Goal: Information Seeking & Learning: Find specific fact

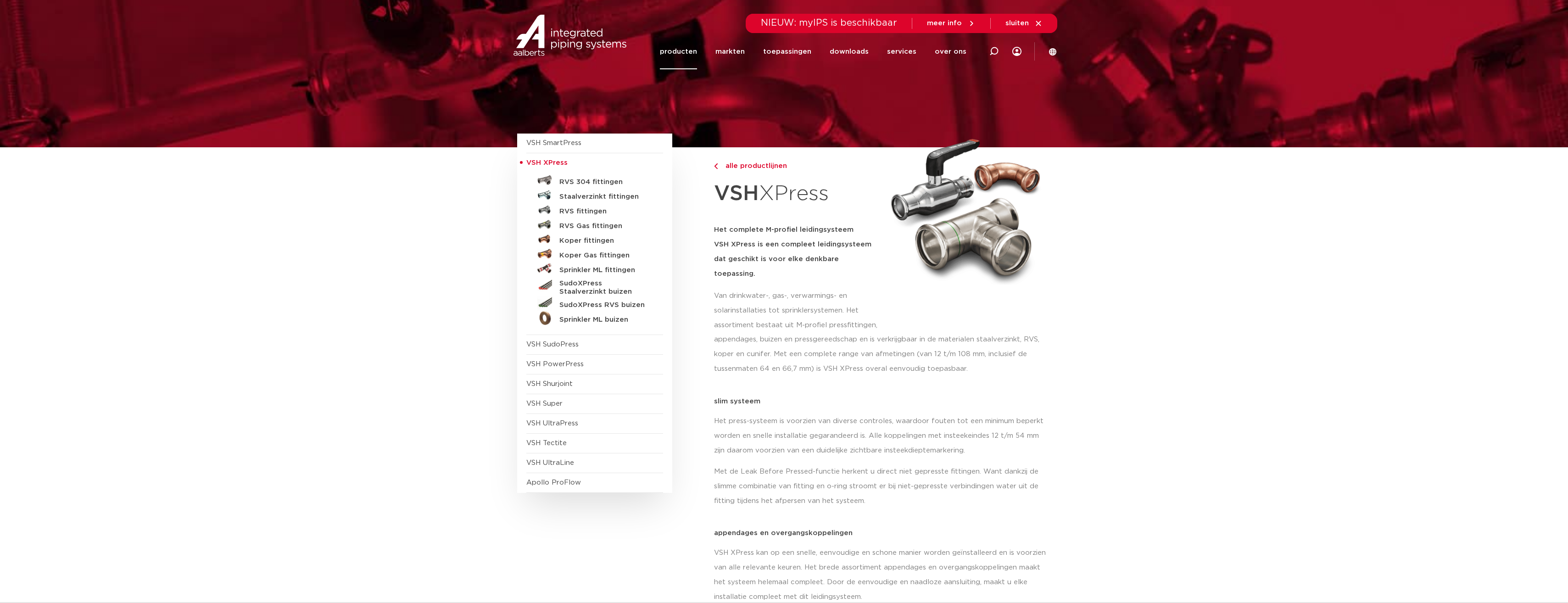
click at [695, 51] on link "producten" at bounding box center [678, 52] width 37 height 35
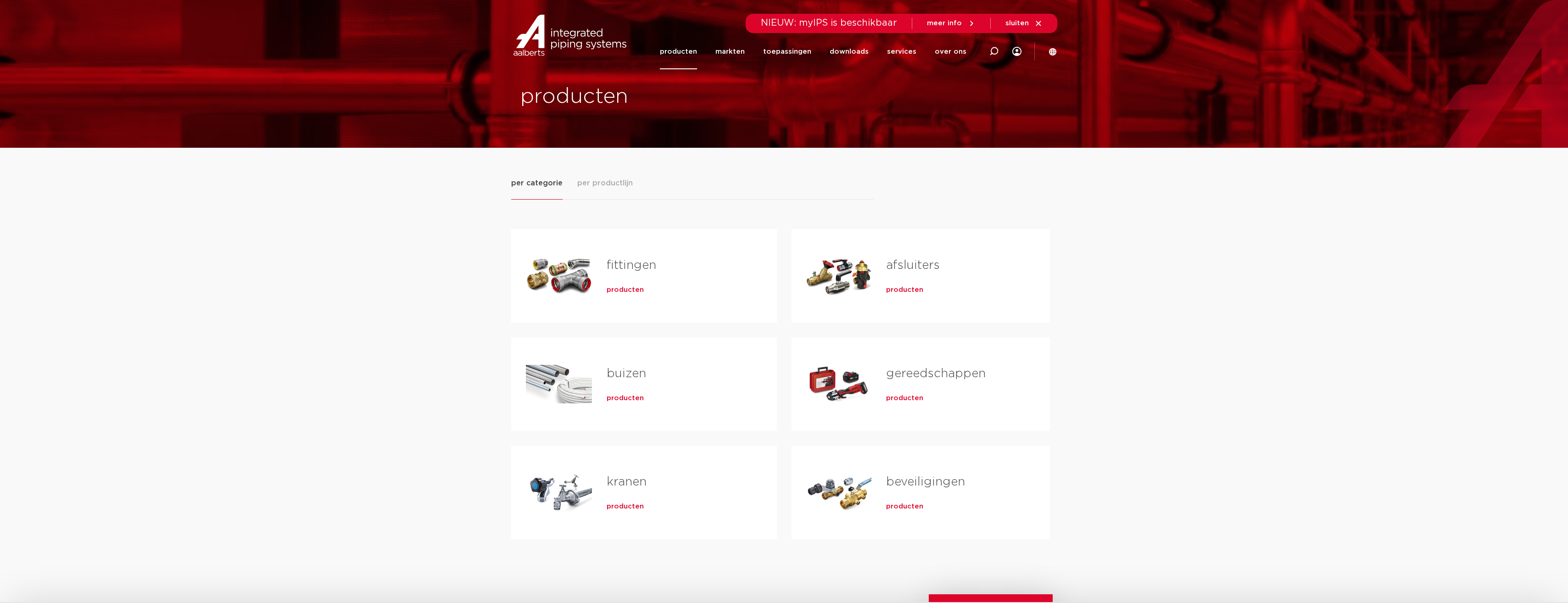
click at [617, 270] on link "fittingen" at bounding box center [632, 265] width 50 height 12
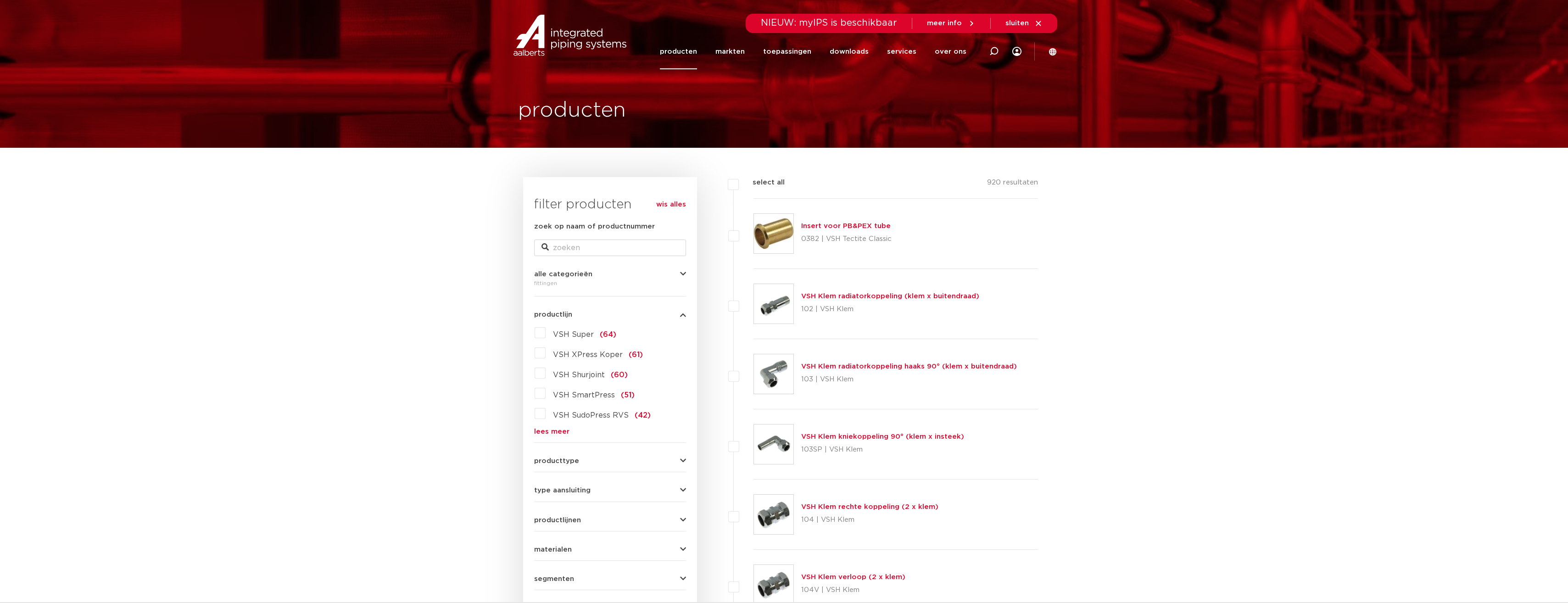
click at [572, 332] on span "VSH Super" at bounding box center [573, 334] width 41 height 7
click at [0, 0] on input "VSH Super (64)" at bounding box center [0, 0] width 0 height 0
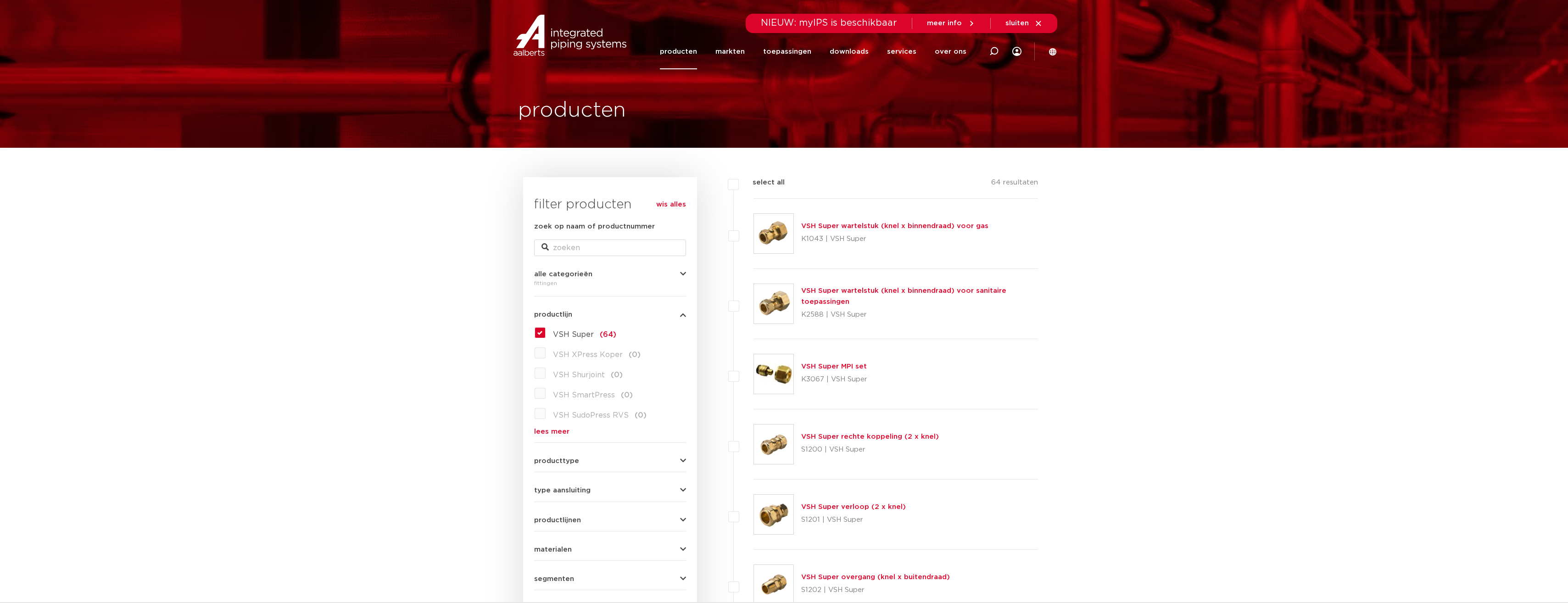
click at [546, 335] on label "VSH Super (64)" at bounding box center [581, 333] width 71 height 14
click at [0, 0] on input "VSH Super (64)" at bounding box center [0, 0] width 0 height 0
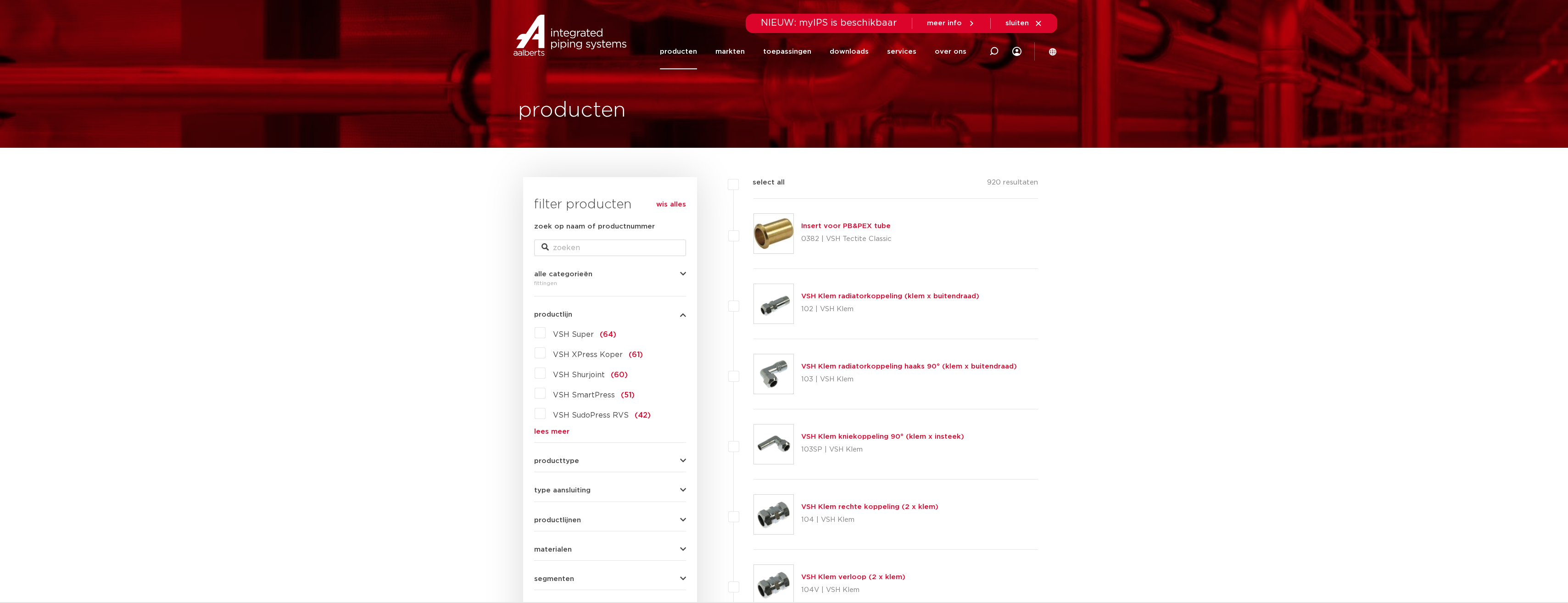
click at [690, 52] on link "producten" at bounding box center [678, 52] width 37 height 35
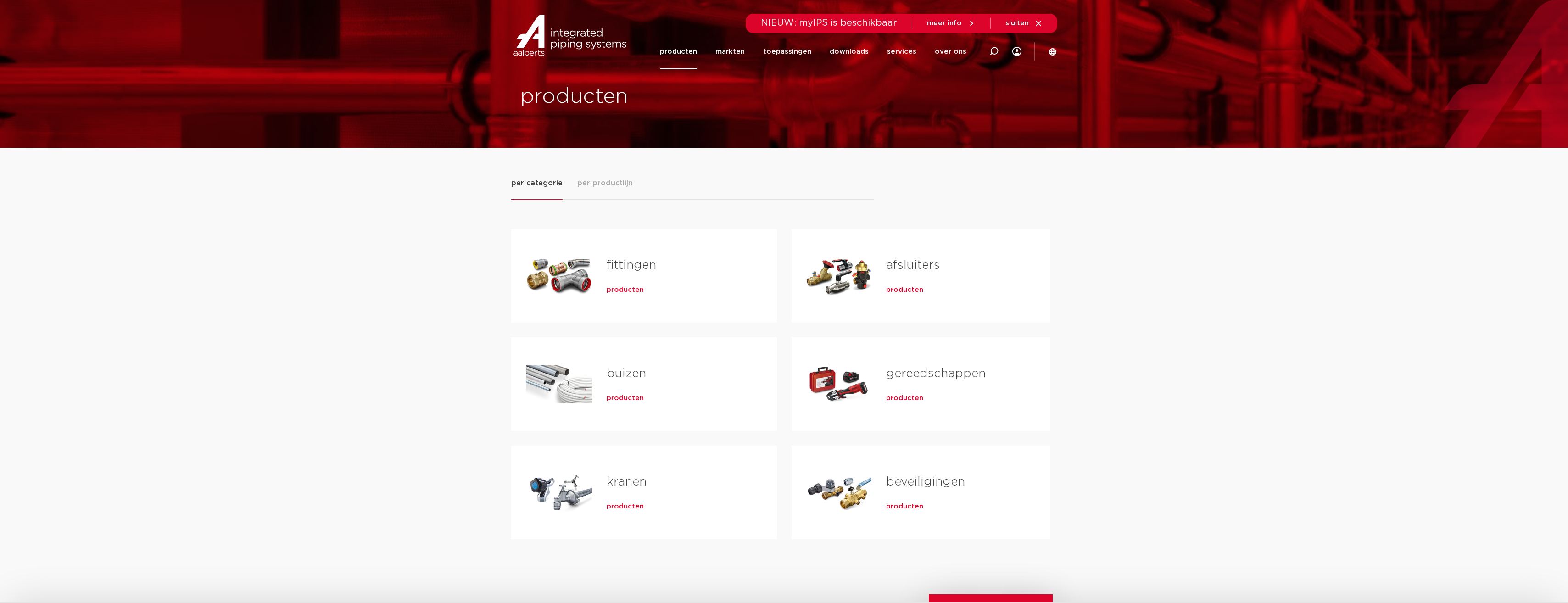
click at [632, 268] on link "fittingen" at bounding box center [632, 265] width 50 height 12
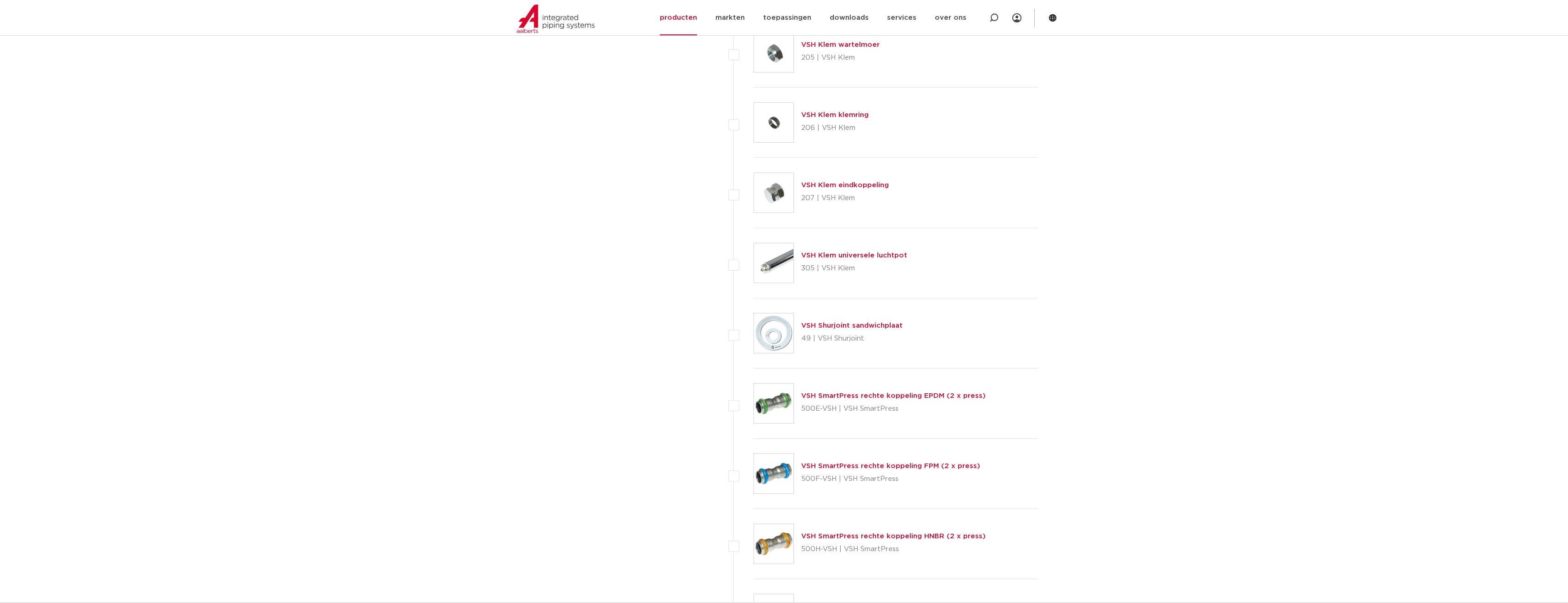
scroll to position [1698, 0]
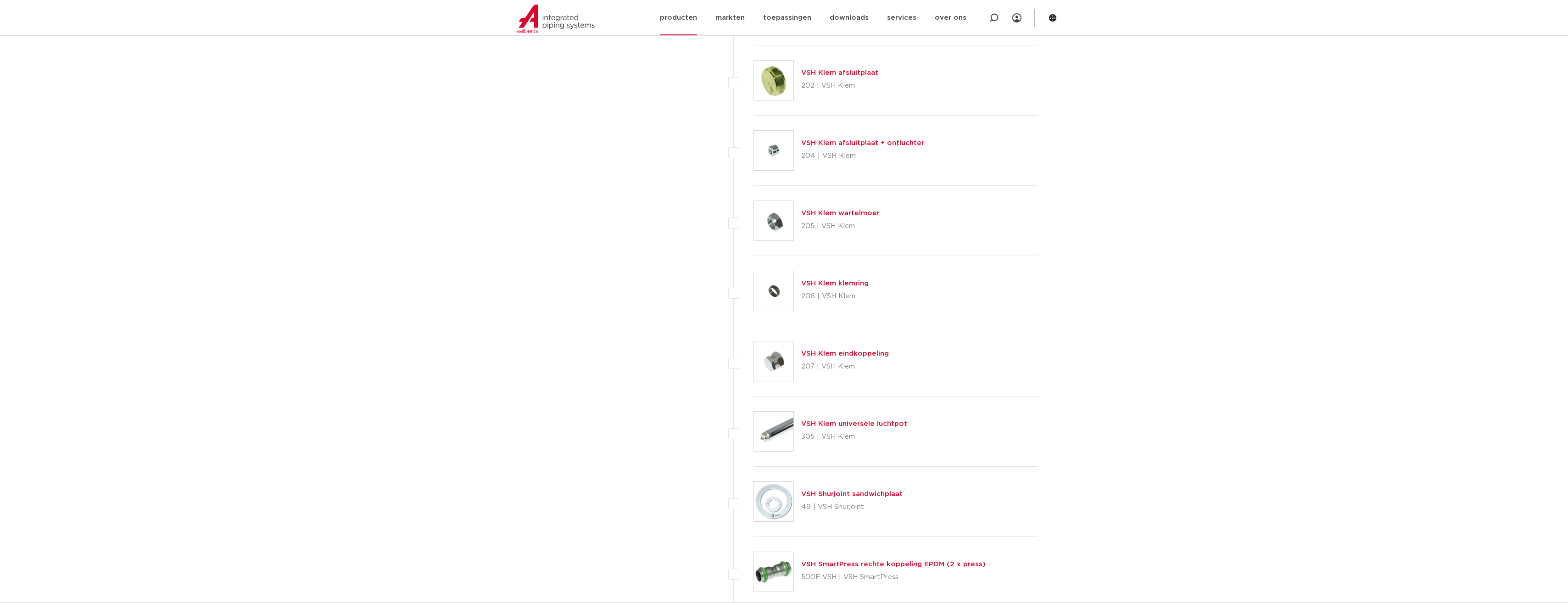
click at [671, 21] on link "producten" at bounding box center [678, 18] width 37 height 35
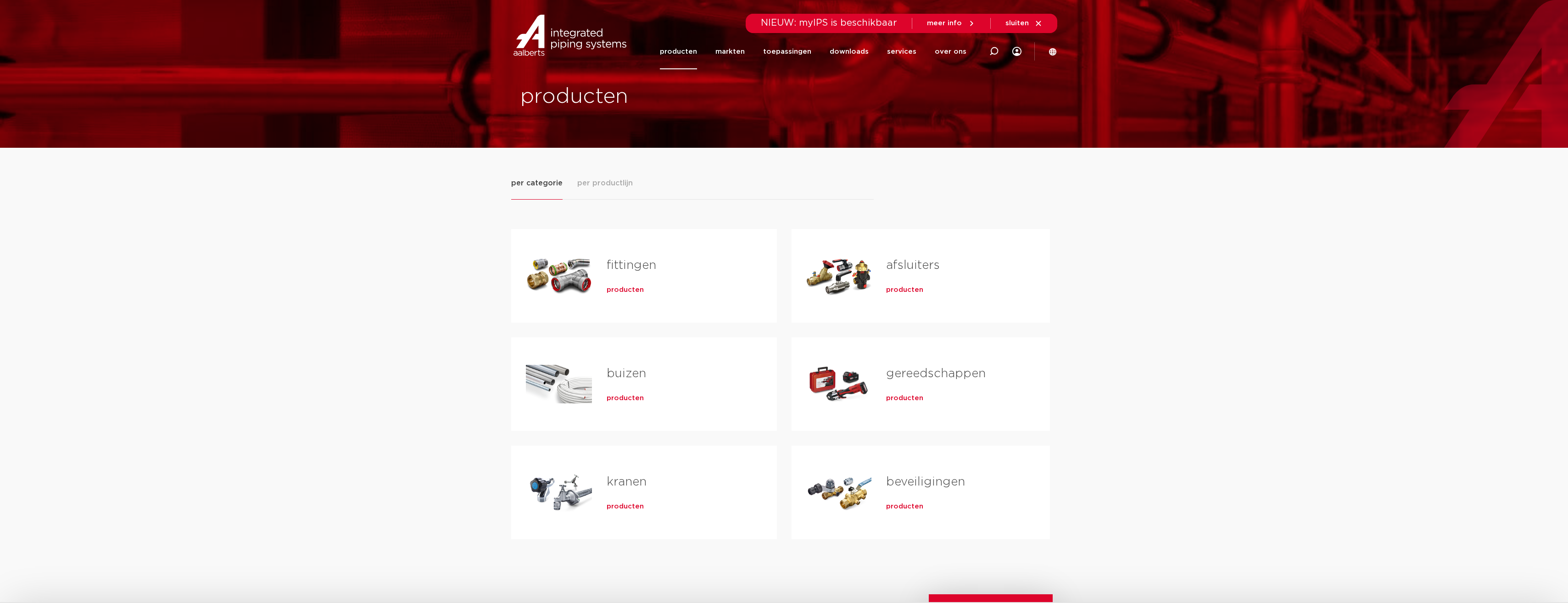
click at [590, 184] on span "per productlijn" at bounding box center [605, 183] width 56 height 11
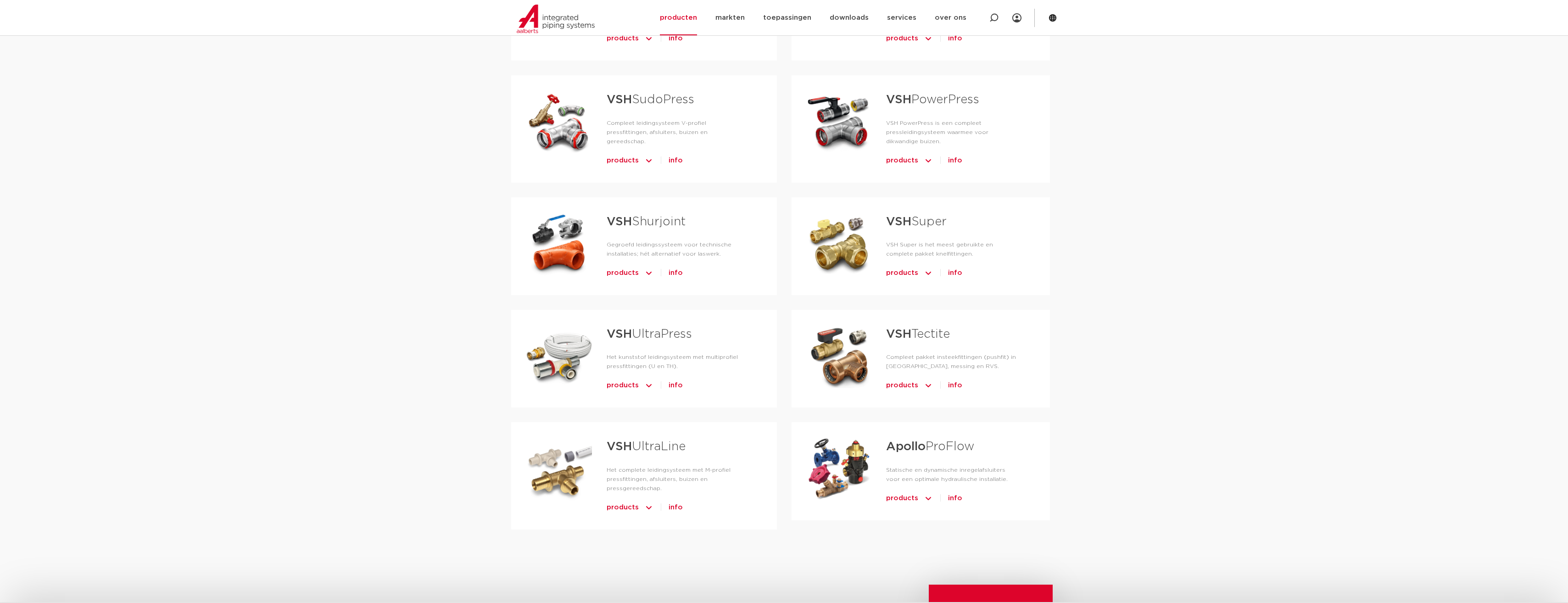
scroll to position [46, 0]
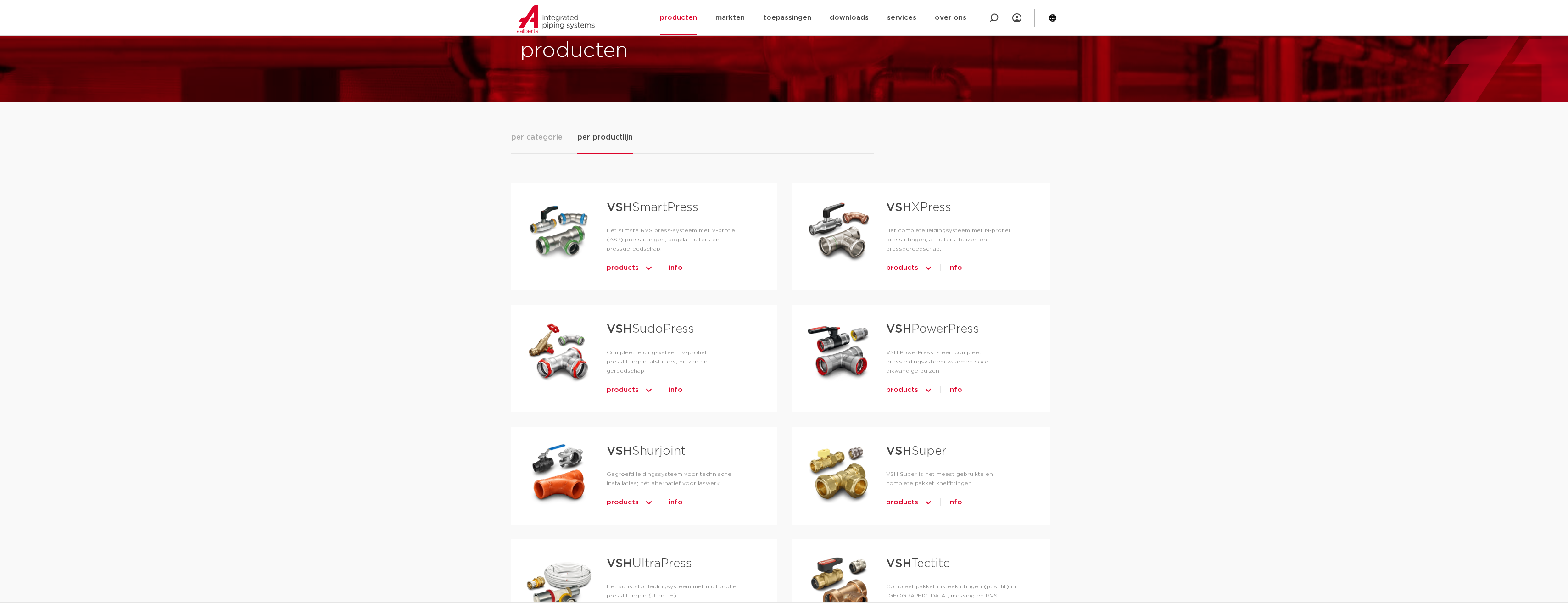
click at [911, 209] on strong "VSH" at bounding box center [899, 207] width 25 height 12
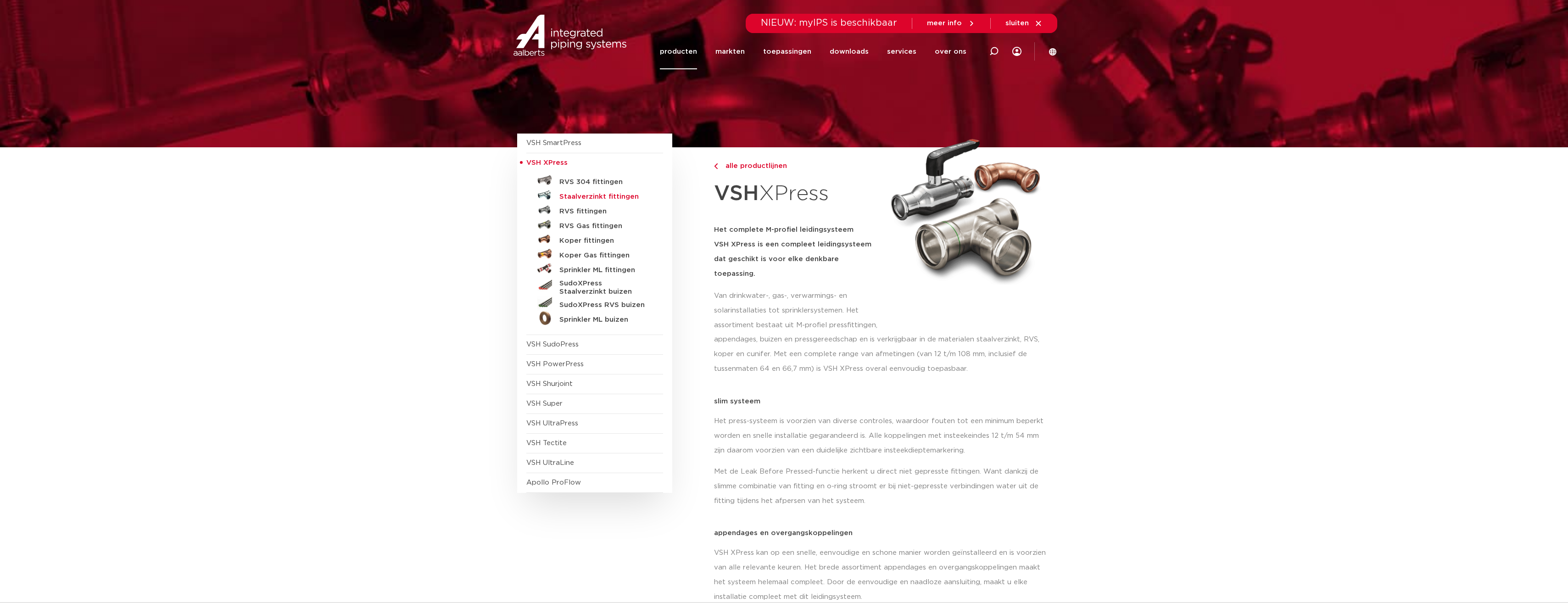
click at [578, 197] on h5 "Staalverzinkt fittingen" at bounding box center [605, 197] width 91 height 9
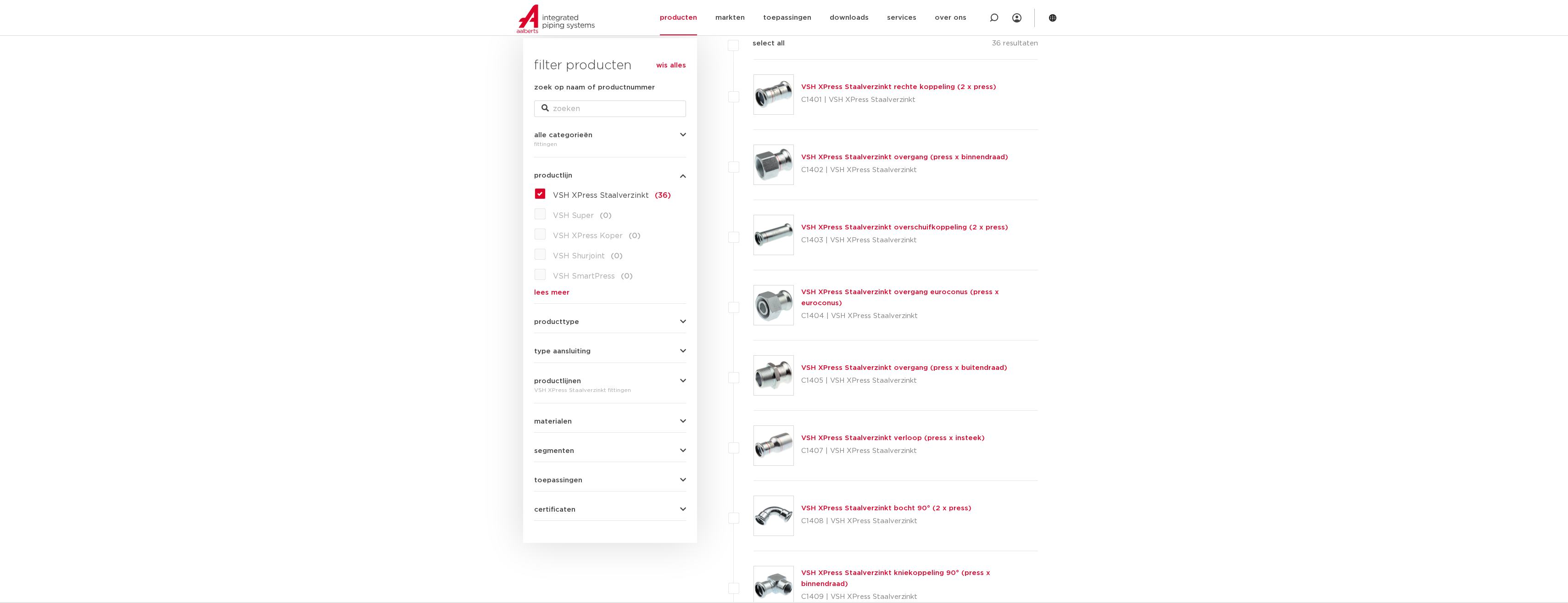
scroll to position [138, 0]
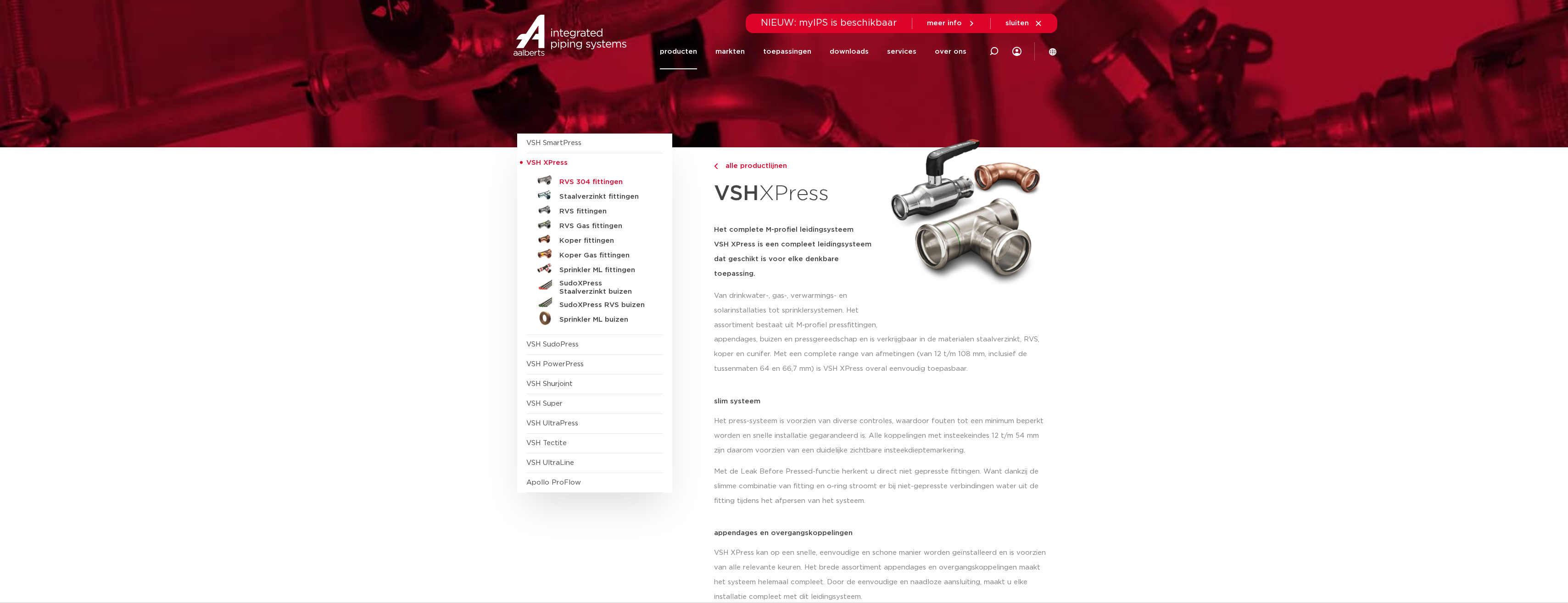
click at [575, 181] on h5 "RVS 304 fittingen" at bounding box center [605, 182] width 91 height 9
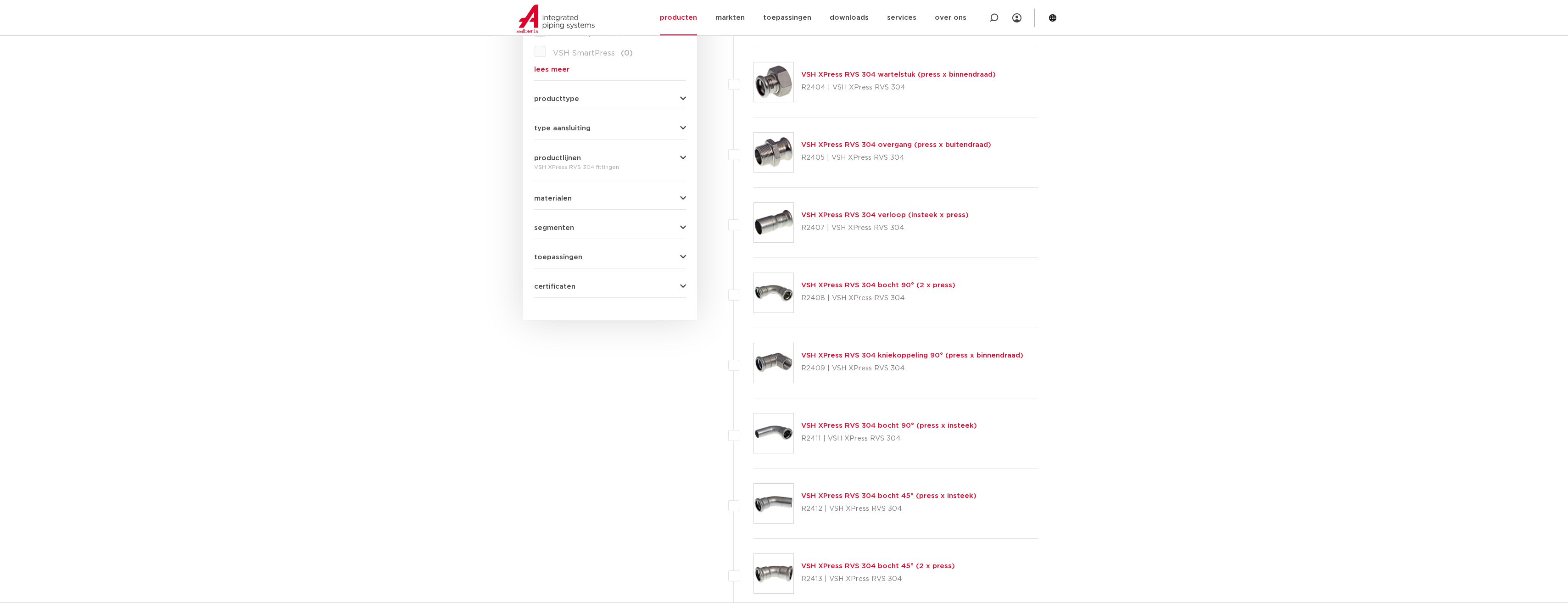
scroll to position [230, 0]
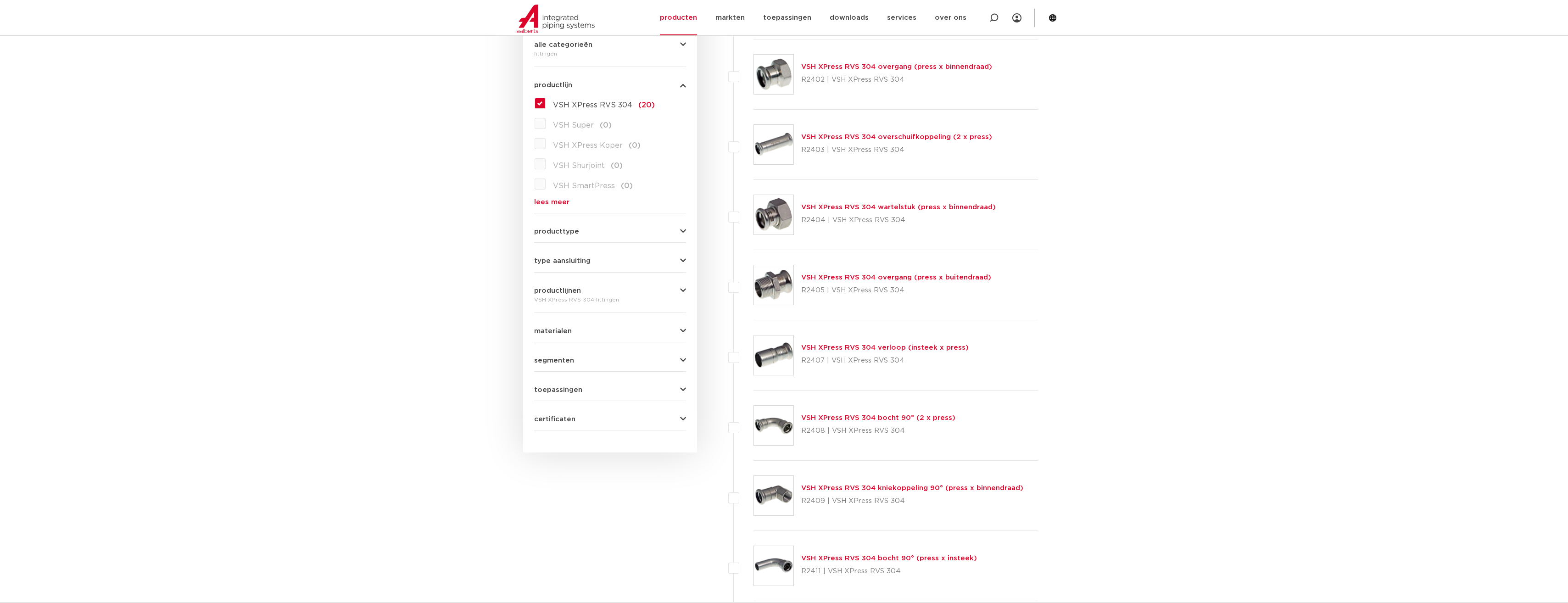
click at [827, 136] on link "VSH XPress RVS 304 overschuifkoppeling (2 x press)" at bounding box center [896, 137] width 191 height 7
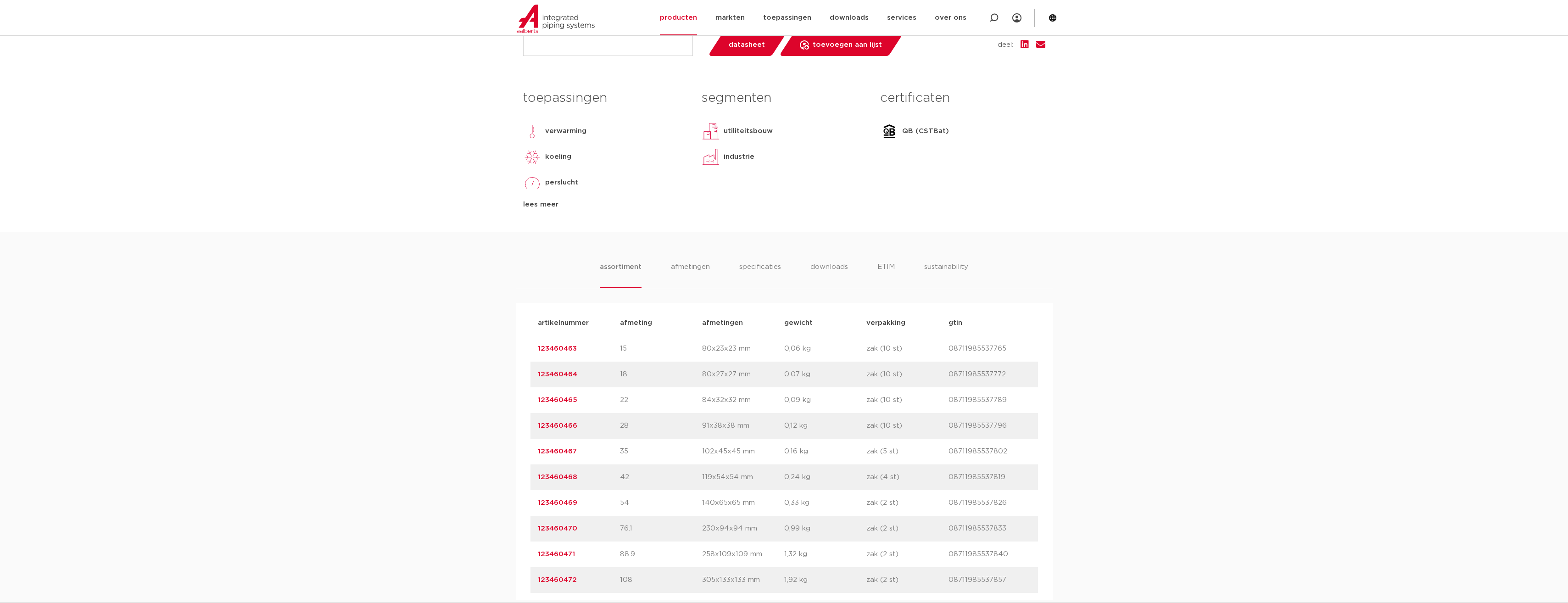
scroll to position [505, 0]
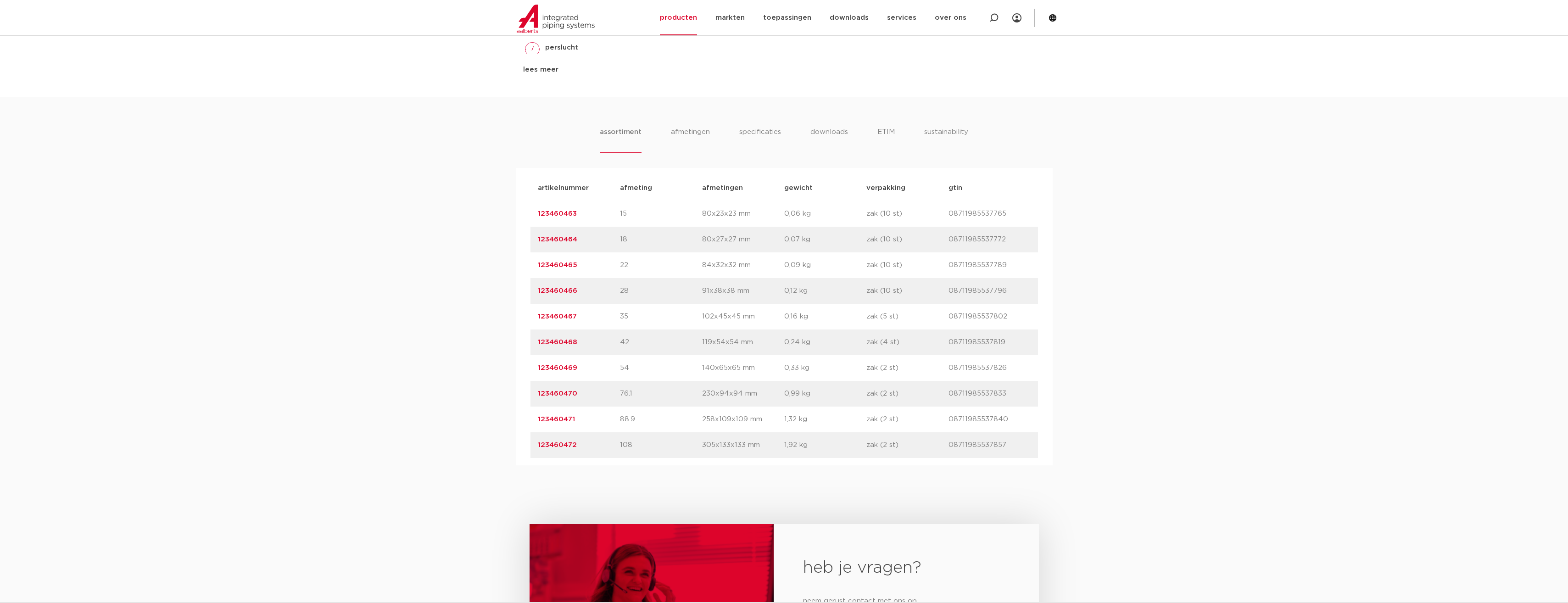
drag, startPoint x: 581, startPoint y: 370, endPoint x: 538, endPoint y: 366, distance: 43.2
click at [538, 366] on p "123460469" at bounding box center [579, 368] width 82 height 11
copy link "123460469"
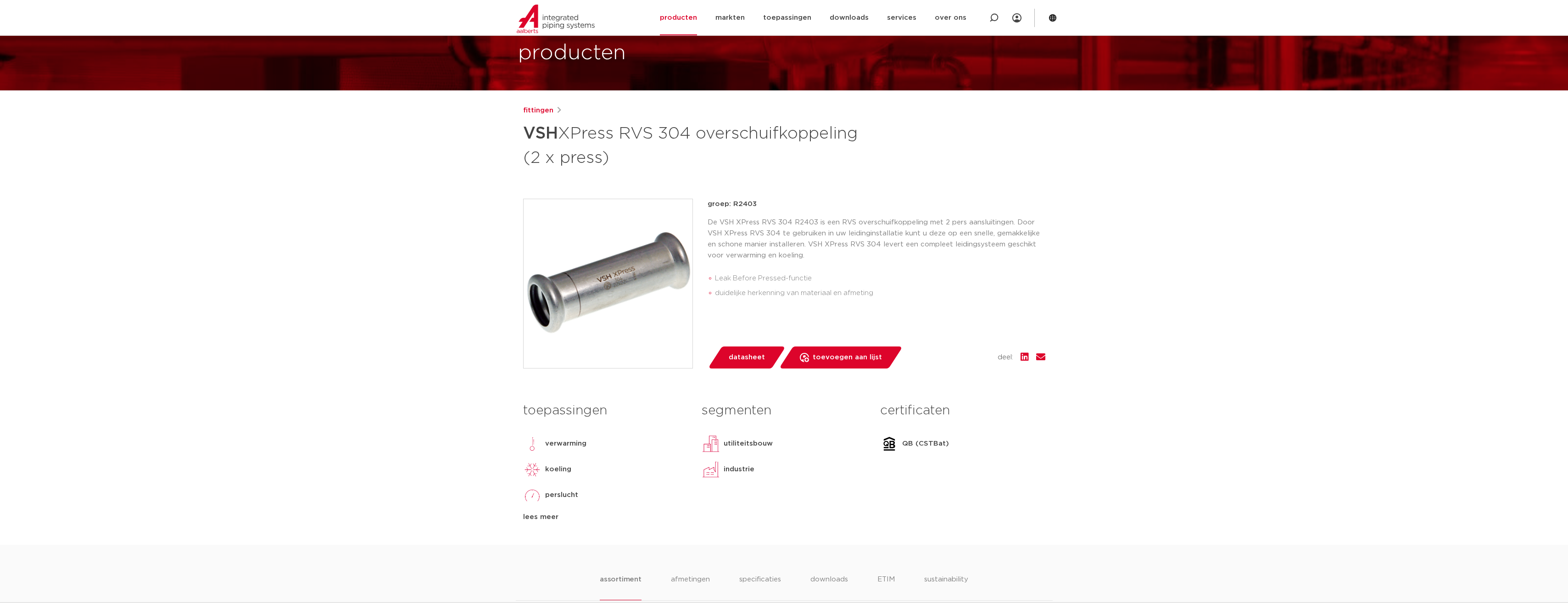
scroll to position [0, 0]
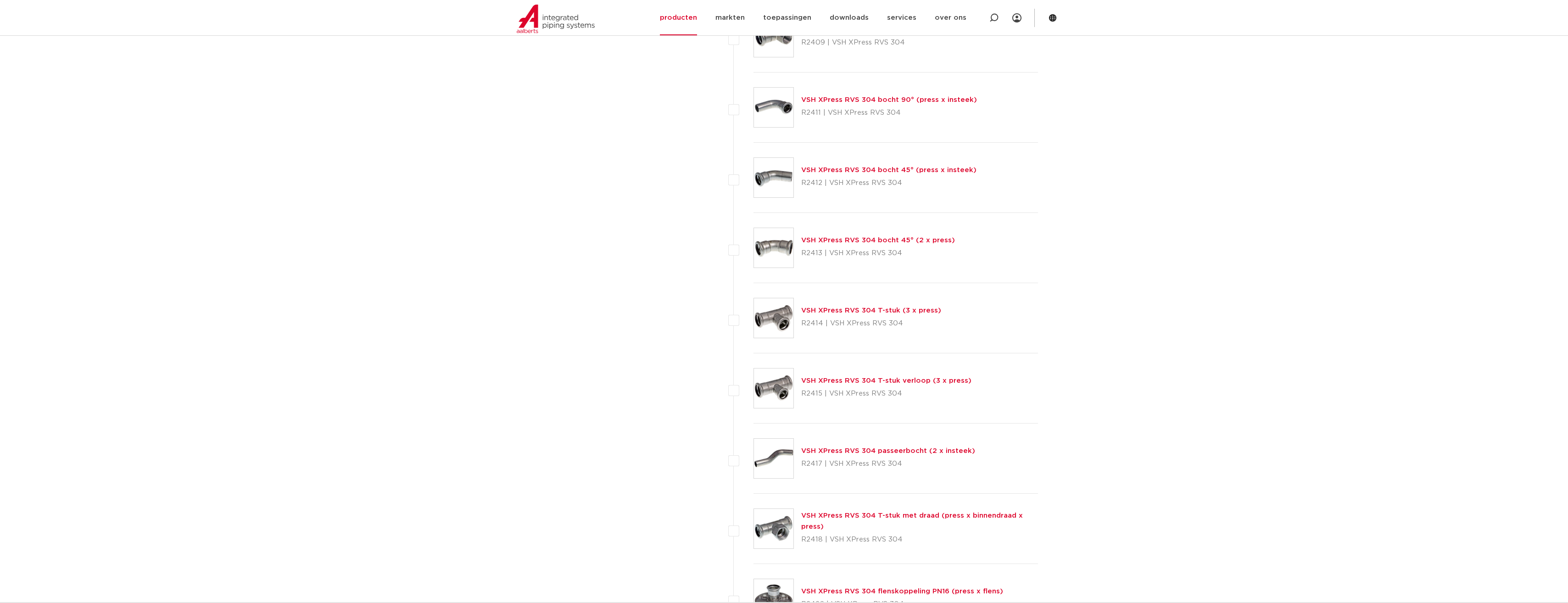
scroll to position [688, 0]
click at [856, 383] on link "VSH XPress RVS 304 T-stuk verloop (3 x press)" at bounding box center [886, 380] width 170 height 7
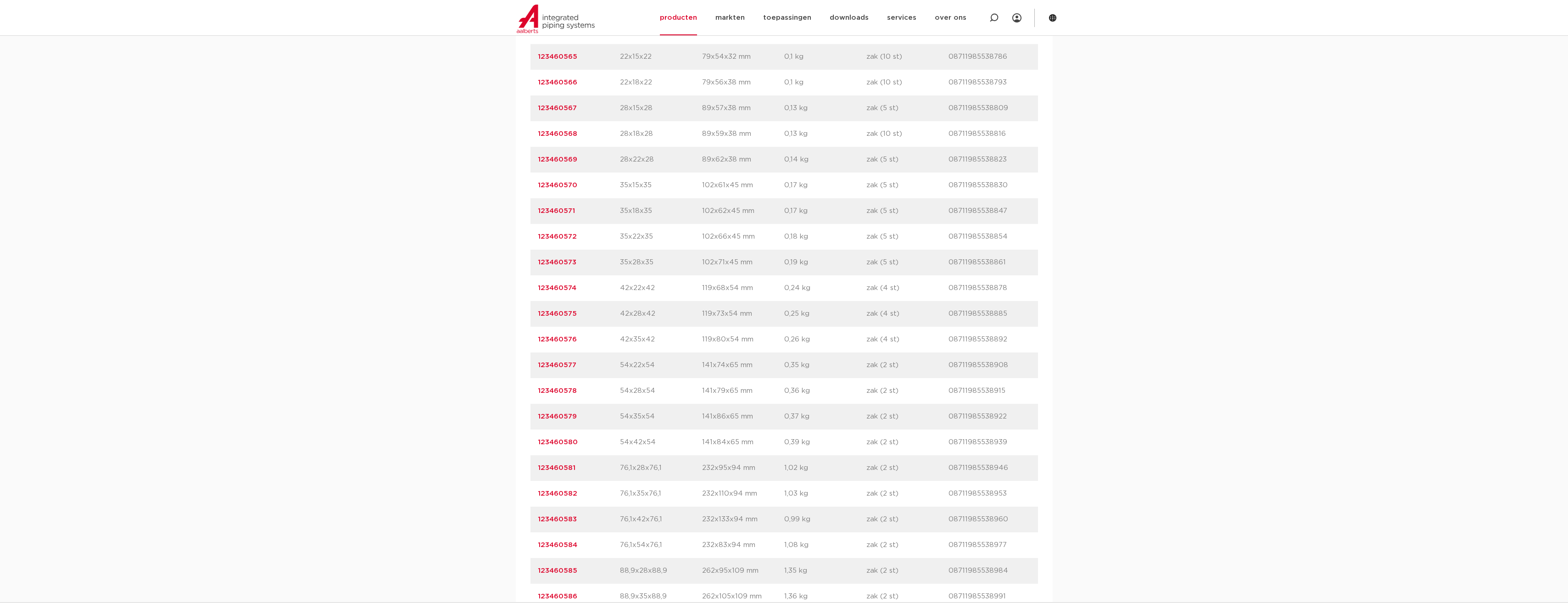
scroll to position [688, 0]
click at [562, 417] on link "123460579" at bounding box center [557, 415] width 39 height 7
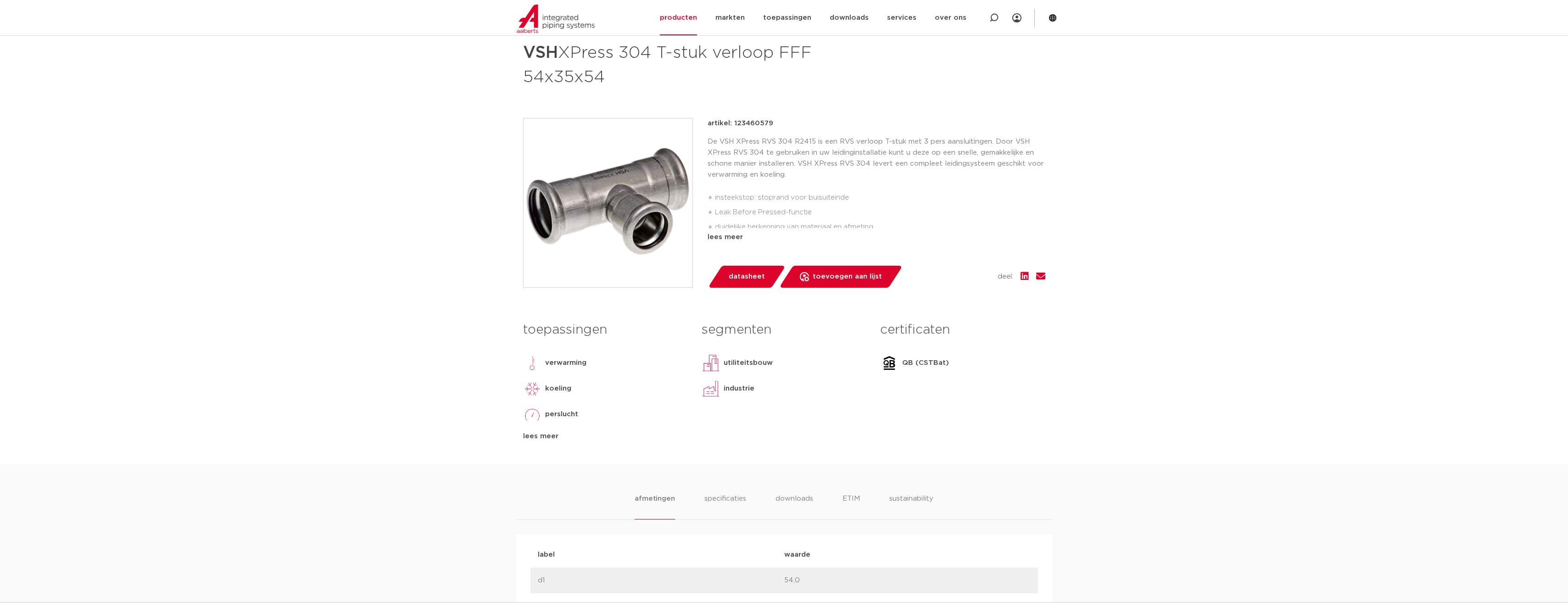
scroll to position [138, 0]
click at [733, 239] on div "lees meer" at bounding box center [876, 238] width 338 height 11
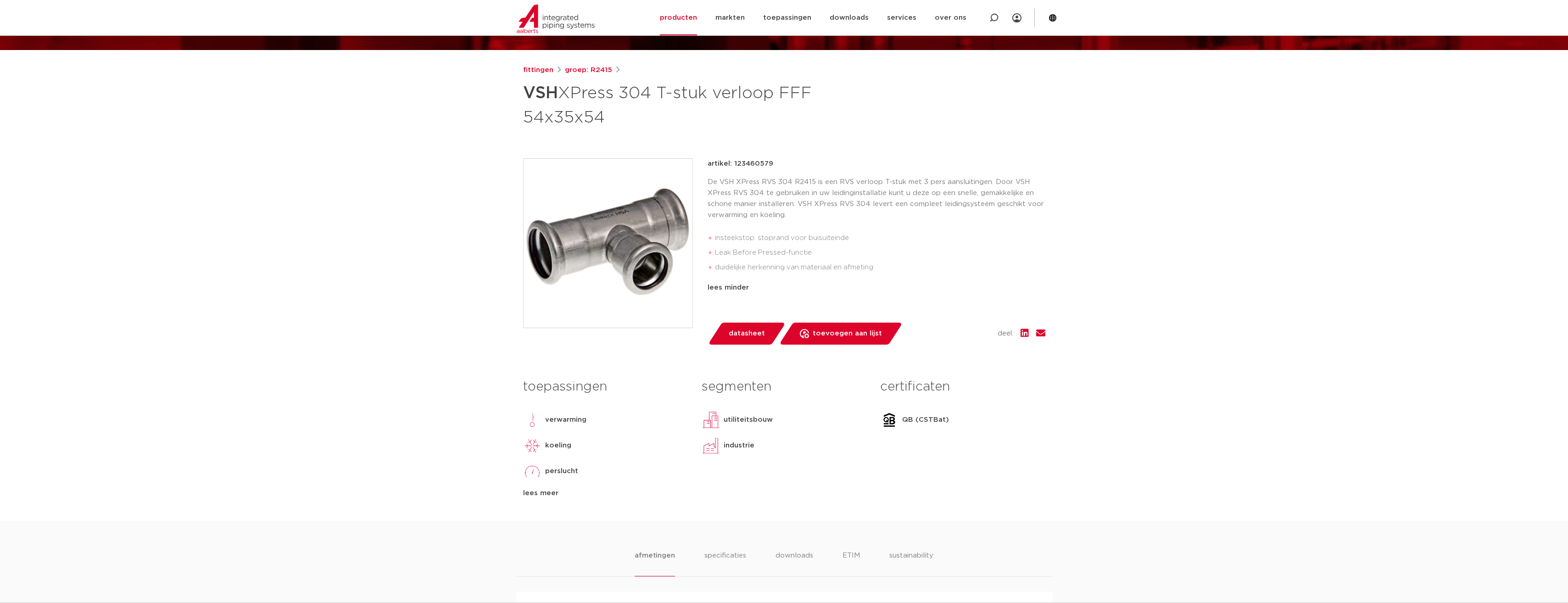
scroll to position [0, 0]
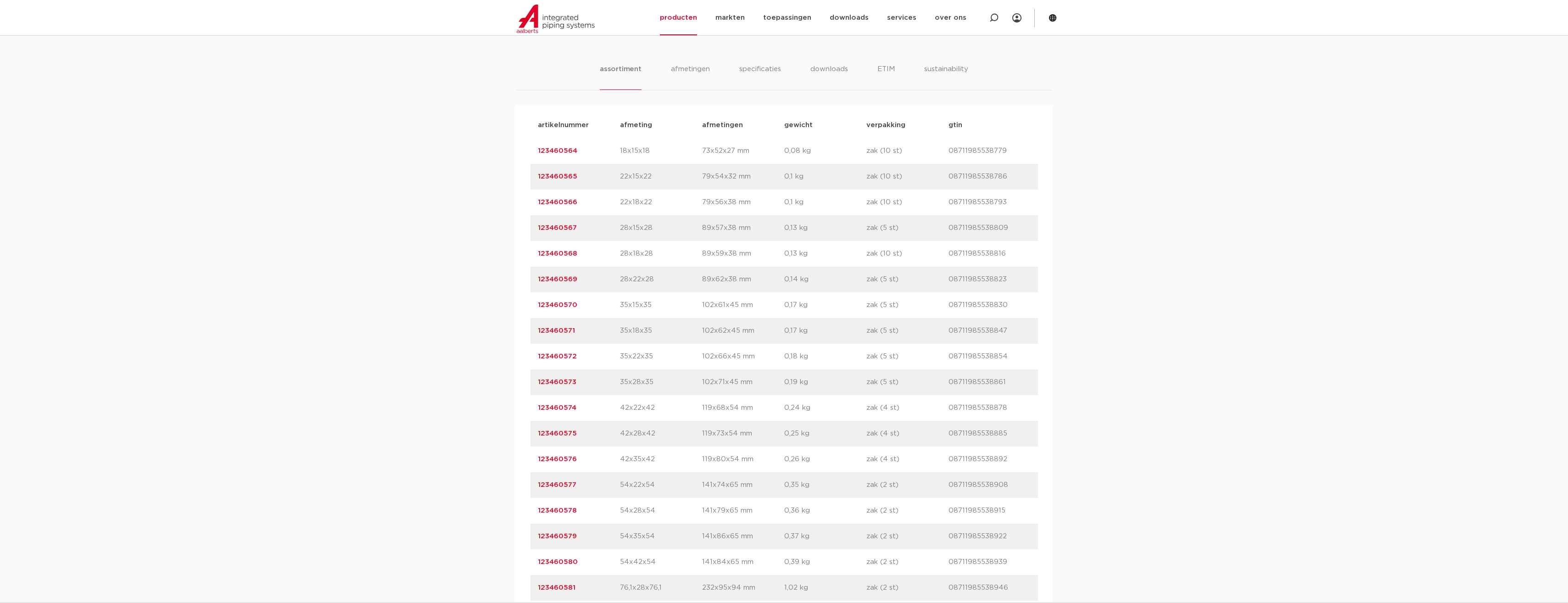
scroll to position [641, 0]
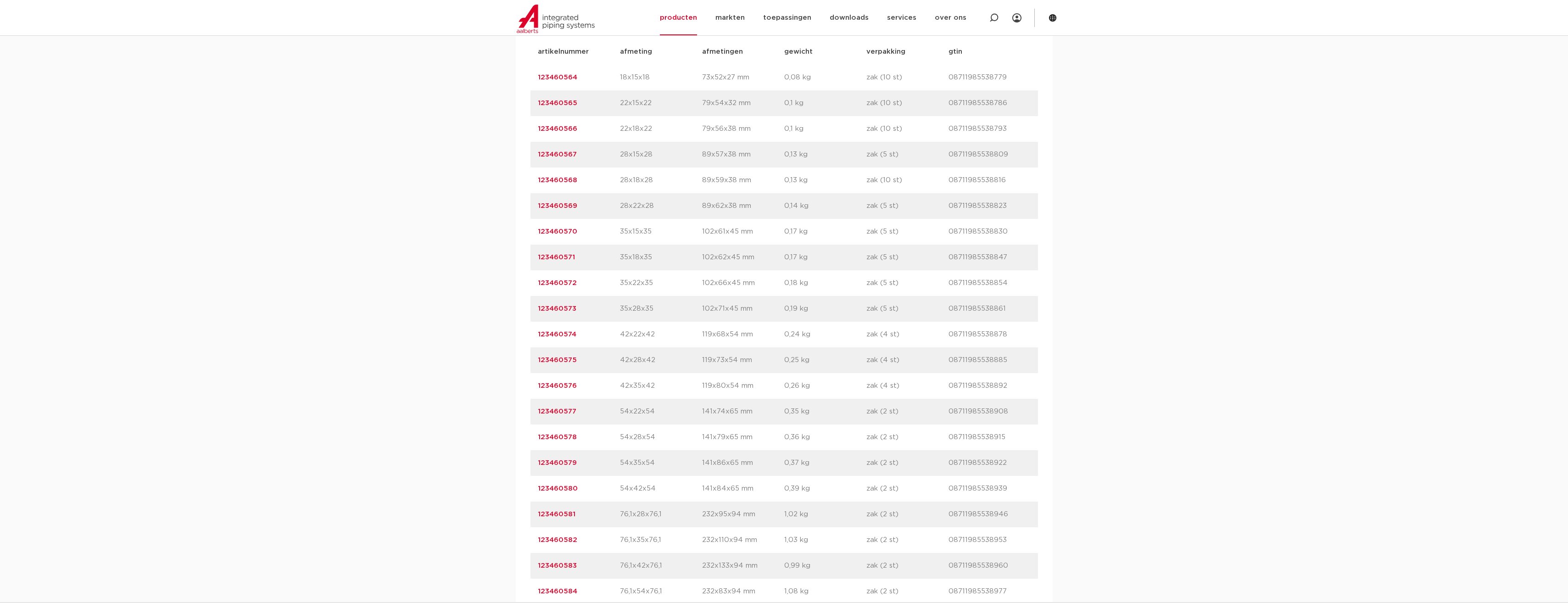
drag, startPoint x: 588, startPoint y: 467, endPoint x: 537, endPoint y: 466, distance: 51.0
click at [538, 466] on p "123460579" at bounding box center [579, 463] width 82 height 11
copy link "123460579"
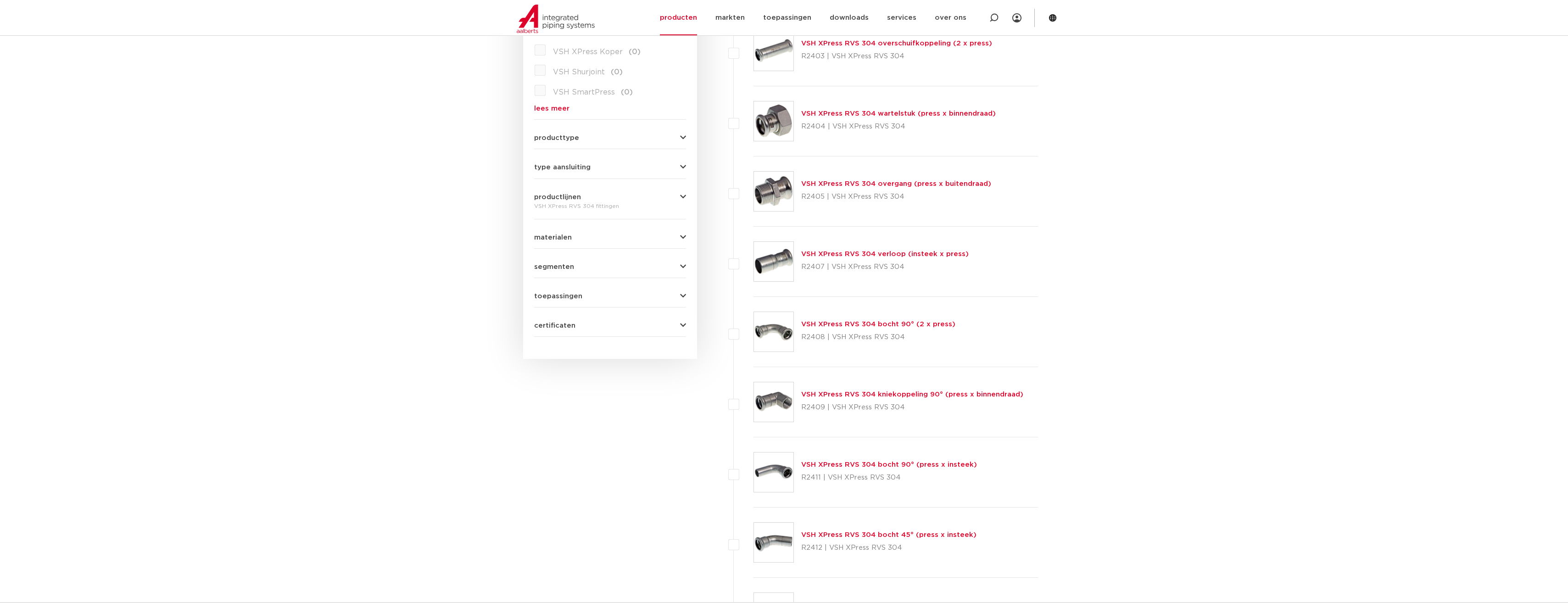
scroll to position [322, 0]
click at [817, 186] on link "VSH XPress RVS 304 overgang (press x buitendraad)" at bounding box center [896, 186] width 190 height 7
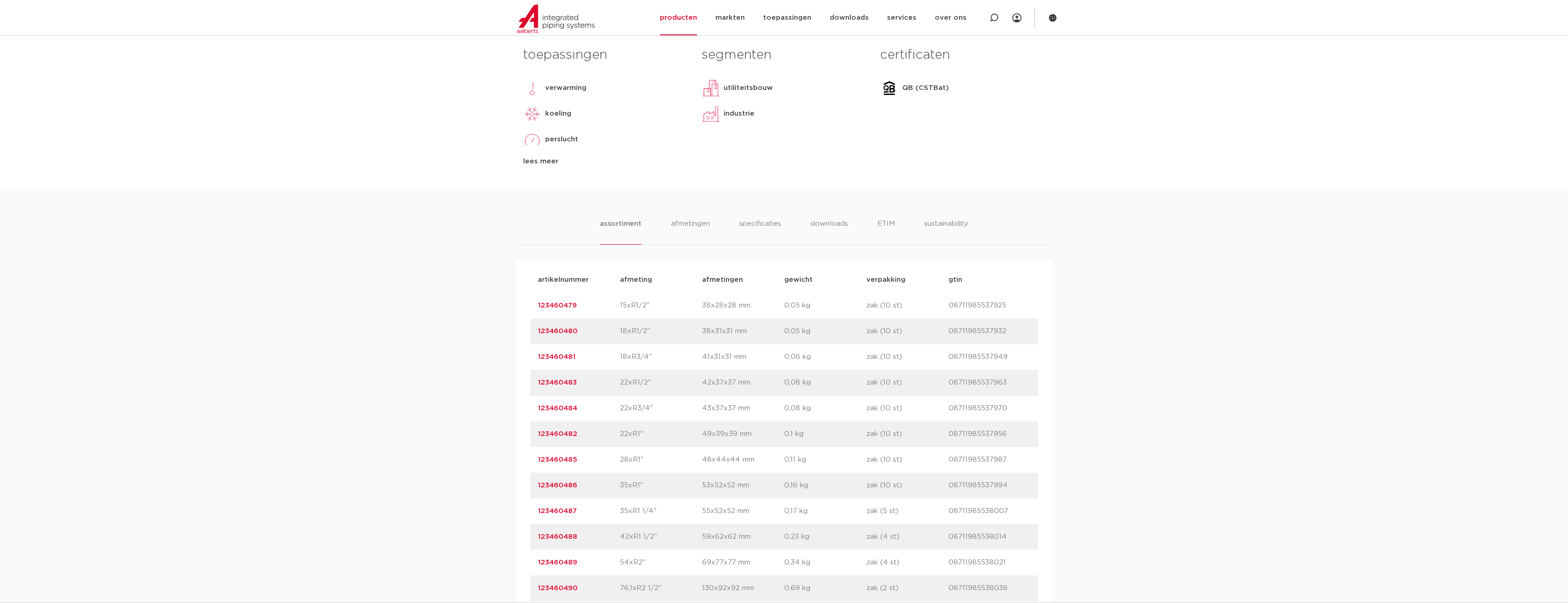
scroll to position [459, 0]
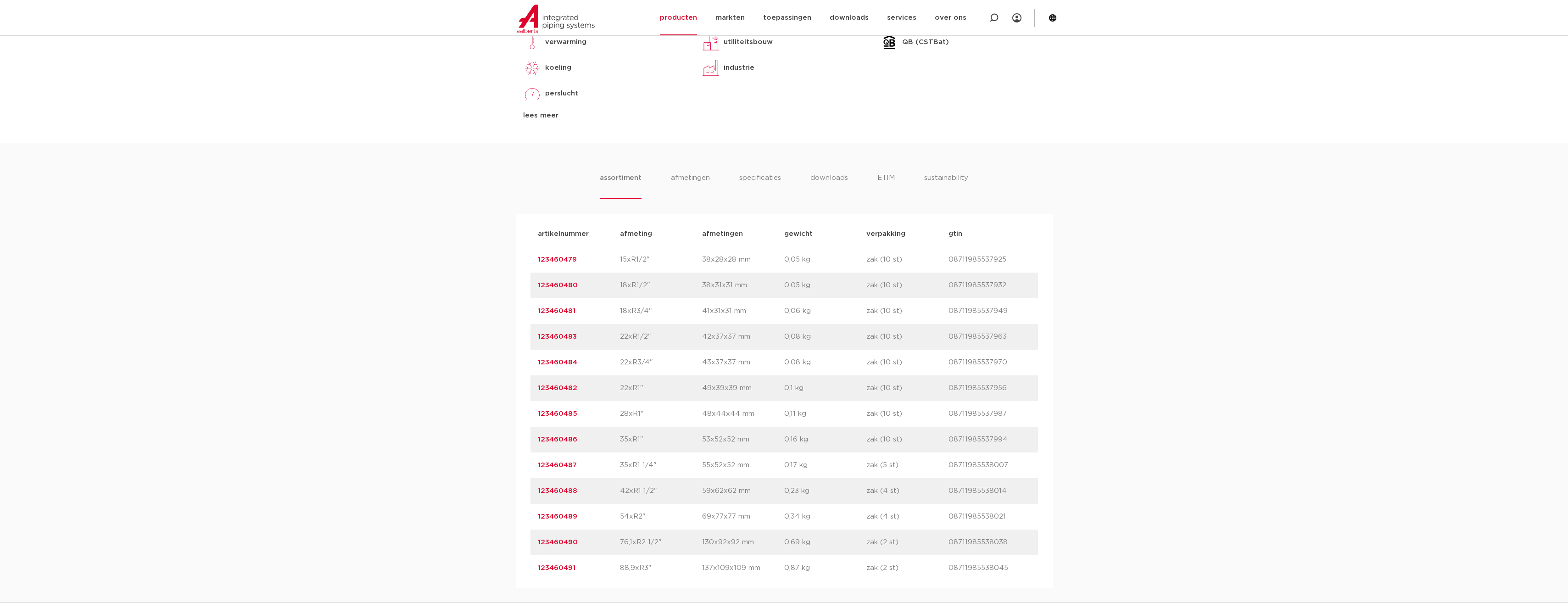
drag, startPoint x: 571, startPoint y: 438, endPoint x: 537, endPoint y: 438, distance: 34.0
click at [538, 438] on p "123460486" at bounding box center [579, 440] width 82 height 11
copy link "123460486"
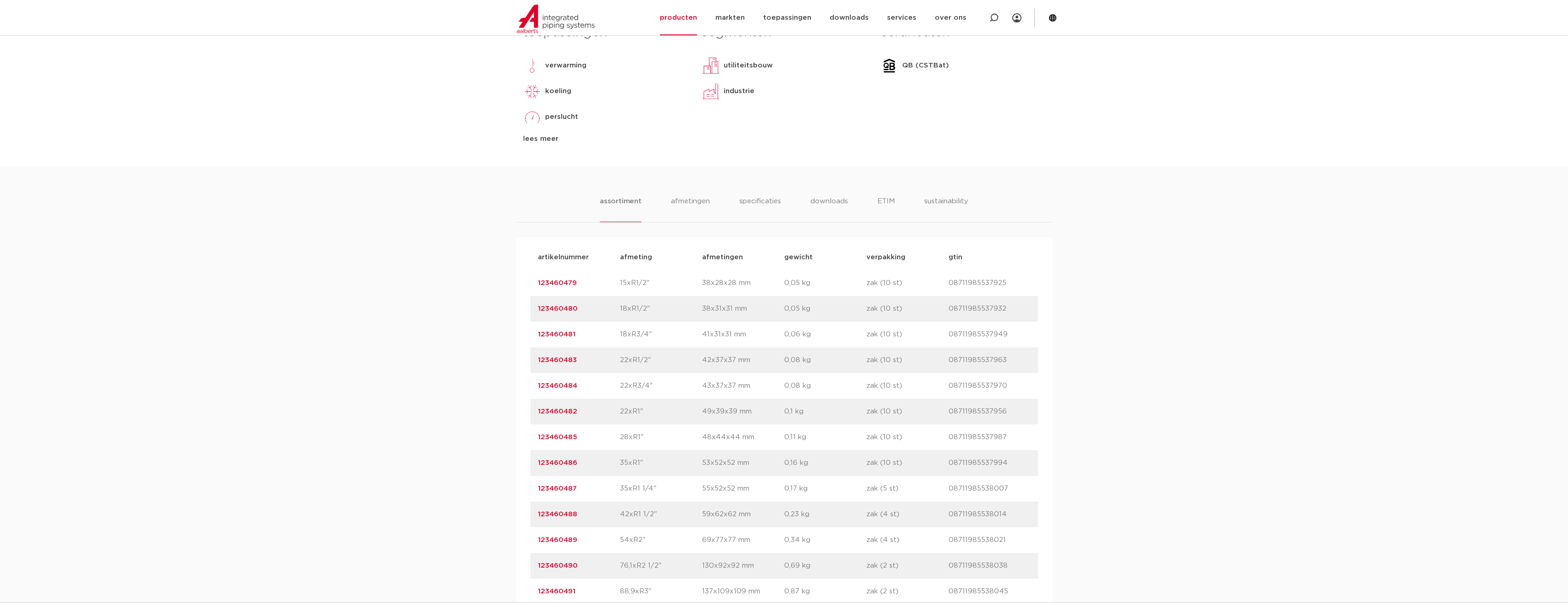
scroll to position [184, 0]
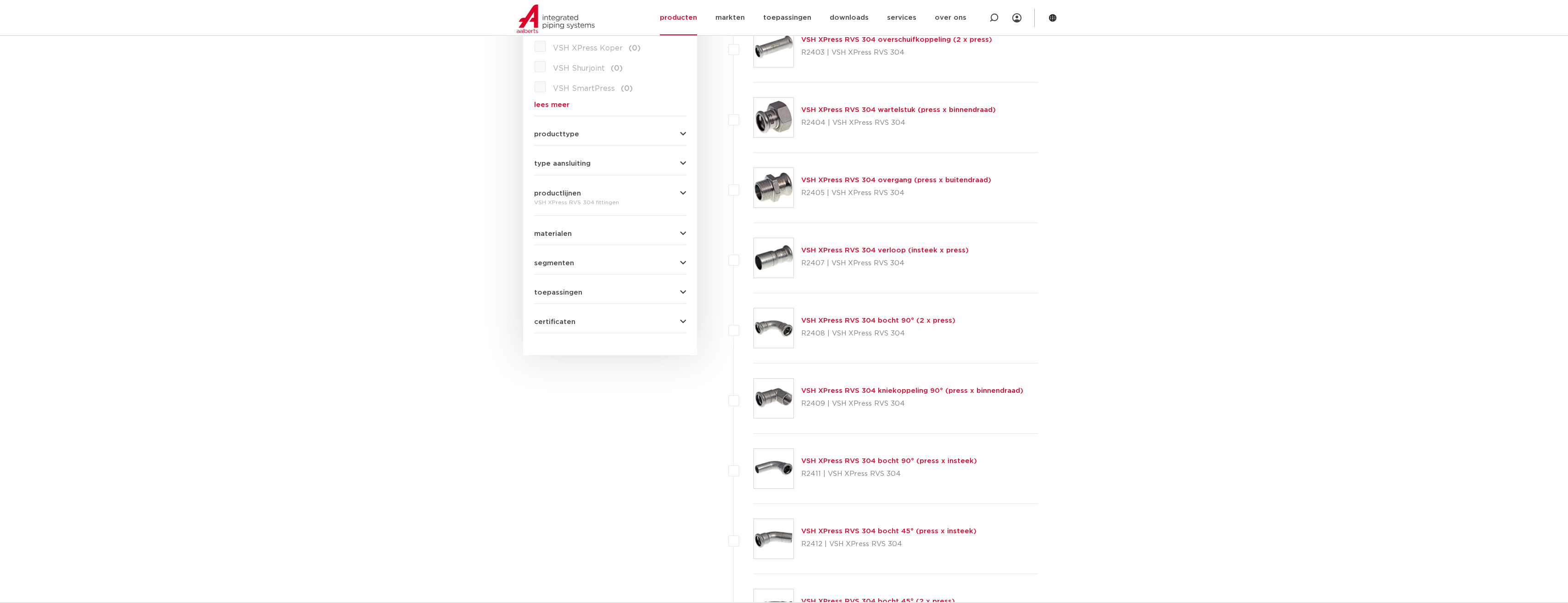
click at [819, 111] on link "VSH XPress RVS 304 wartelstuk (press x binnendraad)" at bounding box center [898, 110] width 195 height 7
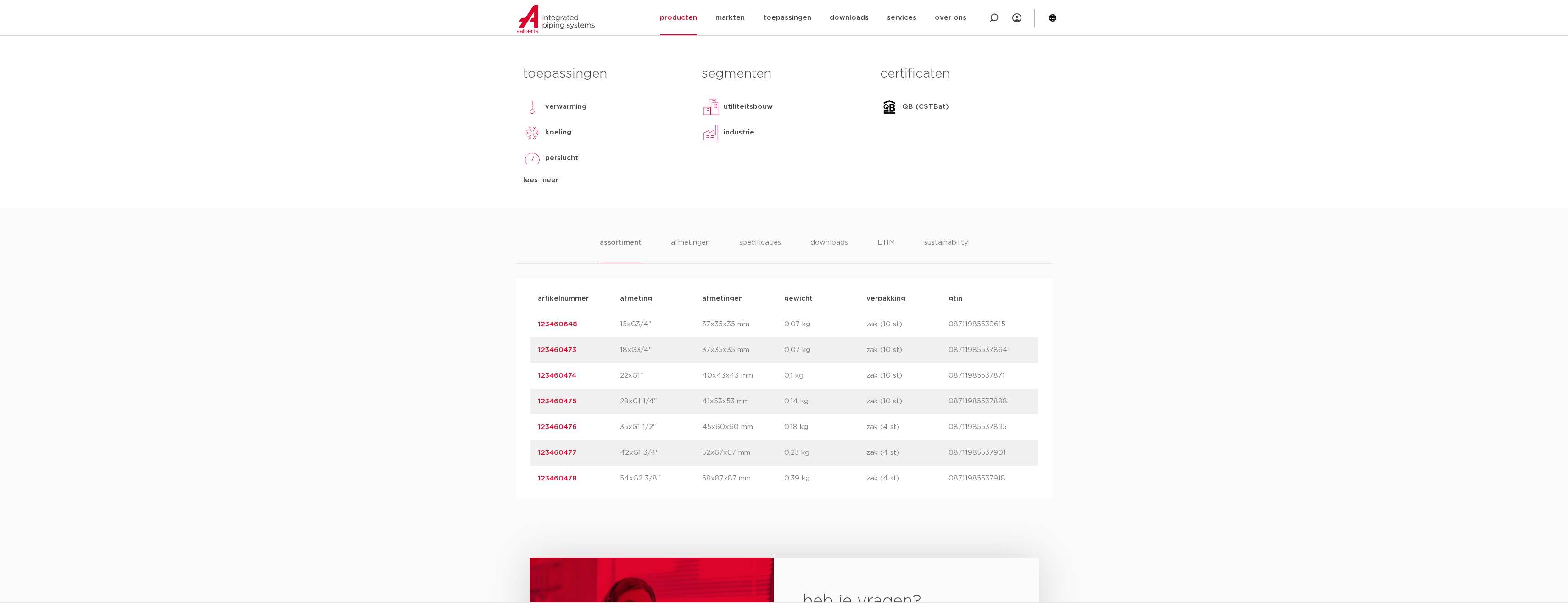
scroll to position [413, 0]
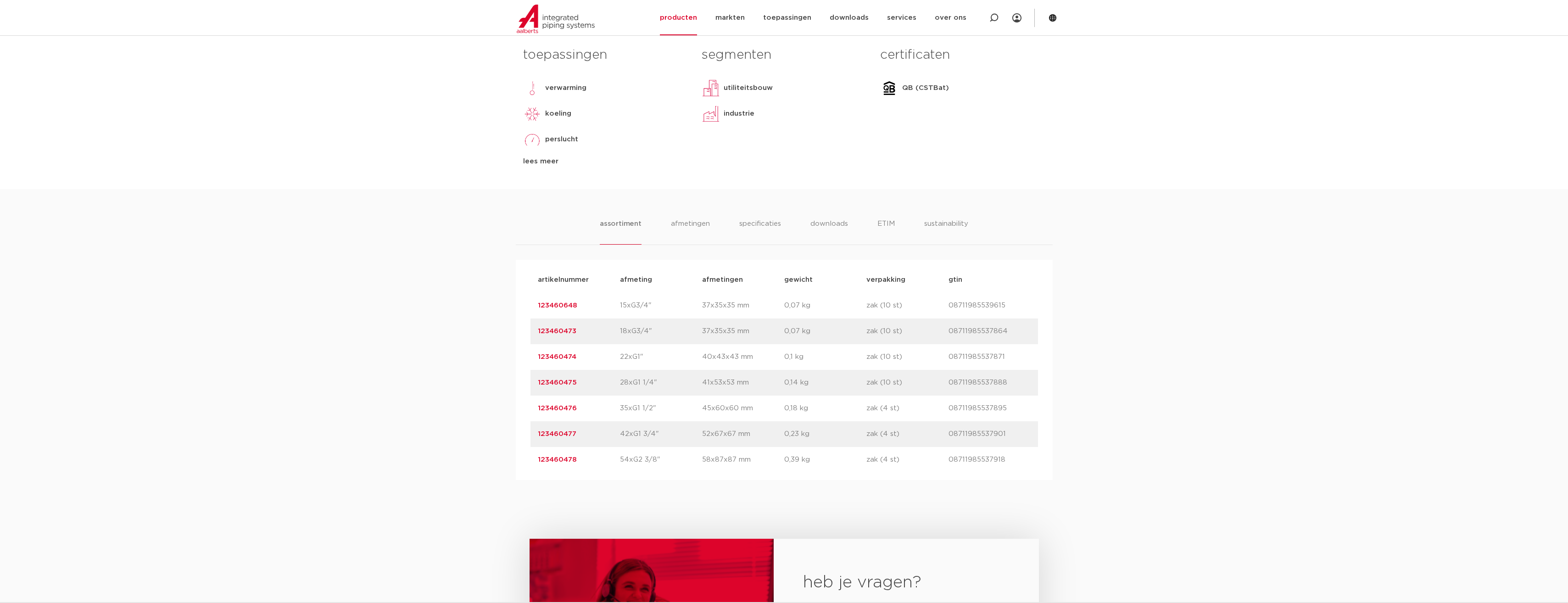
drag, startPoint x: 580, startPoint y: 306, endPoint x: 536, endPoint y: 304, distance: 44.0
click at [536, 304] on div "artikelnummer 123460648 afmeting 15xG3/4" [GEOGRAPHIC_DATA] 37x35x35 mm gewicht…" at bounding box center [785, 305] width 508 height 26
copy link "123460648"
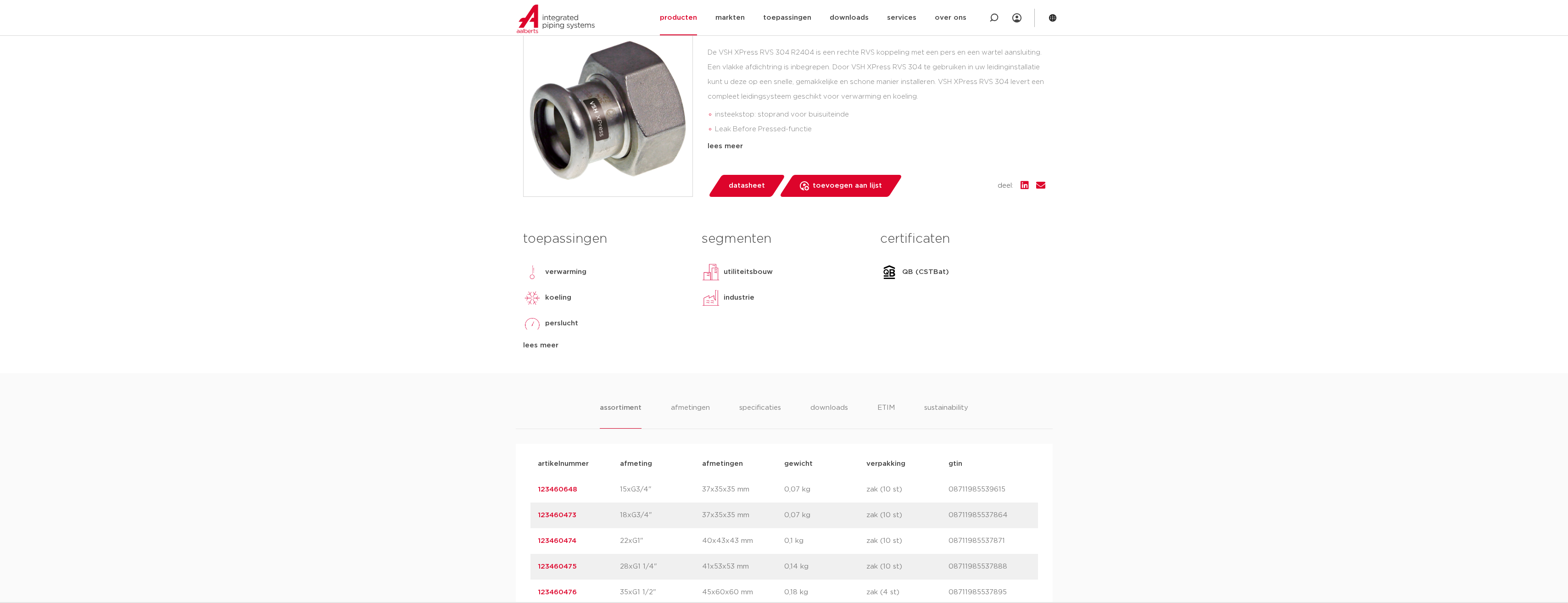
scroll to position [92, 0]
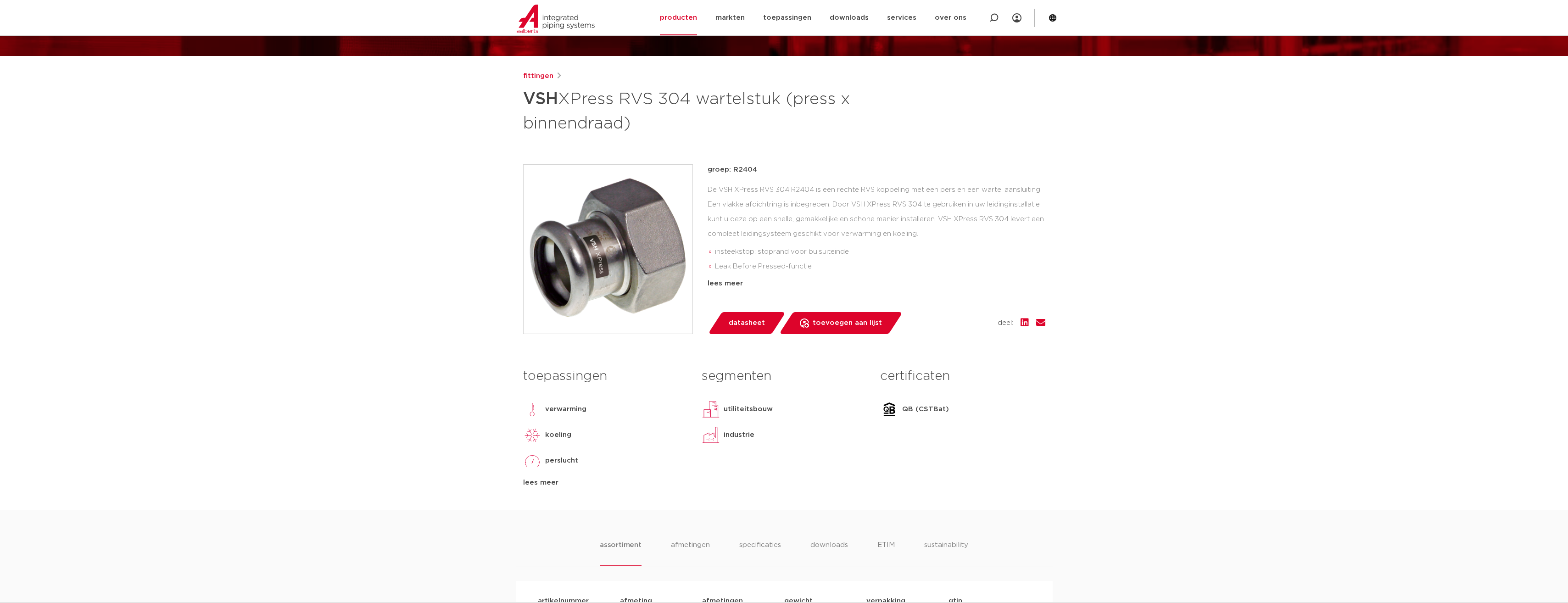
drag, startPoint x: 527, startPoint y: 62, endPoint x: 543, endPoint y: 70, distance: 17.9
drag, startPoint x: 495, startPoint y: 27, endPoint x: 542, endPoint y: 56, distance: 55.2
click at [498, 30] on section "Zoeken NIEUW: myIPS is beschikbaar meer info sluiten producten markten toepassi…" at bounding box center [784, 18] width 1568 height 35
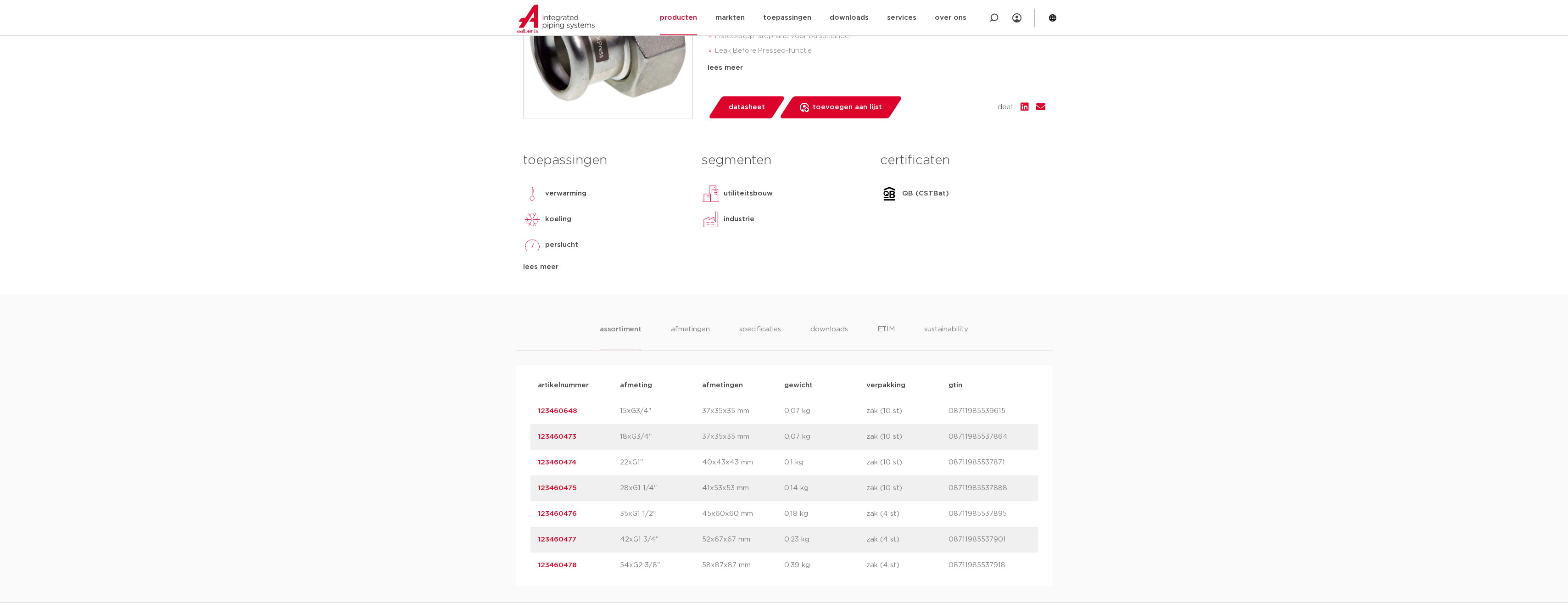
scroll to position [322, 0]
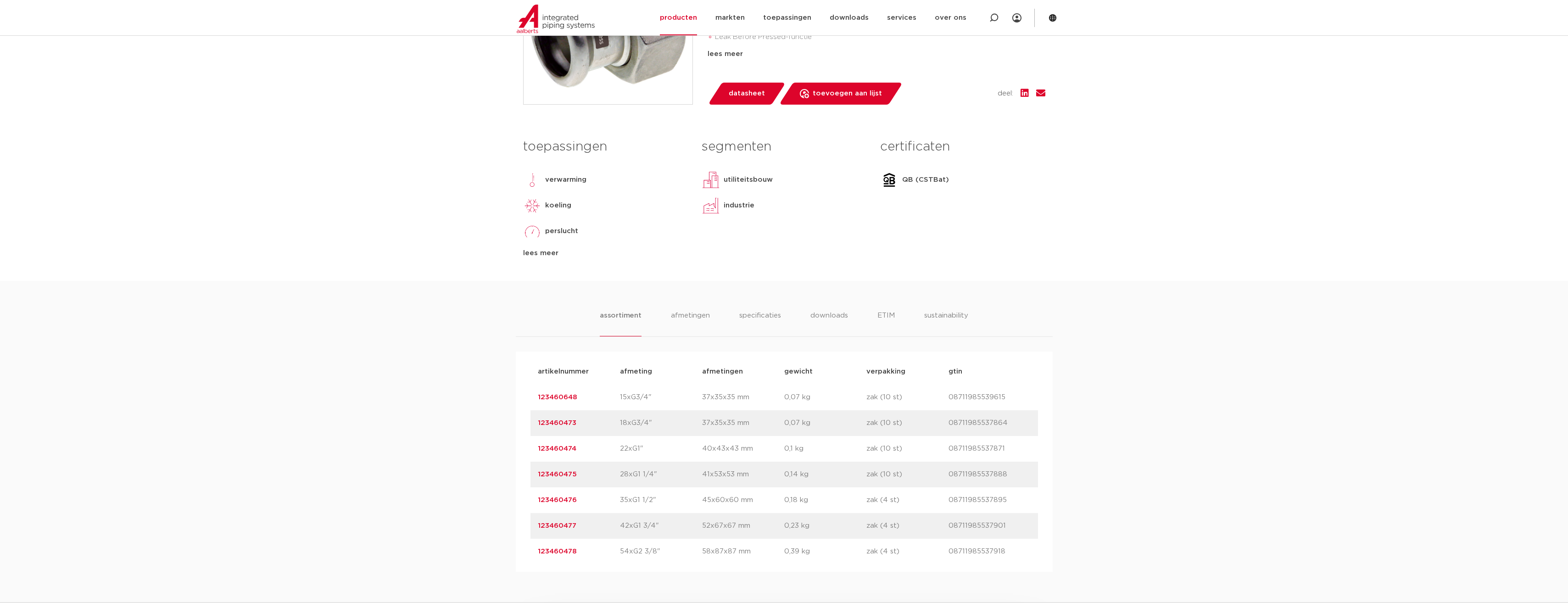
drag, startPoint x: 577, startPoint y: 400, endPoint x: 537, endPoint y: 398, distance: 40.0
click at [537, 398] on div "artikelnummer 123460648 afmeting 15xG3/4" [GEOGRAPHIC_DATA] 37x35x35 mm gewicht…" at bounding box center [785, 397] width 508 height 26
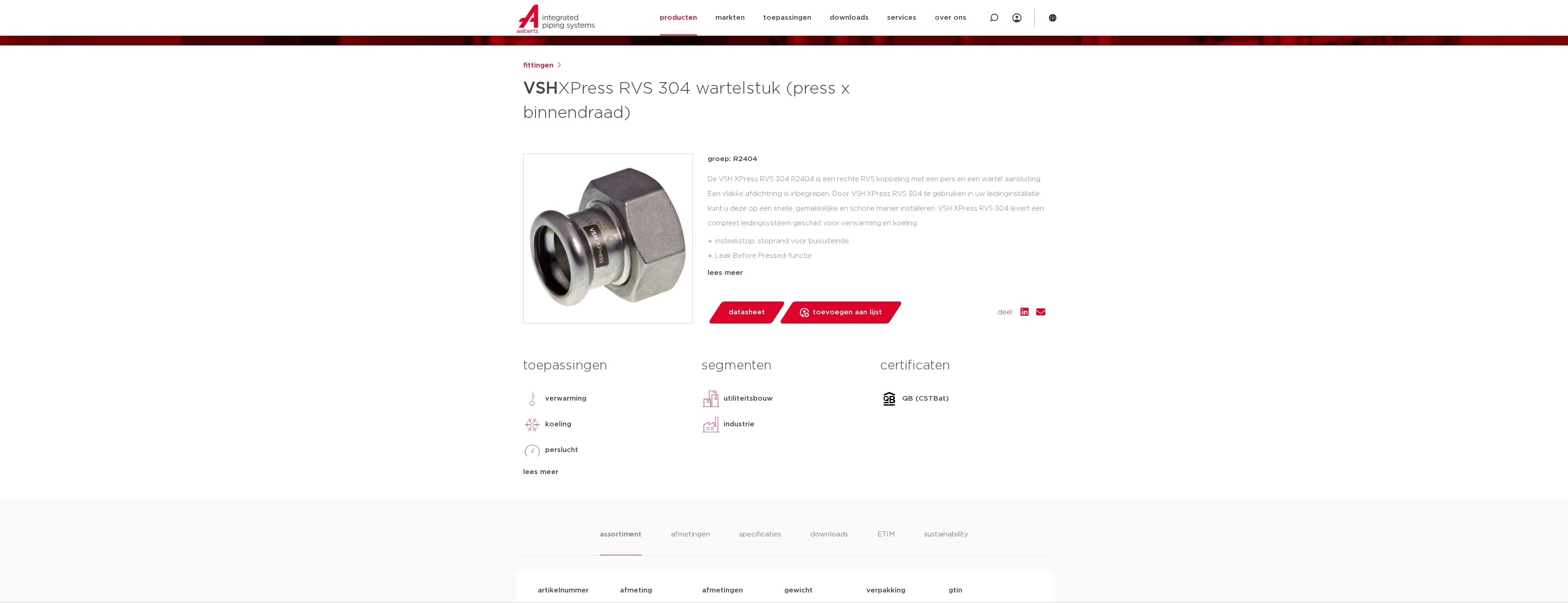
scroll to position [0, 0]
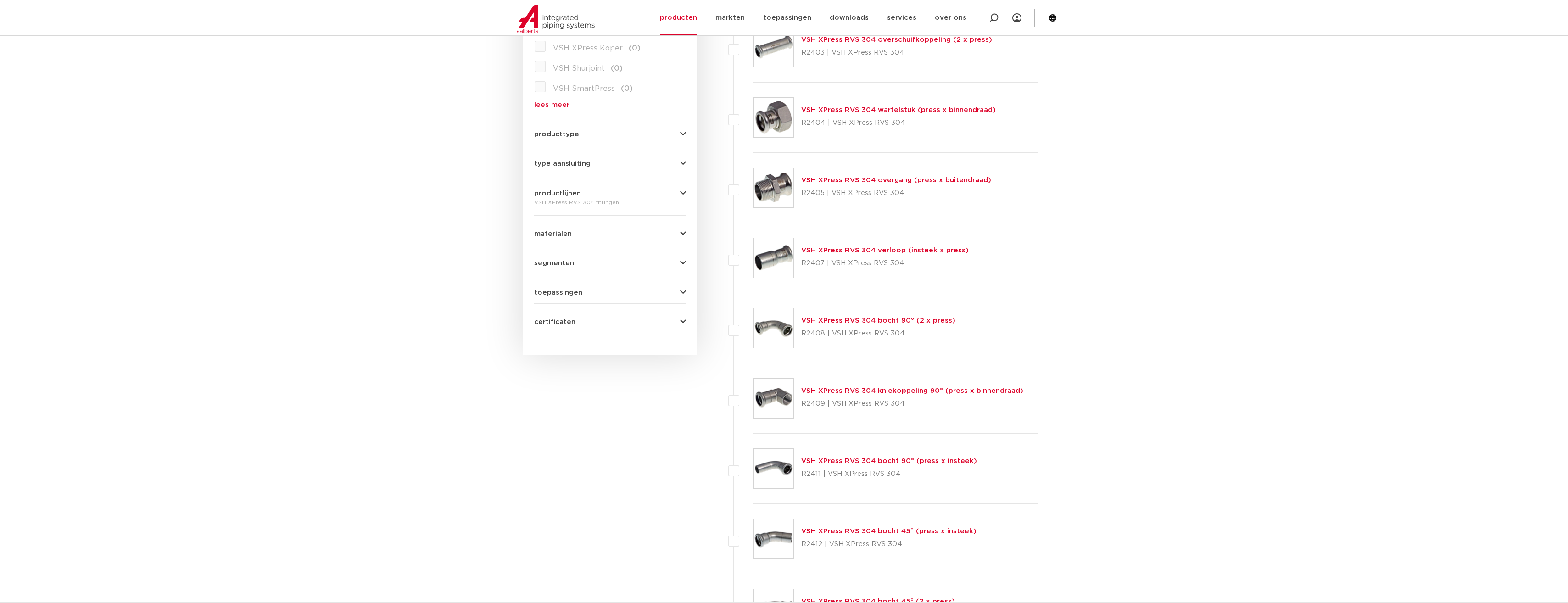
scroll to position [327, 0]
click at [838, 251] on link "VSH XPress RVS 304 verloop (insteek x press)" at bounding box center [884, 250] width 167 height 7
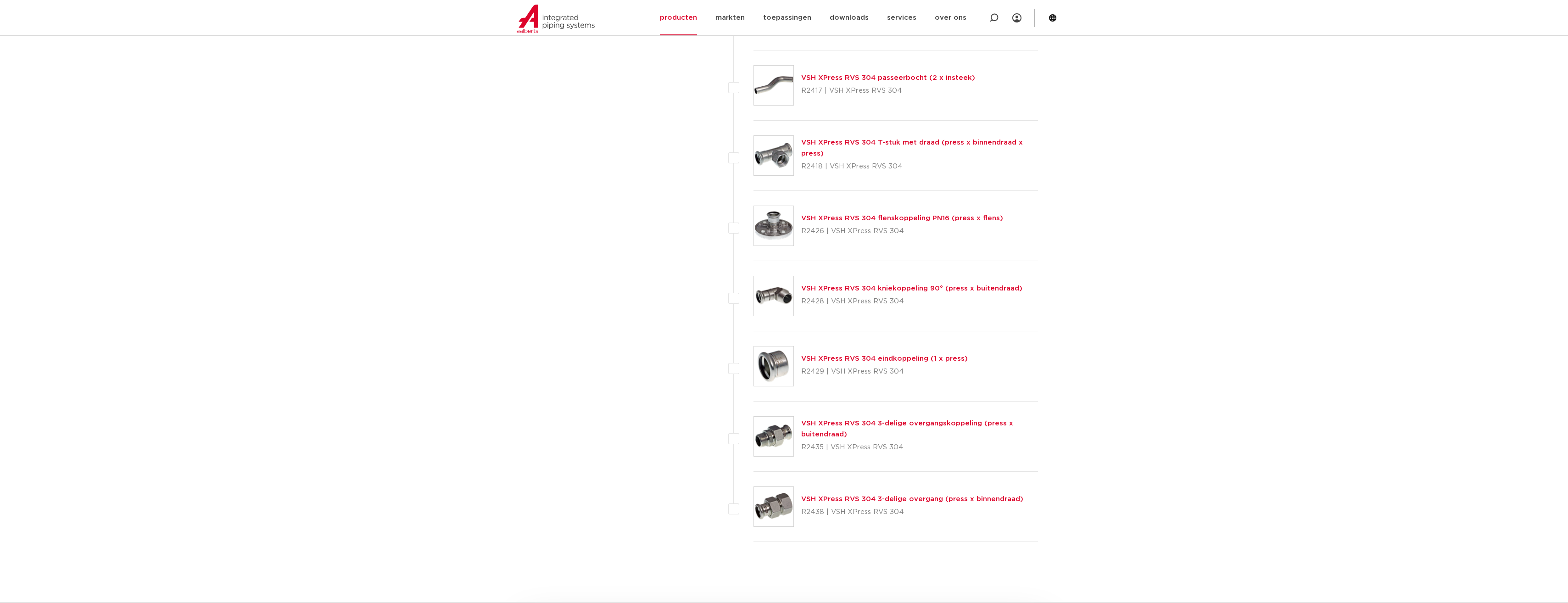
scroll to position [1107, 0]
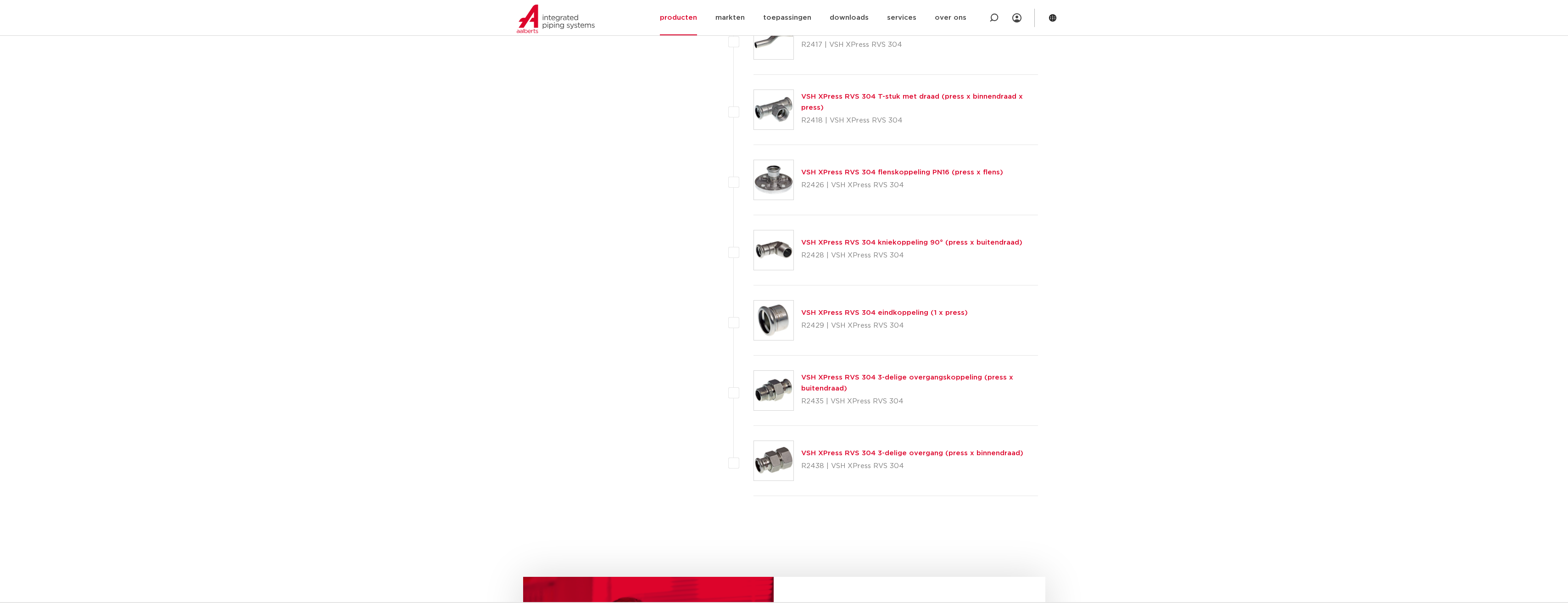
click at [828, 453] on link "VSH XPress RVS 304 3-delige overgang (press x binnendraad)" at bounding box center [912, 453] width 222 height 7
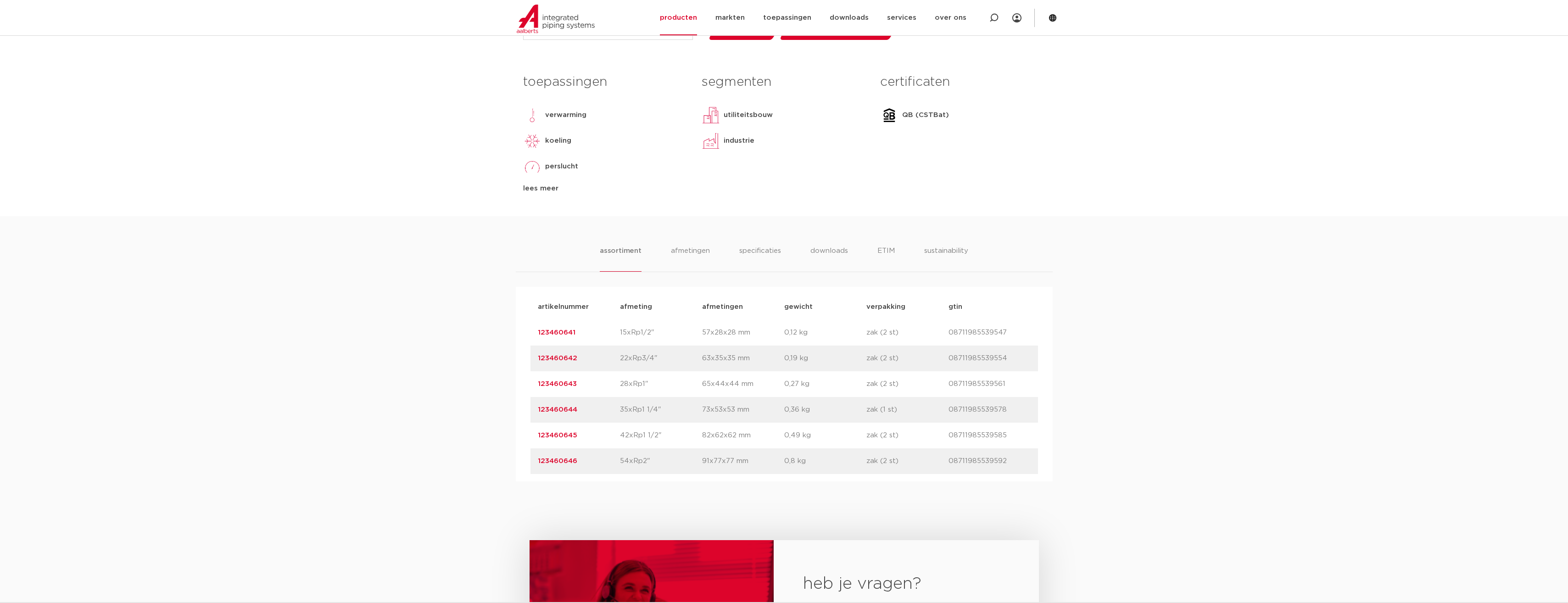
scroll to position [92, 0]
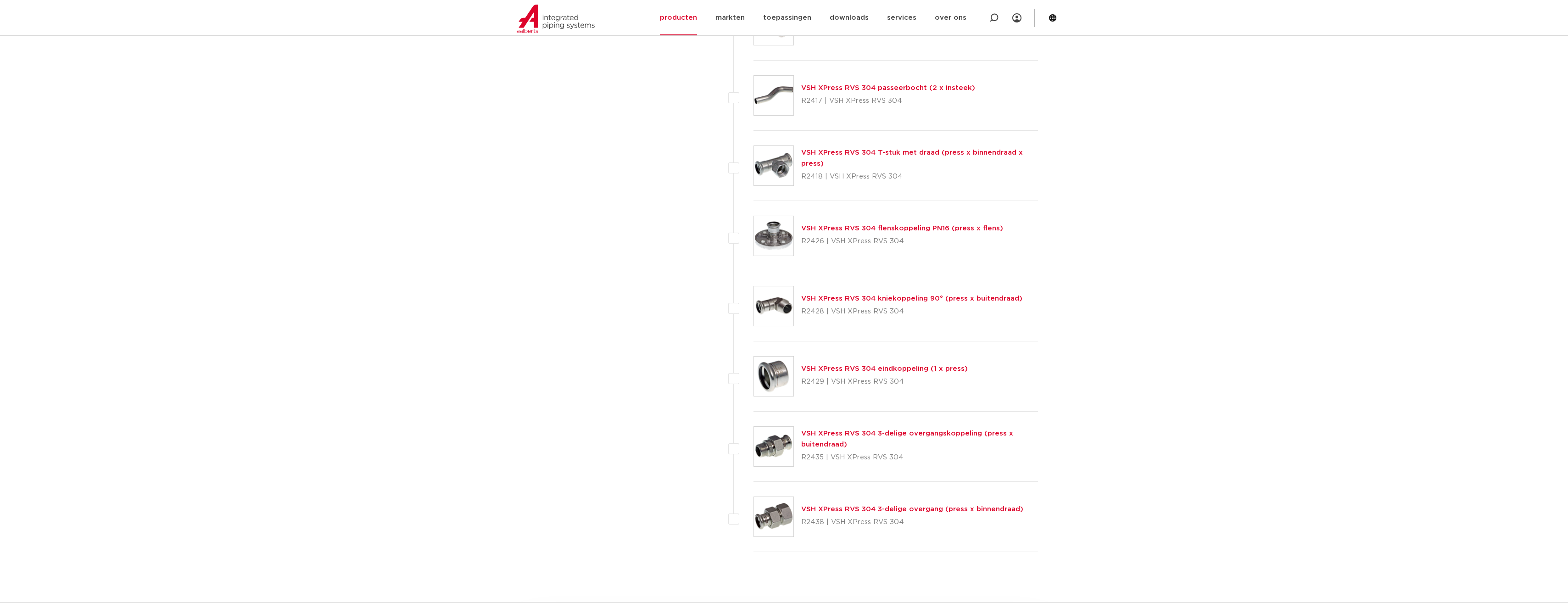
scroll to position [1061, 0]
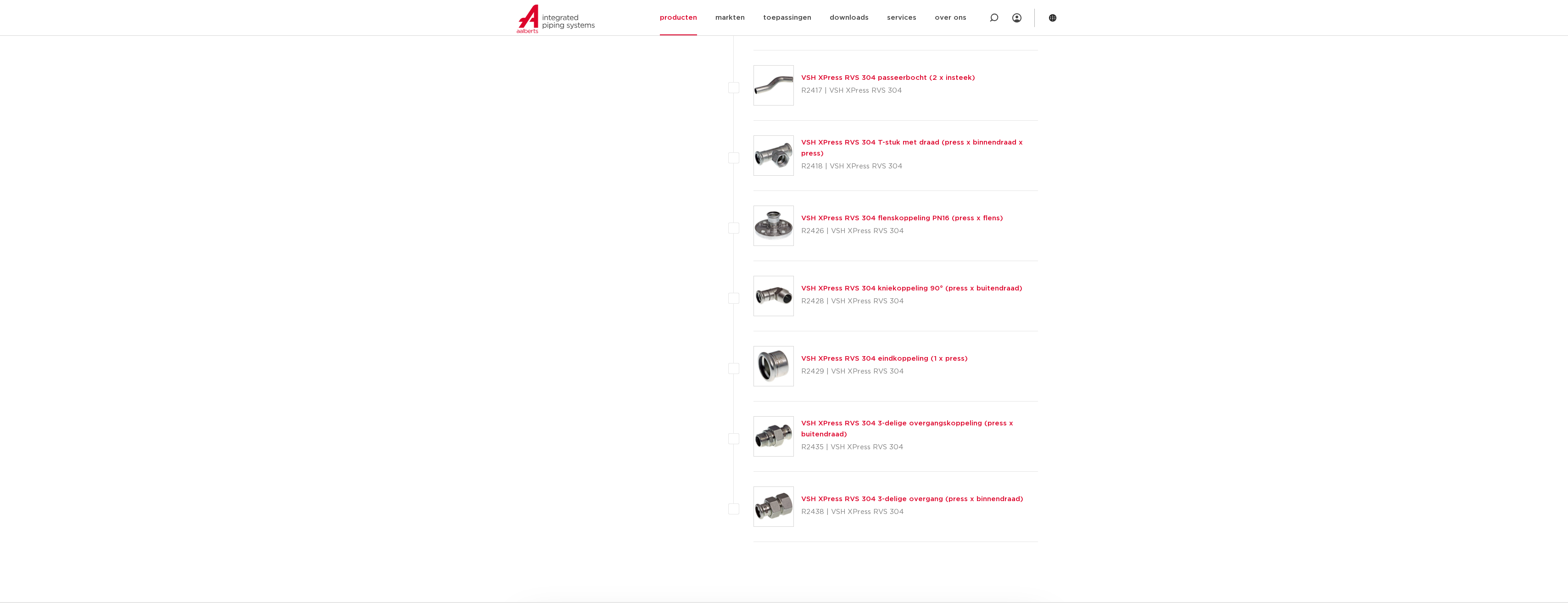
click at [828, 499] on link "VSH XPress RVS 304 3-delige overgang (press x binnendraad)" at bounding box center [912, 499] width 222 height 7
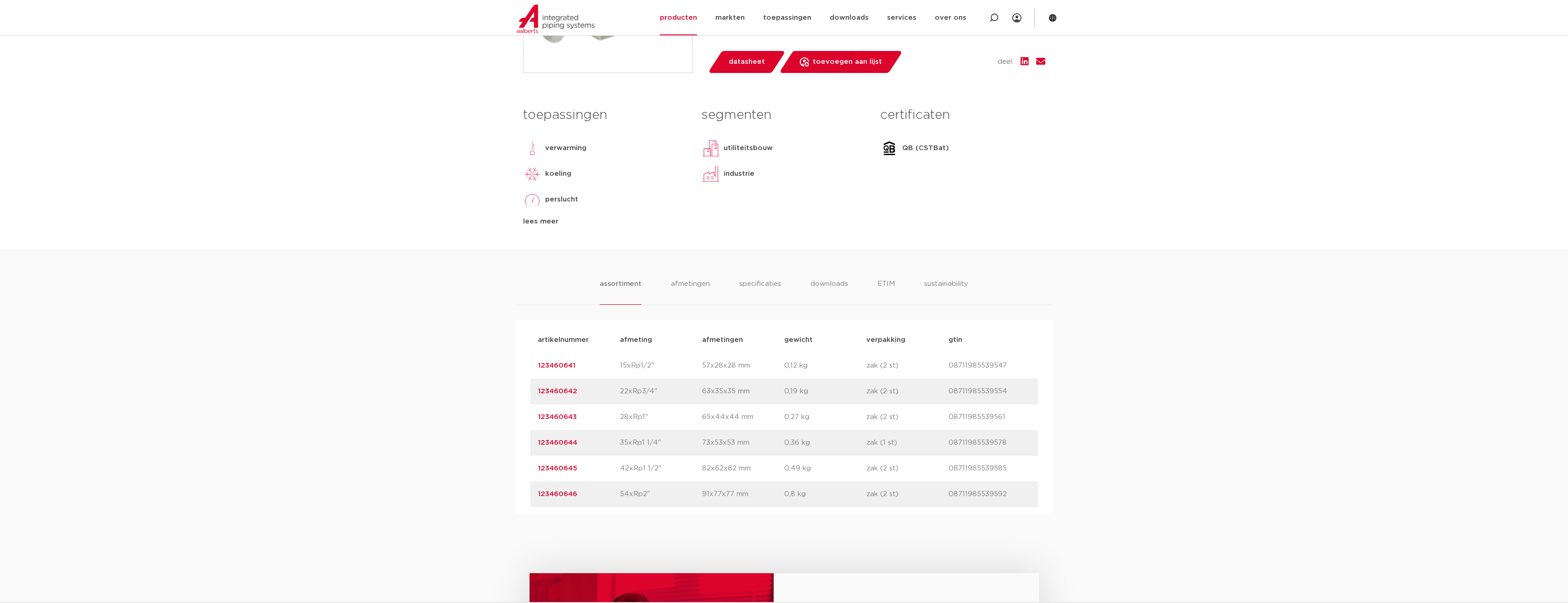
scroll to position [367, 0]
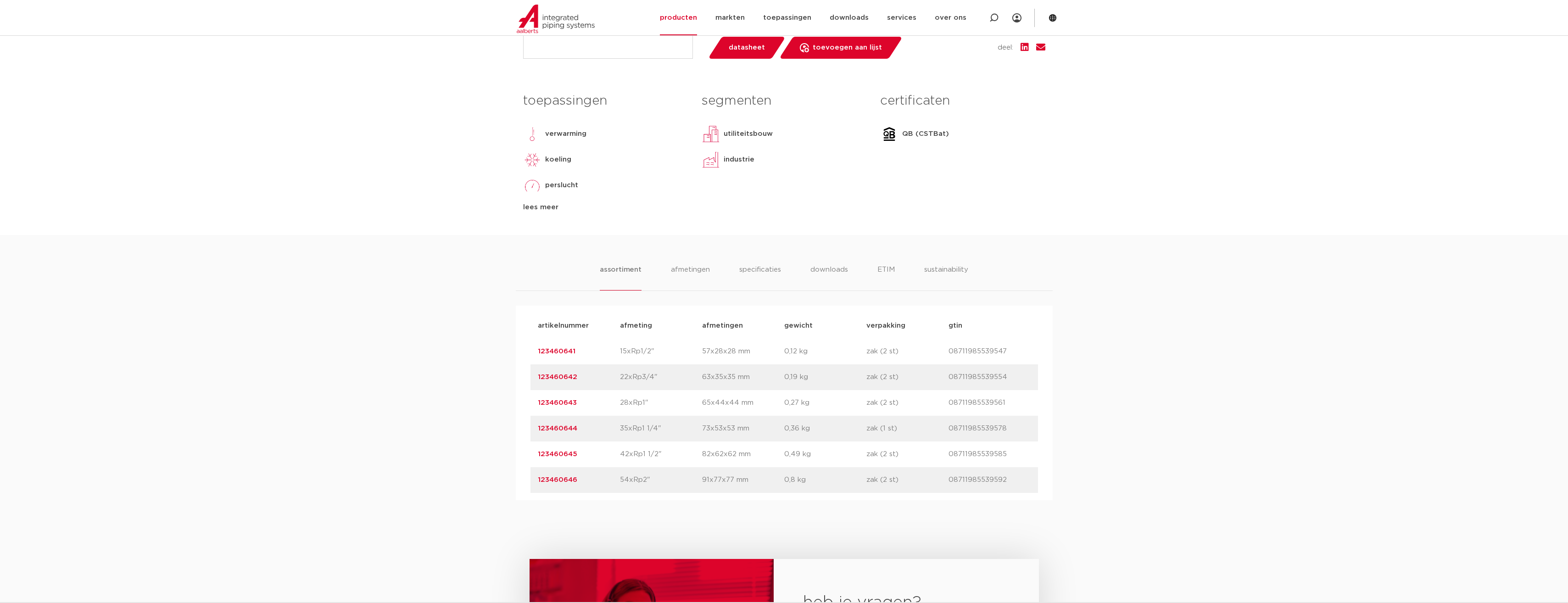
click at [563, 381] on link "123460642" at bounding box center [558, 377] width 39 height 7
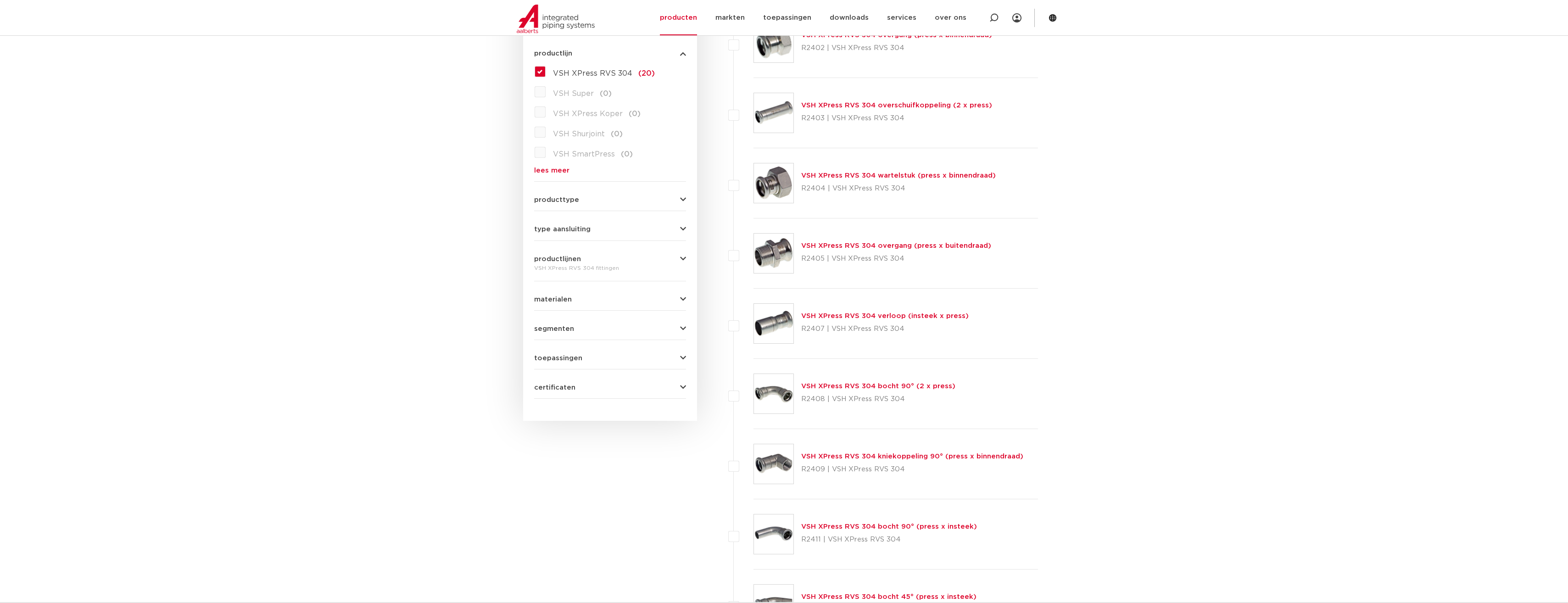
scroll to position [143, 0]
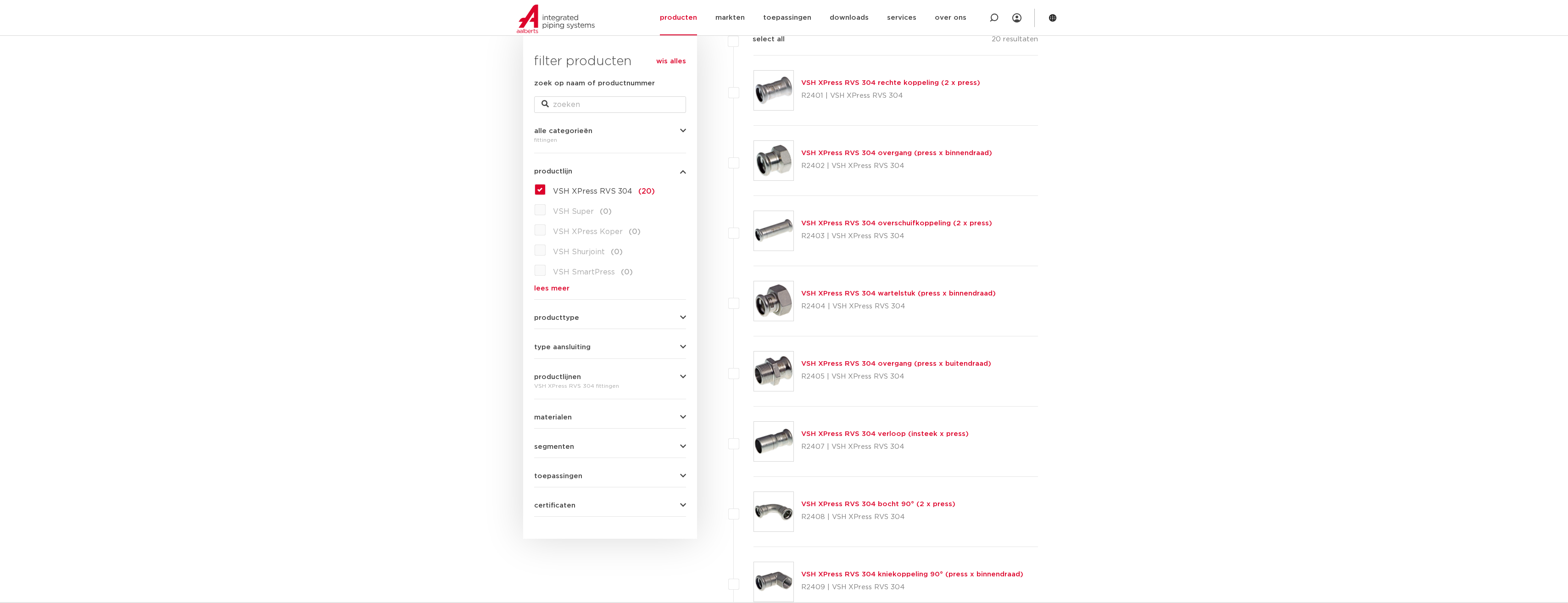
click at [820, 154] on link "VSH XPress RVS 304 overgang (press x binnendraad)" at bounding box center [896, 153] width 191 height 7
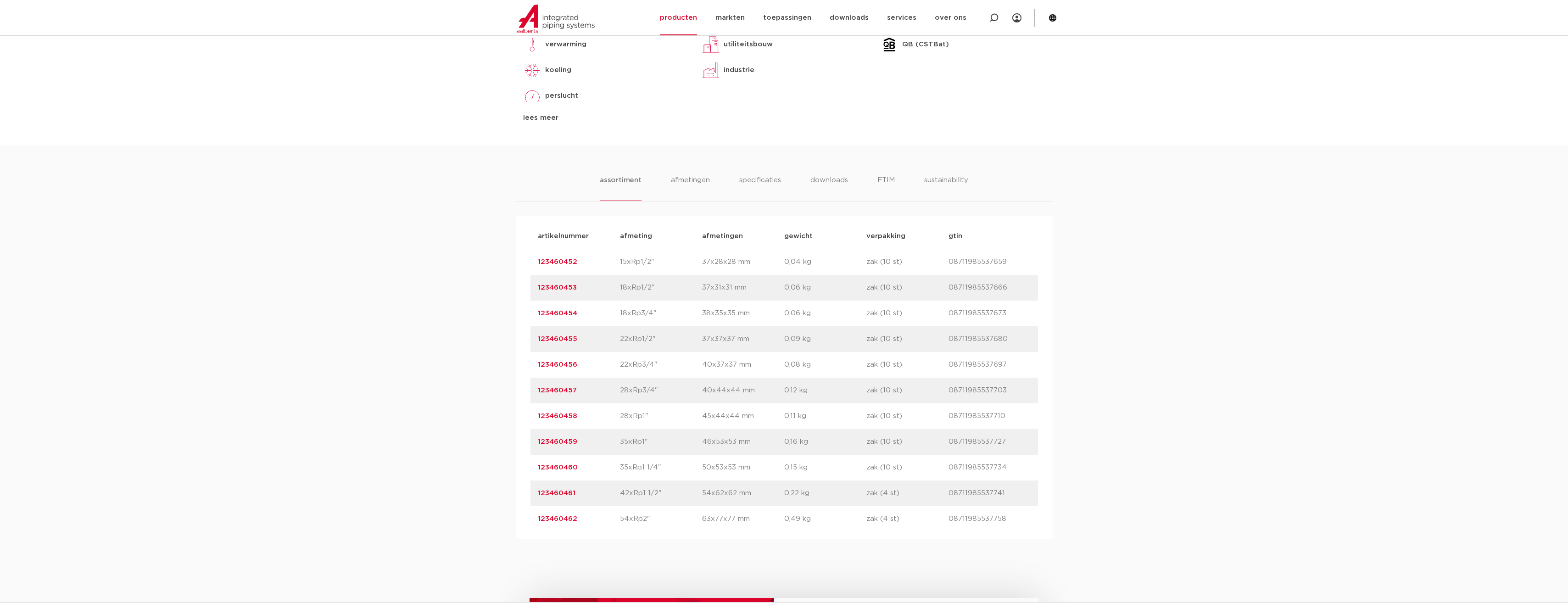
scroll to position [459, 0]
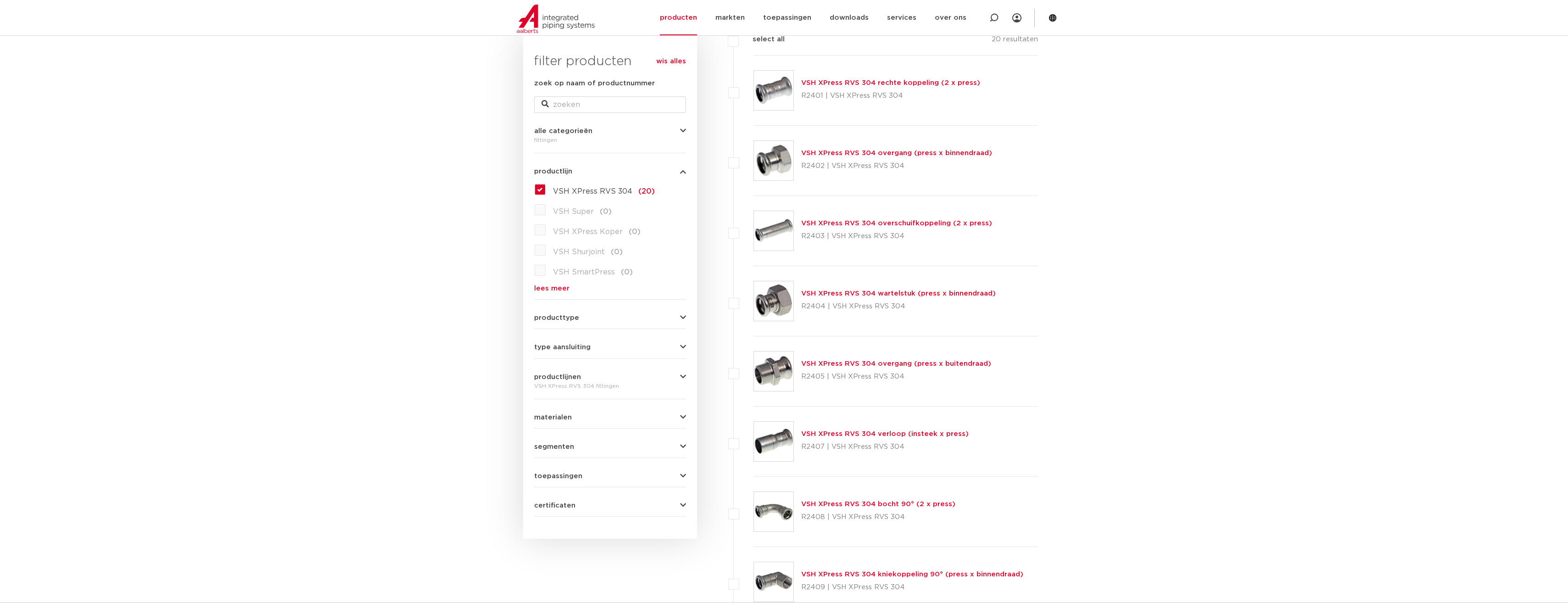
click at [820, 295] on link "VSH XPress RVS 304 wartelstuk (press x binnendraad)" at bounding box center [898, 293] width 195 height 7
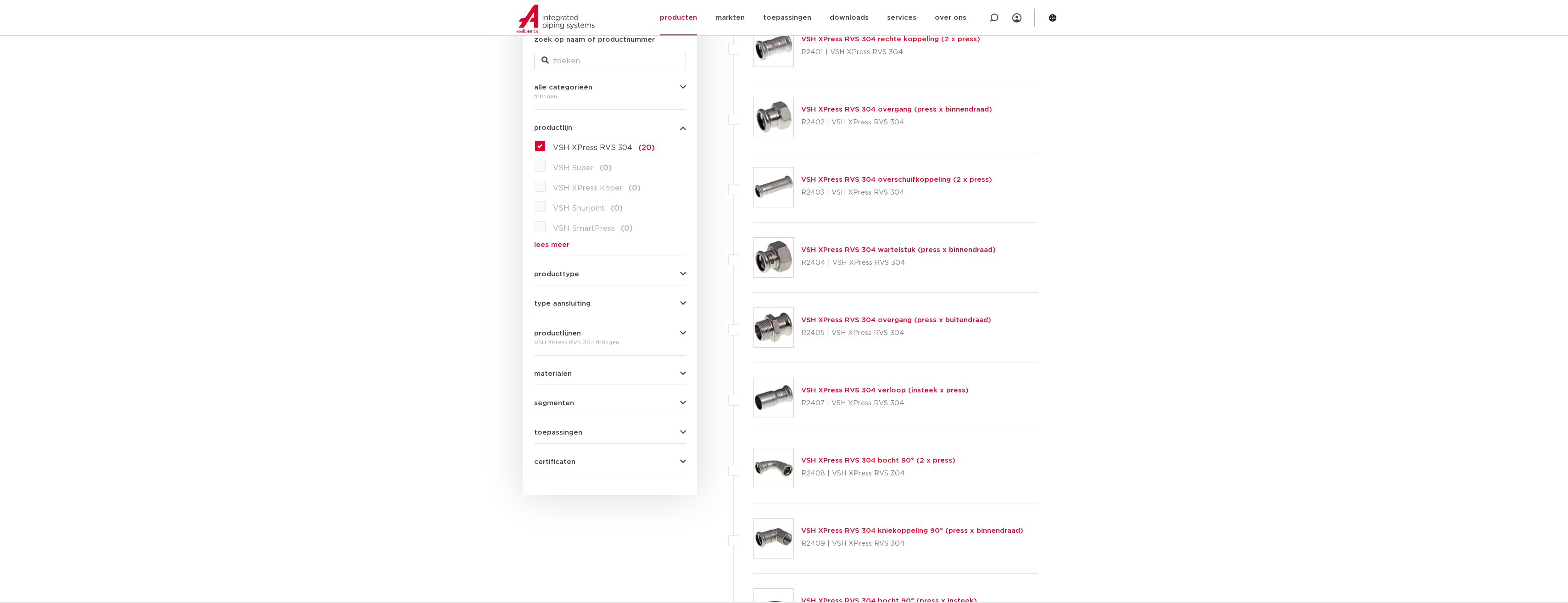
scroll to position [189, 0]
click at [825, 383] on div "VSH XPress RVS 304 verloop (insteek x press) R2407 | VSH XPress RVS 304" at bounding box center [884, 395] width 167 height 26
click at [825, 388] on link "VSH XPress RVS 304 verloop (insteek x press)" at bounding box center [884, 388] width 167 height 7
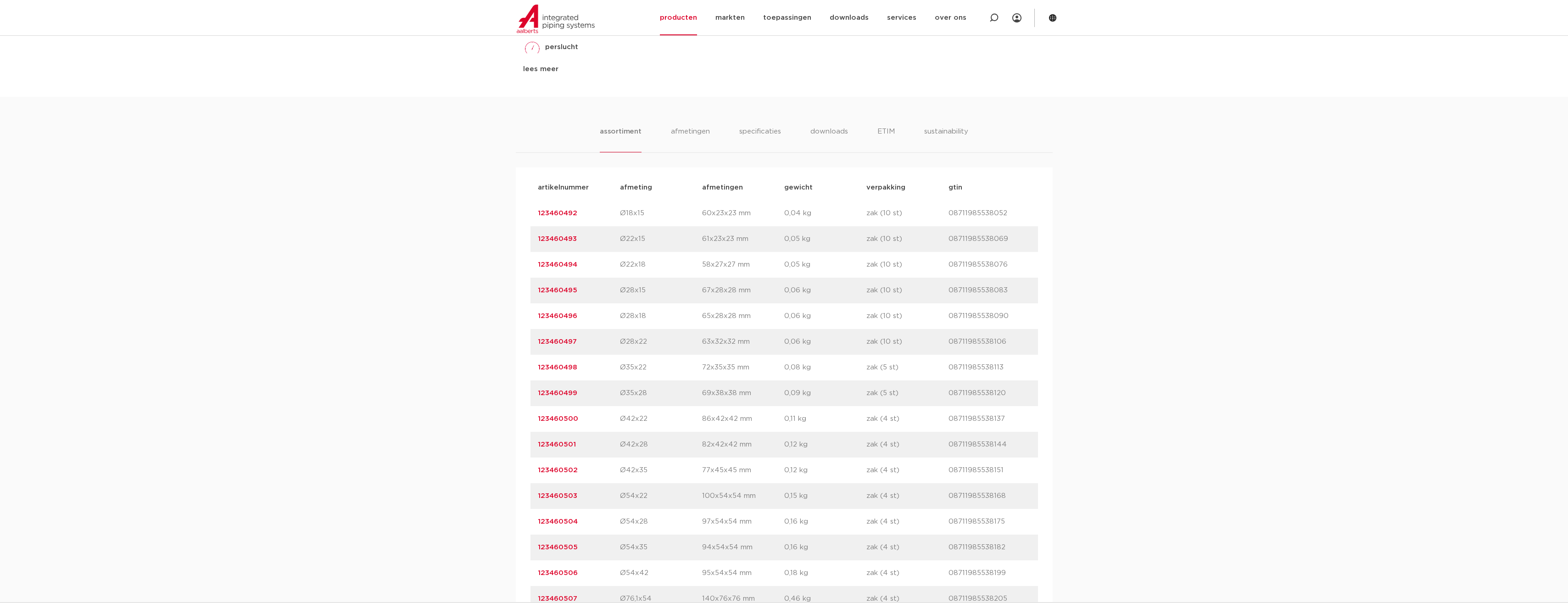
scroll to position [505, 0]
drag, startPoint x: 579, startPoint y: 317, endPoint x: 537, endPoint y: 318, distance: 42.0
click at [537, 318] on div "artikelnummer 123460496 afmeting Ø28x18 afmetingen 65x28x28 mm gewicht 0,06 kg …" at bounding box center [785, 316] width 508 height 26
copy link "123460496"
drag, startPoint x: 574, startPoint y: 291, endPoint x: 538, endPoint y: 291, distance: 36.0
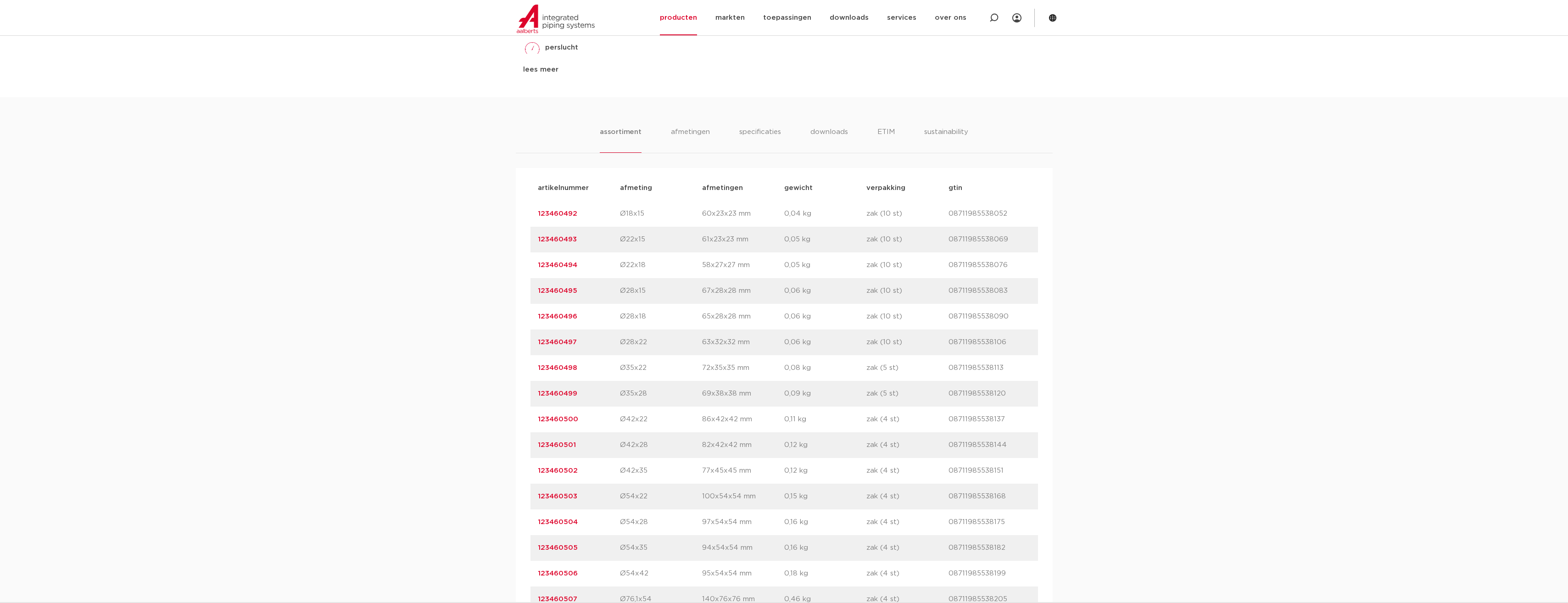
click at [538, 291] on p "123460495" at bounding box center [579, 291] width 82 height 11
copy link "123460495"
drag, startPoint x: 572, startPoint y: 394, endPoint x: 535, endPoint y: 394, distance: 37.0
click at [535, 394] on div "artikelnummer 123460499 afmeting Ø35x28 afmetingen 69x38x38 mm gewicht 0,09 kg …" at bounding box center [785, 394] width 508 height 26
copy link "123460499"
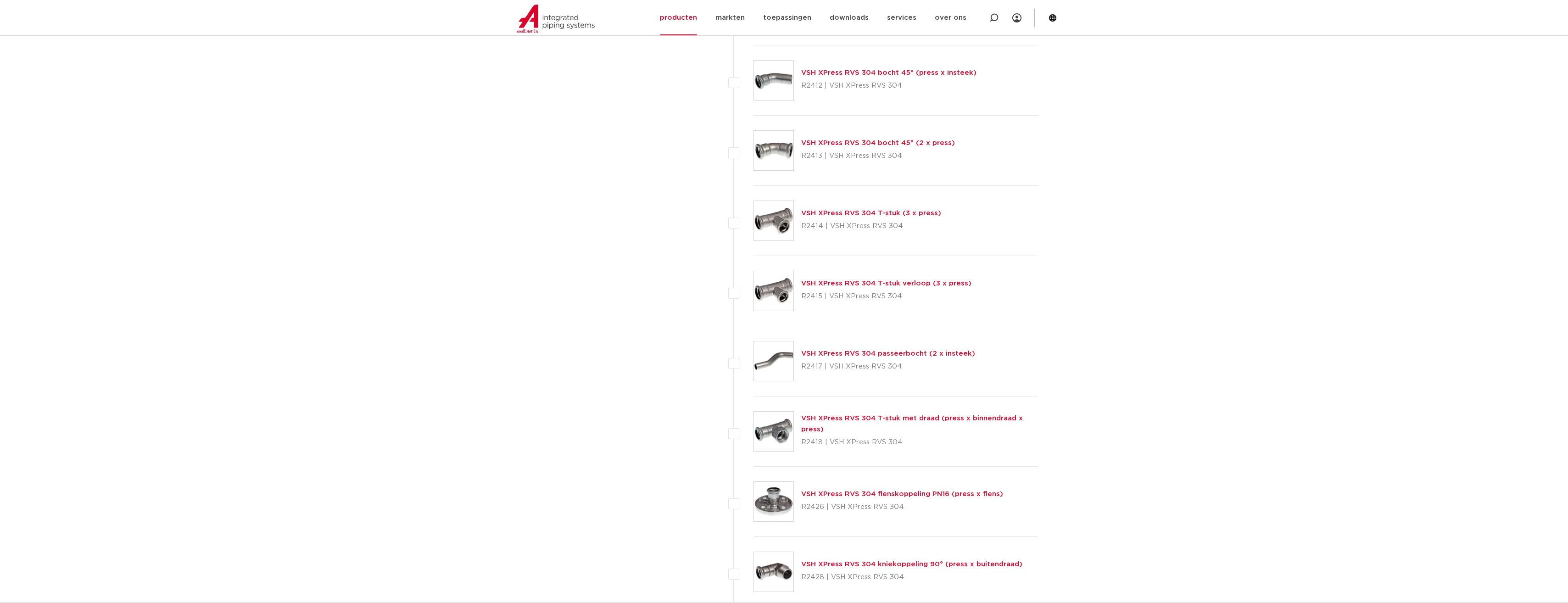
scroll to position [785, 0]
click at [810, 417] on link "VSH XPress RVS 304 T-stuk met draad (press x binnendraad x press)" at bounding box center [912, 423] width 222 height 18
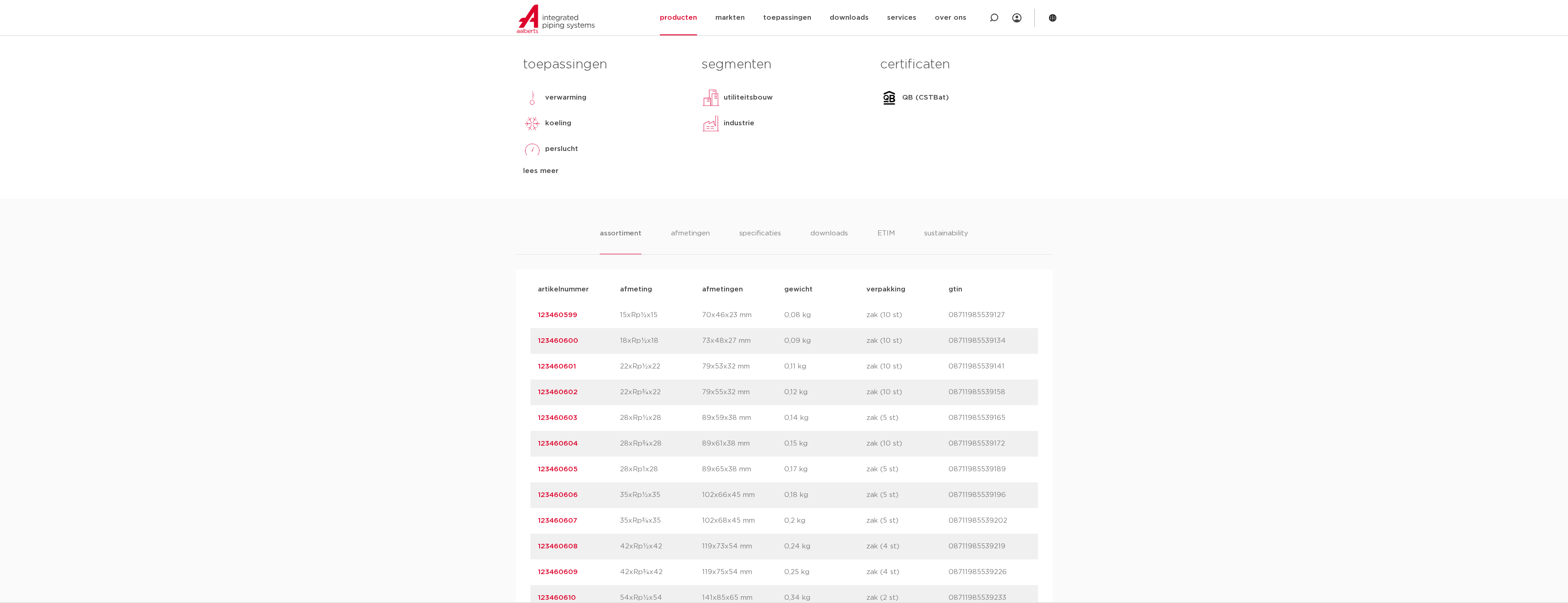
scroll to position [459, 0]
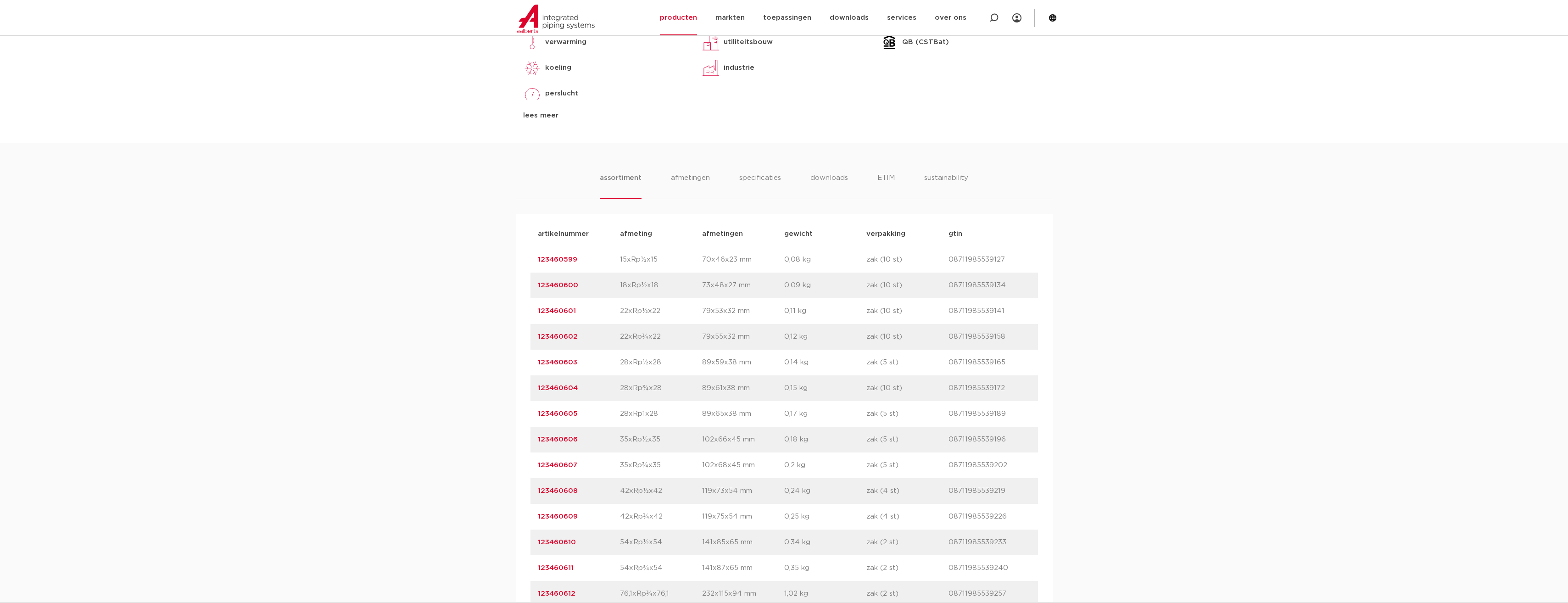
drag, startPoint x: 579, startPoint y: 438, endPoint x: 539, endPoint y: 436, distance: 40.0
click at [539, 436] on p "123460606" at bounding box center [579, 440] width 82 height 11
copy link "123460606"
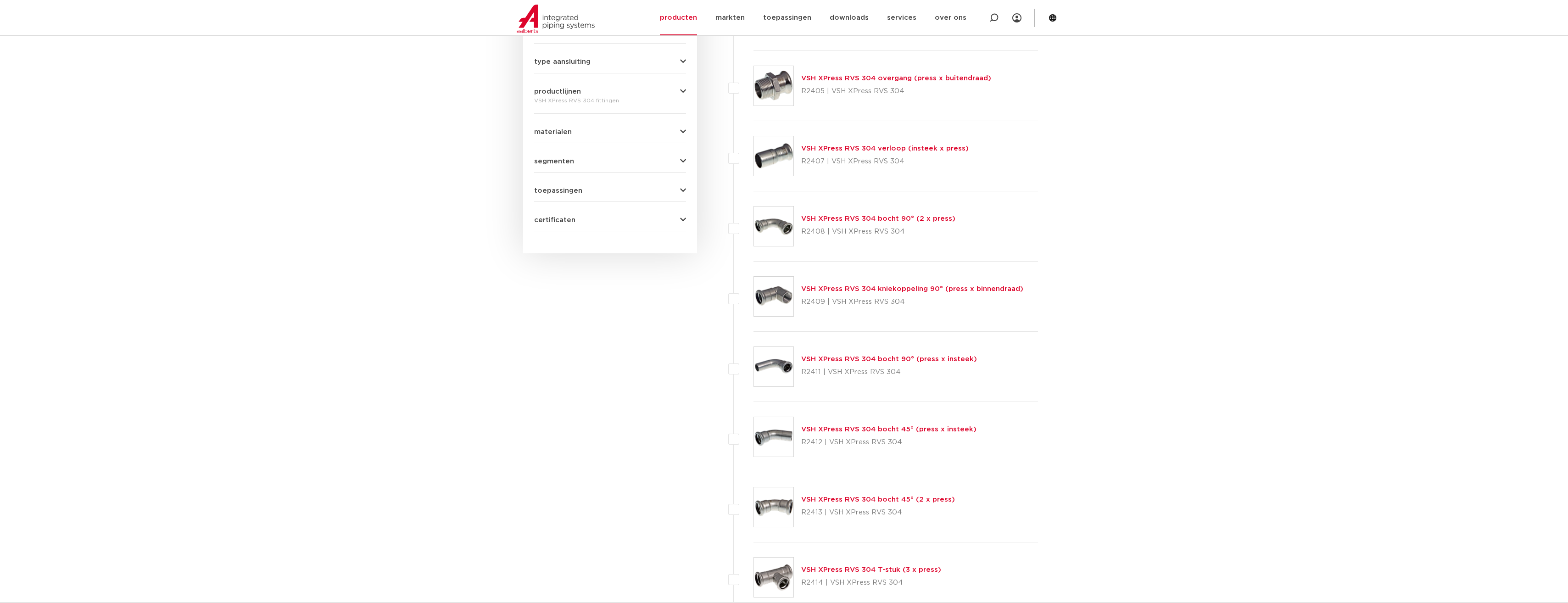
scroll to position [373, 0]
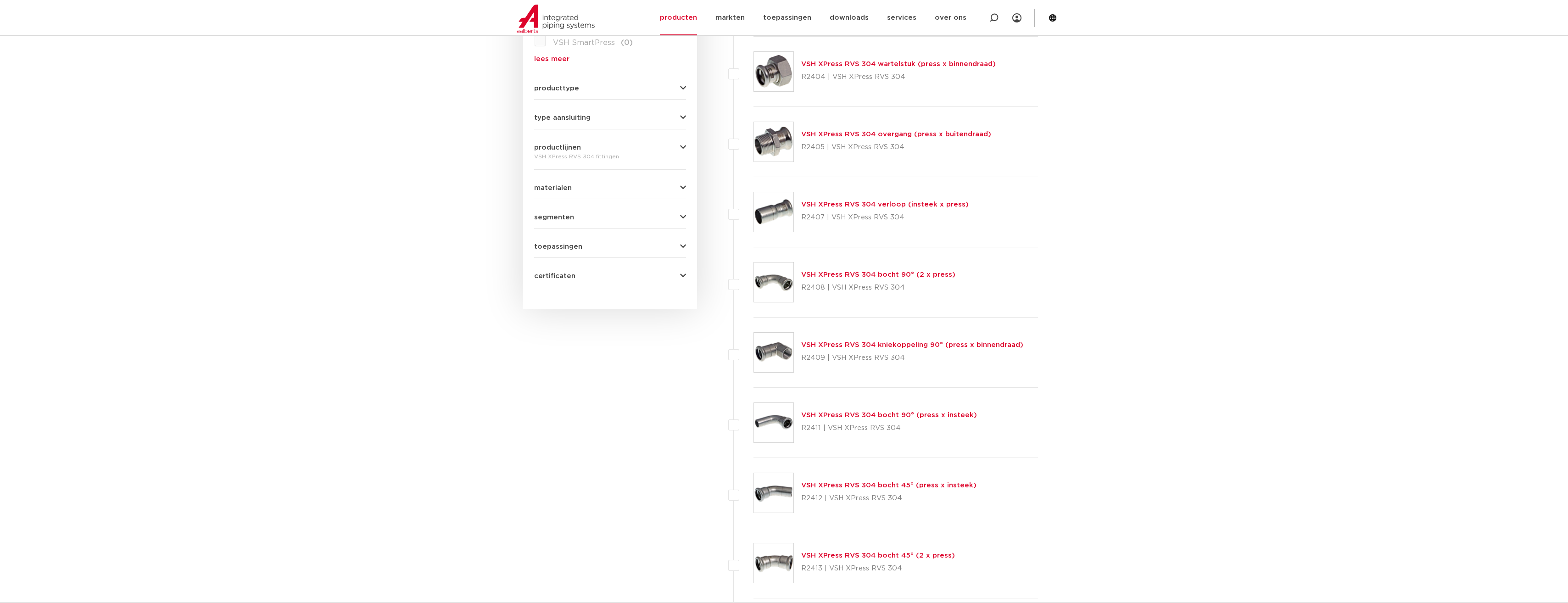
click at [817, 135] on link "VSH XPress RVS 304 overgang (press x buitendraad)" at bounding box center [896, 134] width 190 height 7
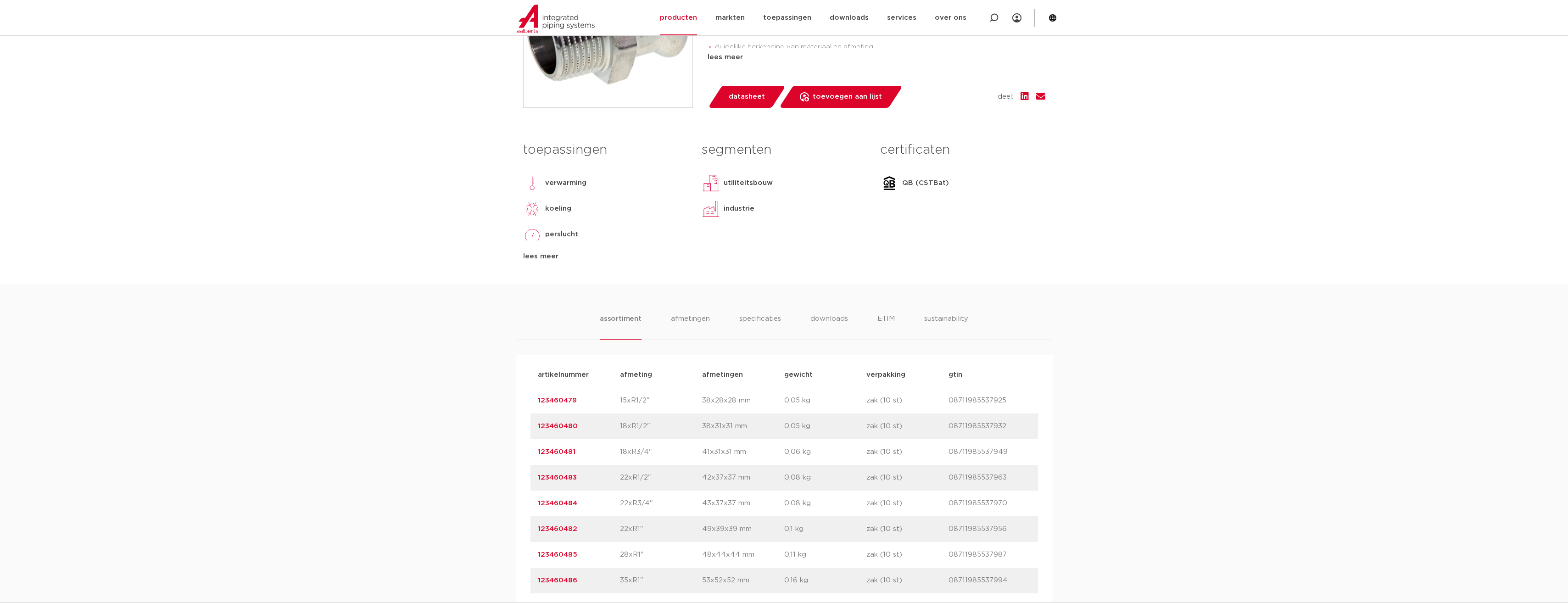
scroll to position [367, 0]
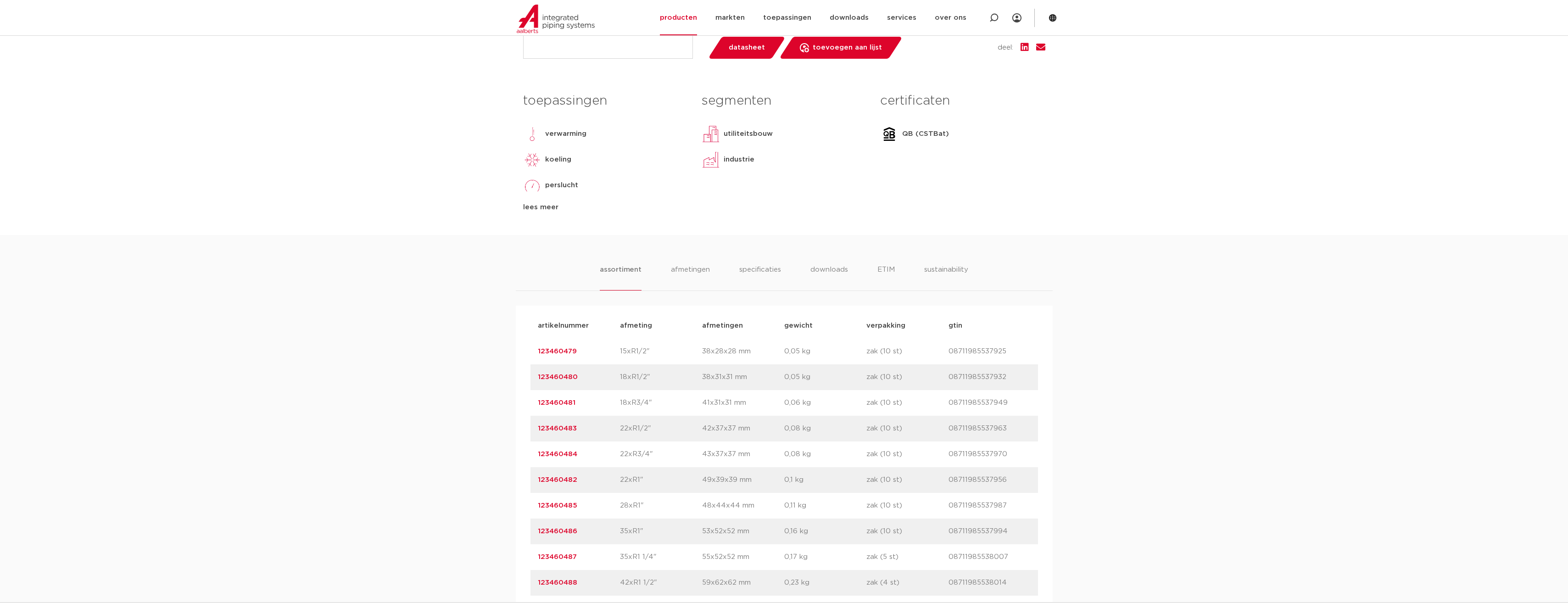
drag, startPoint x: 578, startPoint y: 454, endPoint x: 535, endPoint y: 456, distance: 43.0
click at [535, 456] on div "artikelnummer 123460484 afmeting 22xR3/4" [GEOGRAPHIC_DATA] 43x37x37 mm gewicht…" at bounding box center [785, 454] width 508 height 26
copy link "123460484"
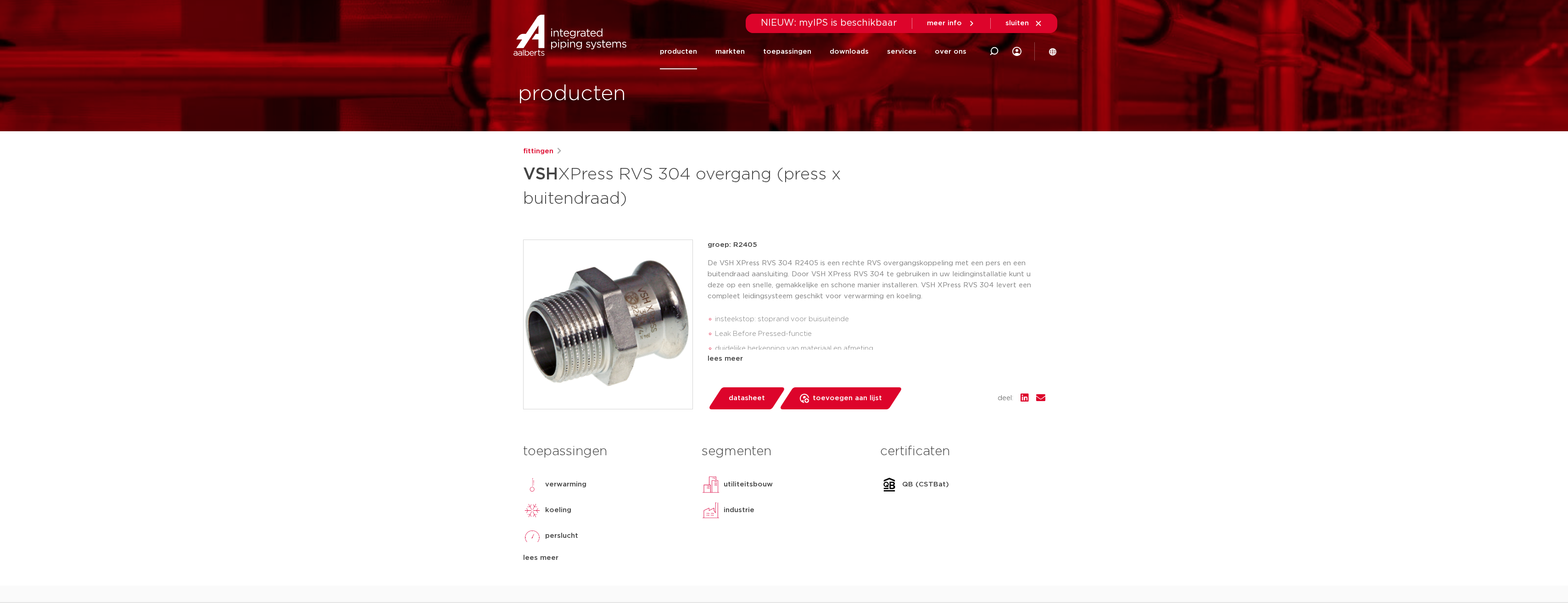
scroll to position [0, 0]
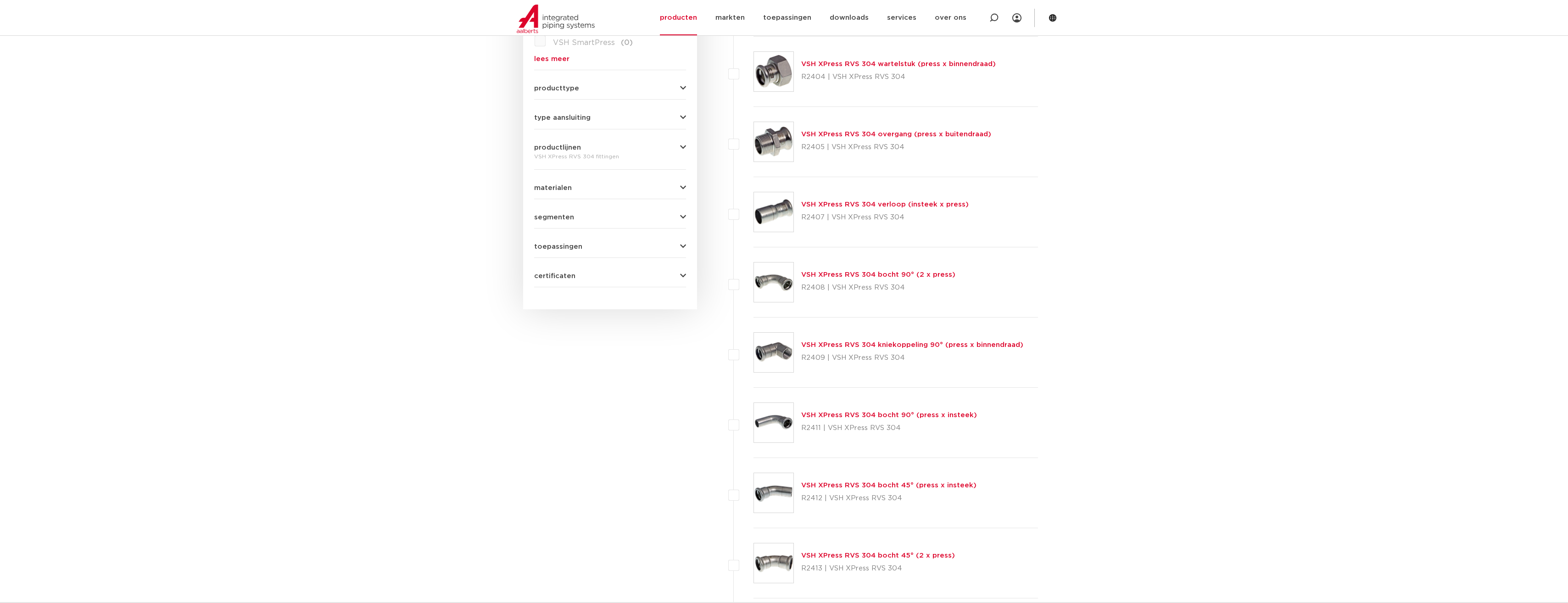
click at [823, 205] on link "VSH XPress RVS 304 verloop (insteek x press)" at bounding box center [884, 204] width 167 height 7
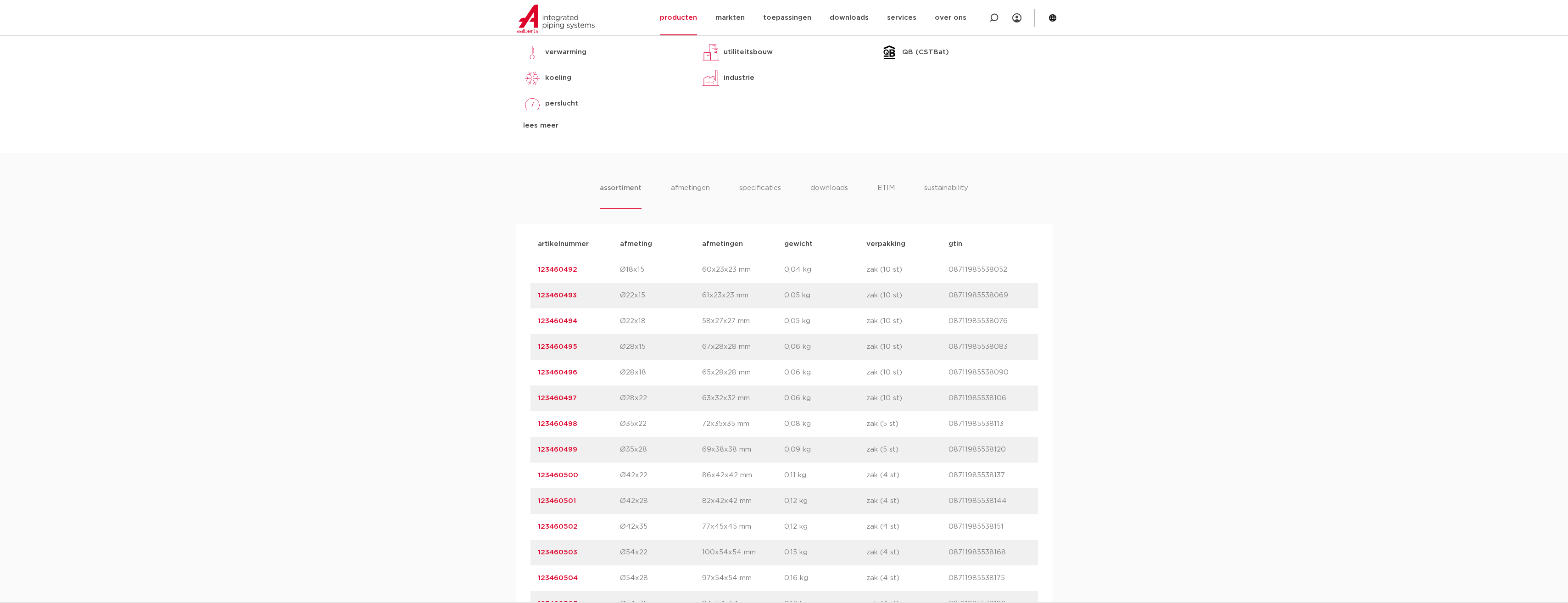
scroll to position [505, 0]
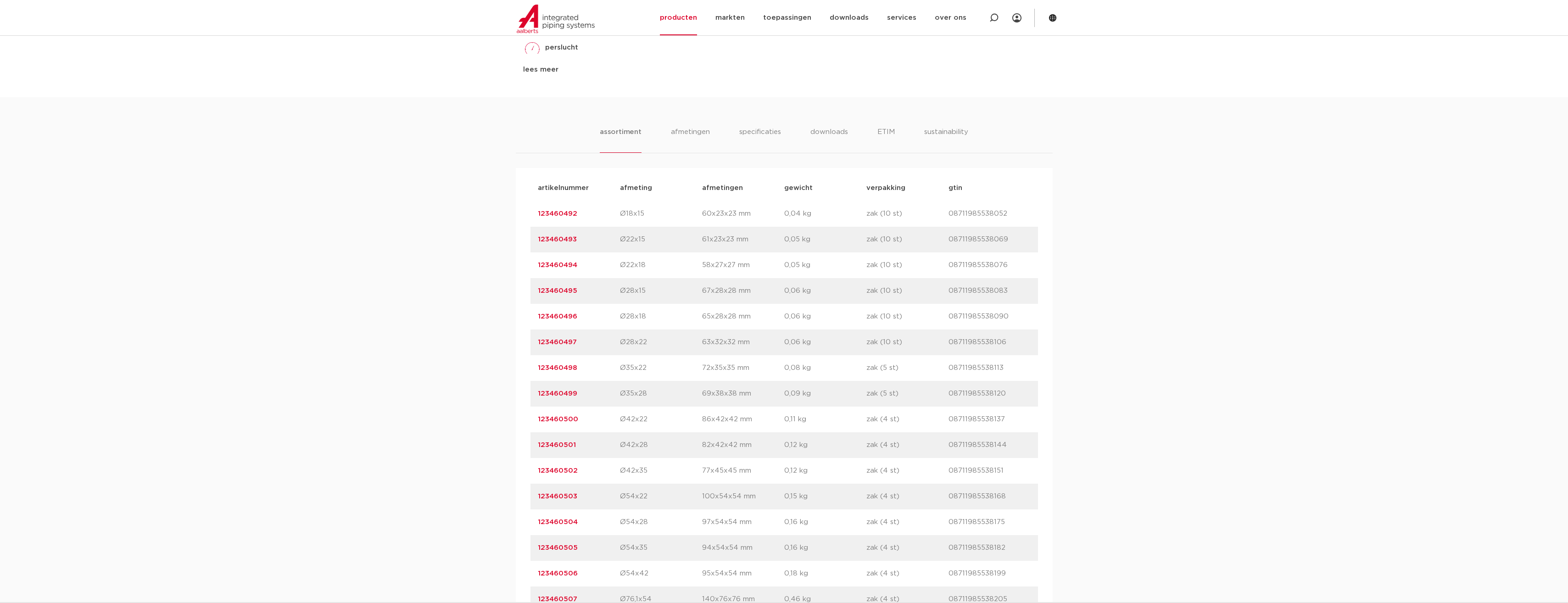
drag, startPoint x: 577, startPoint y: 367, endPoint x: 537, endPoint y: 368, distance: 40.0
click at [538, 368] on p "123460498" at bounding box center [579, 368] width 82 height 11
copy link "123460498"
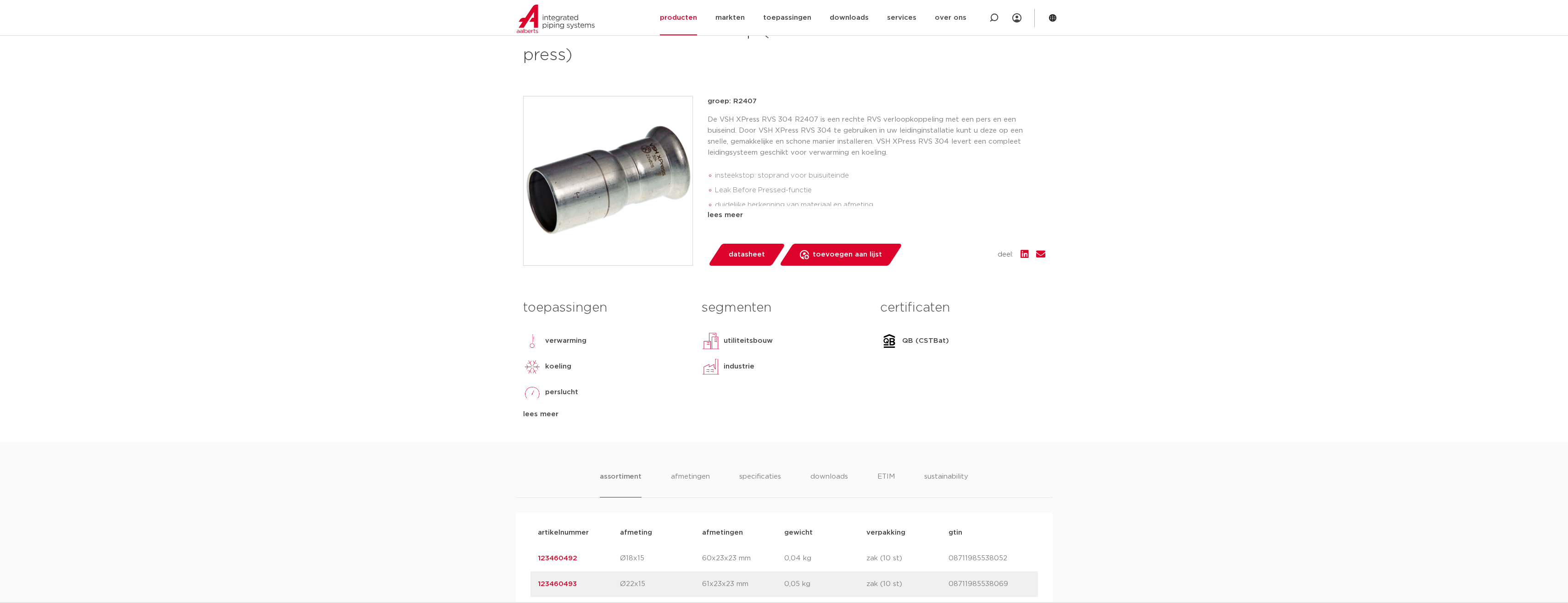
scroll to position [138, 0]
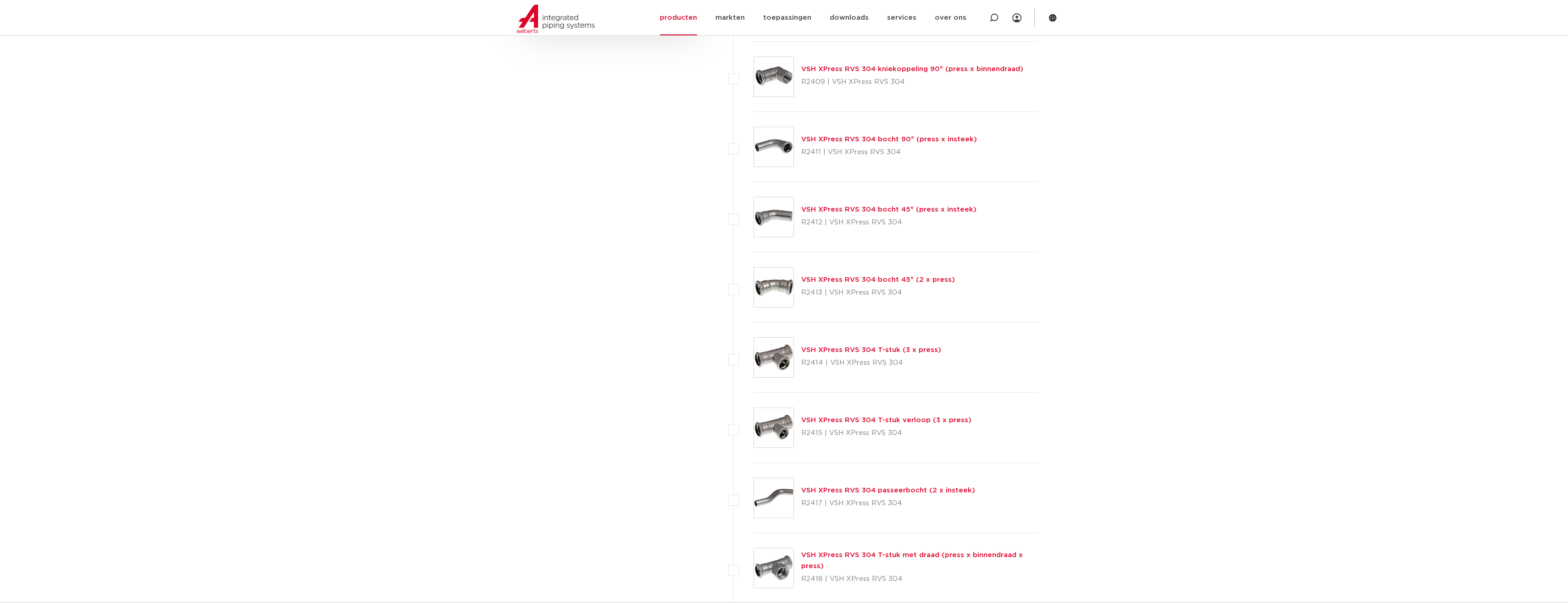
scroll to position [785, 0]
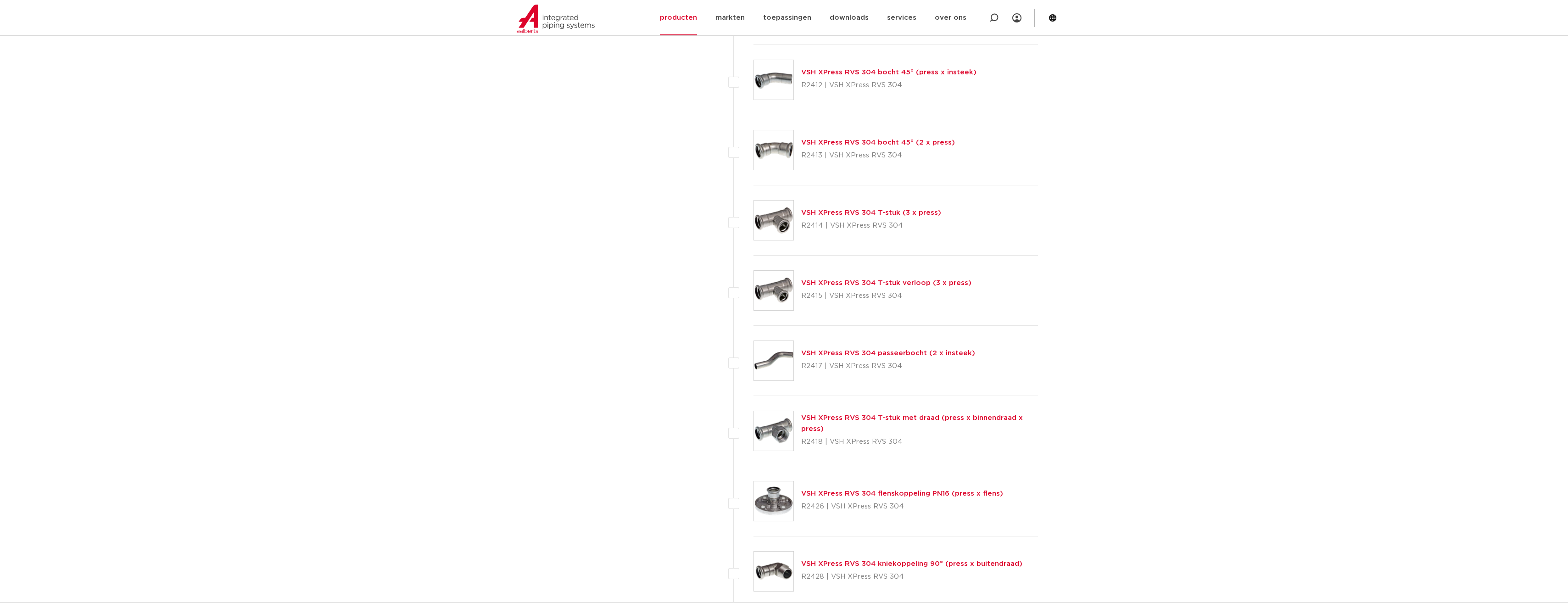
click at [810, 421] on link "VSH XPress RVS 304 T-stuk met draad (press x binnendraad x press)" at bounding box center [912, 423] width 222 height 18
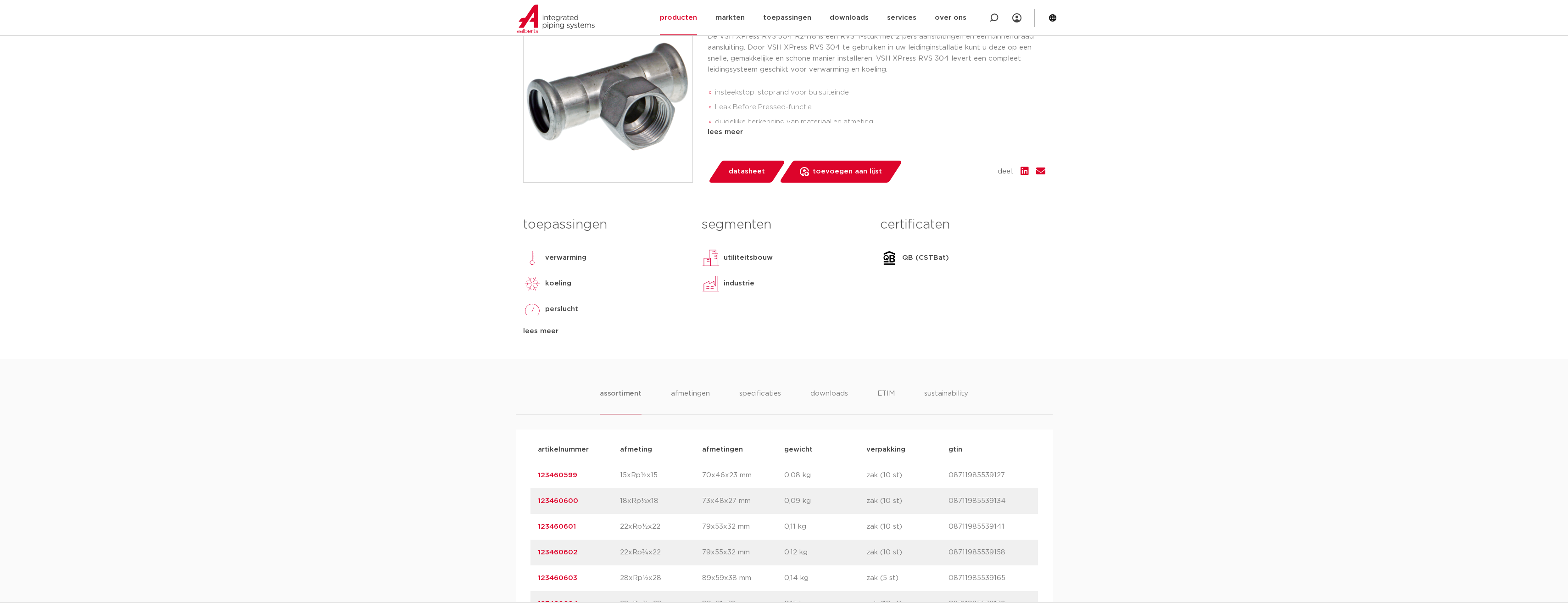
scroll to position [230, 0]
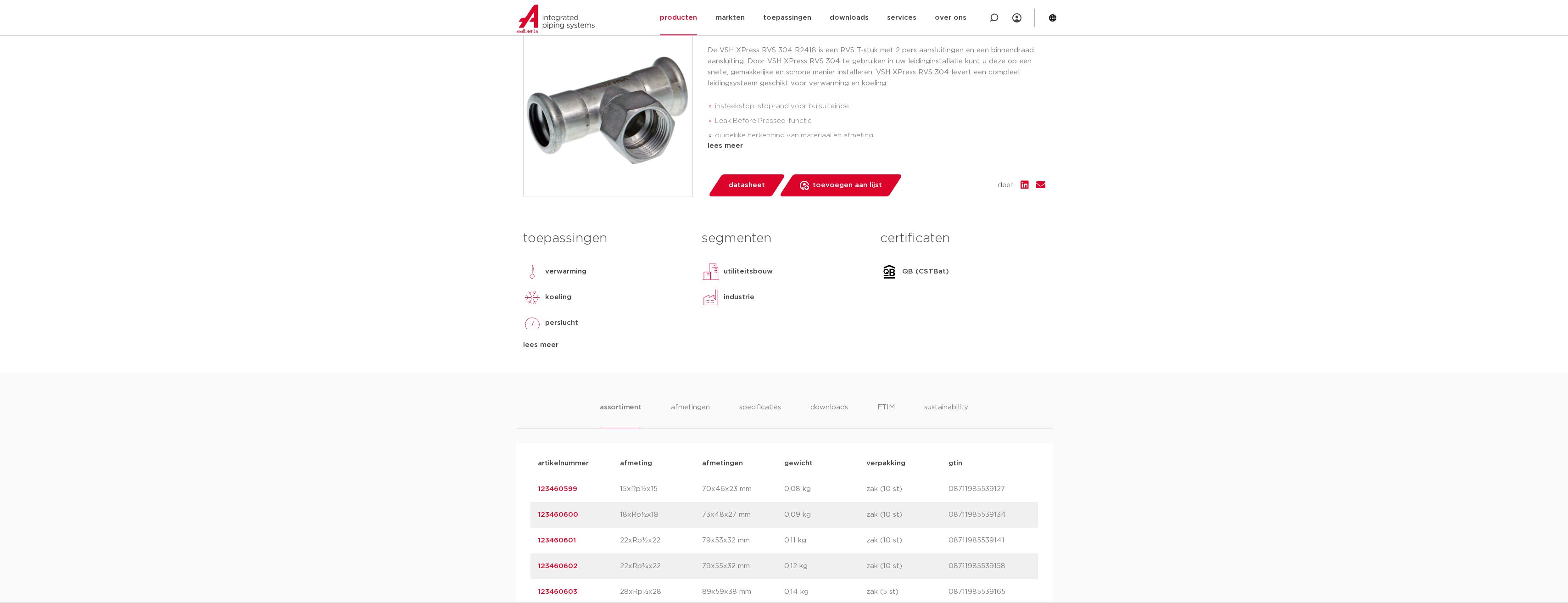
click at [747, 184] on span "datasheet" at bounding box center [747, 185] width 36 height 14
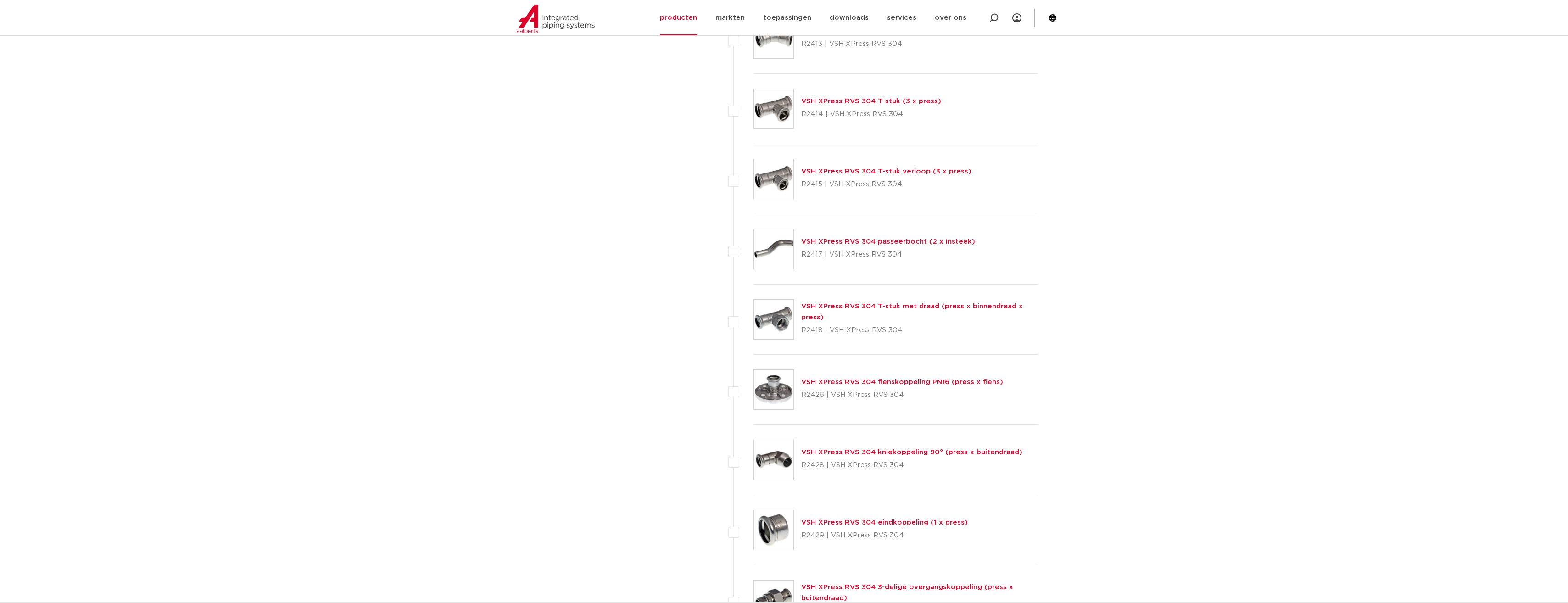
scroll to position [1107, 0]
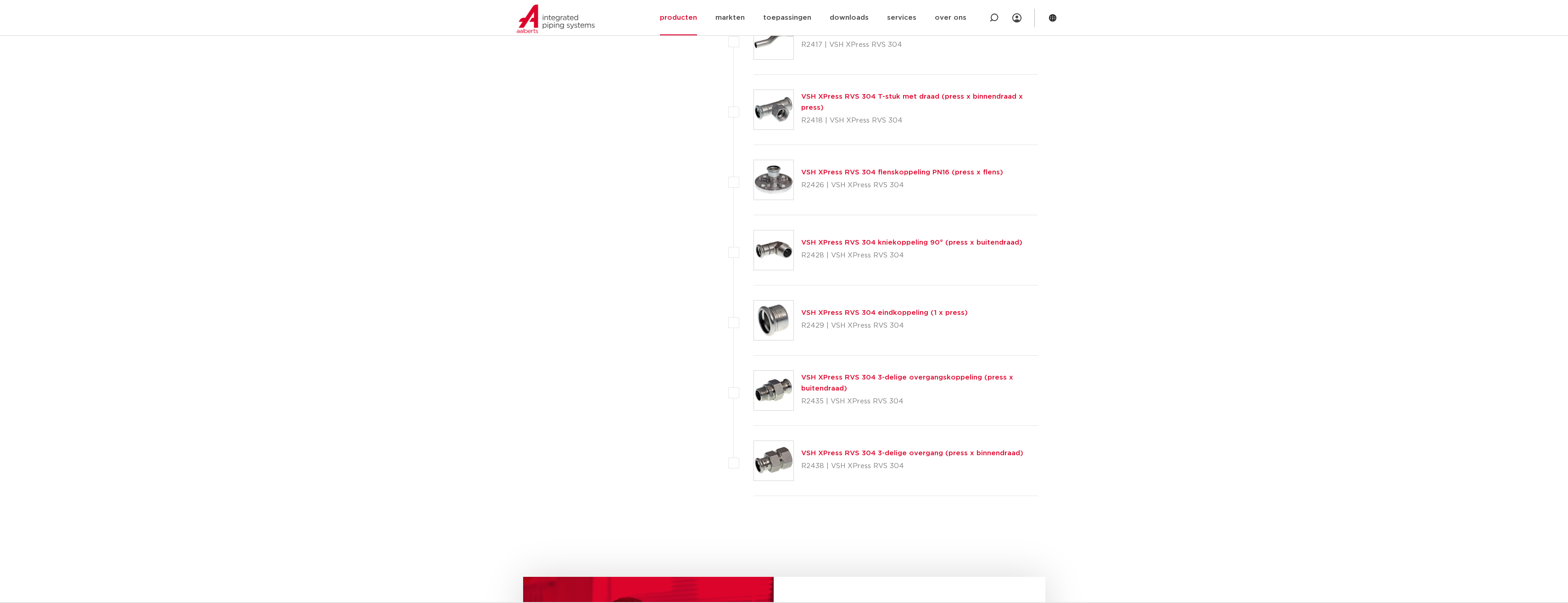
click at [817, 452] on link "VSH XPress RVS 304 3-delige overgang (press x binnendraad)" at bounding box center [912, 453] width 222 height 7
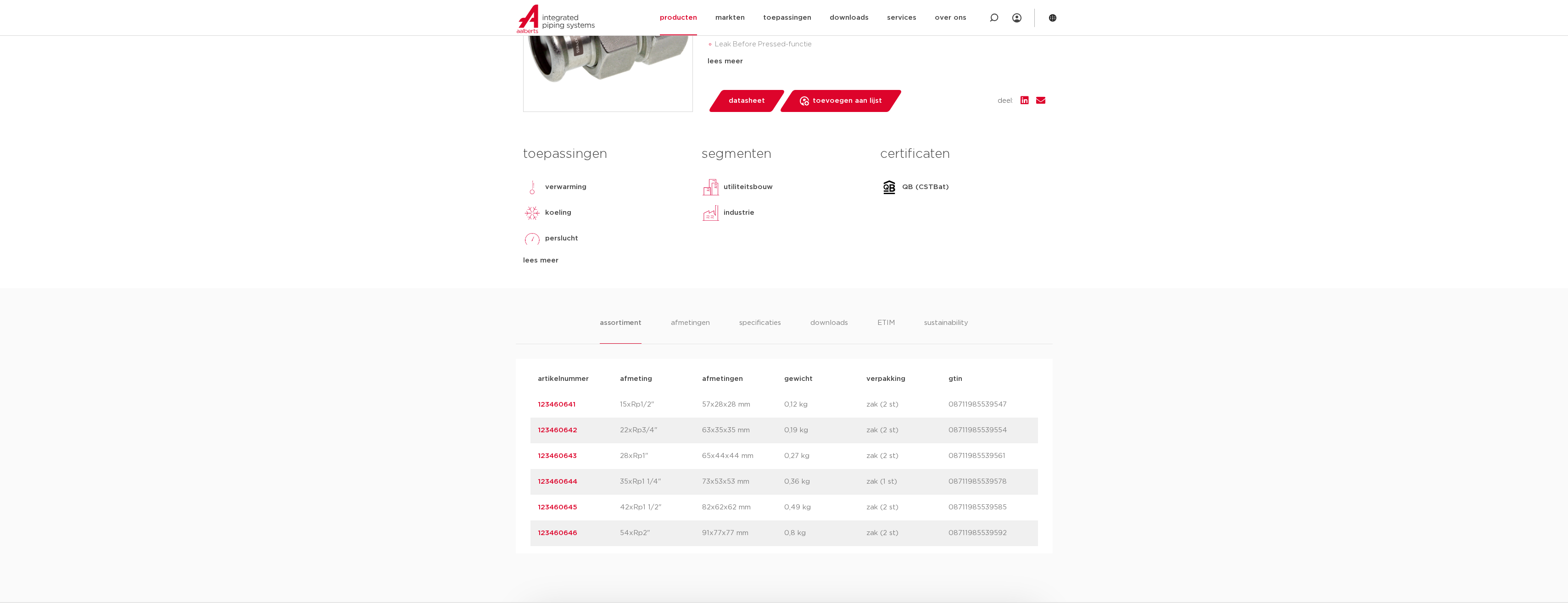
scroll to position [367, 0]
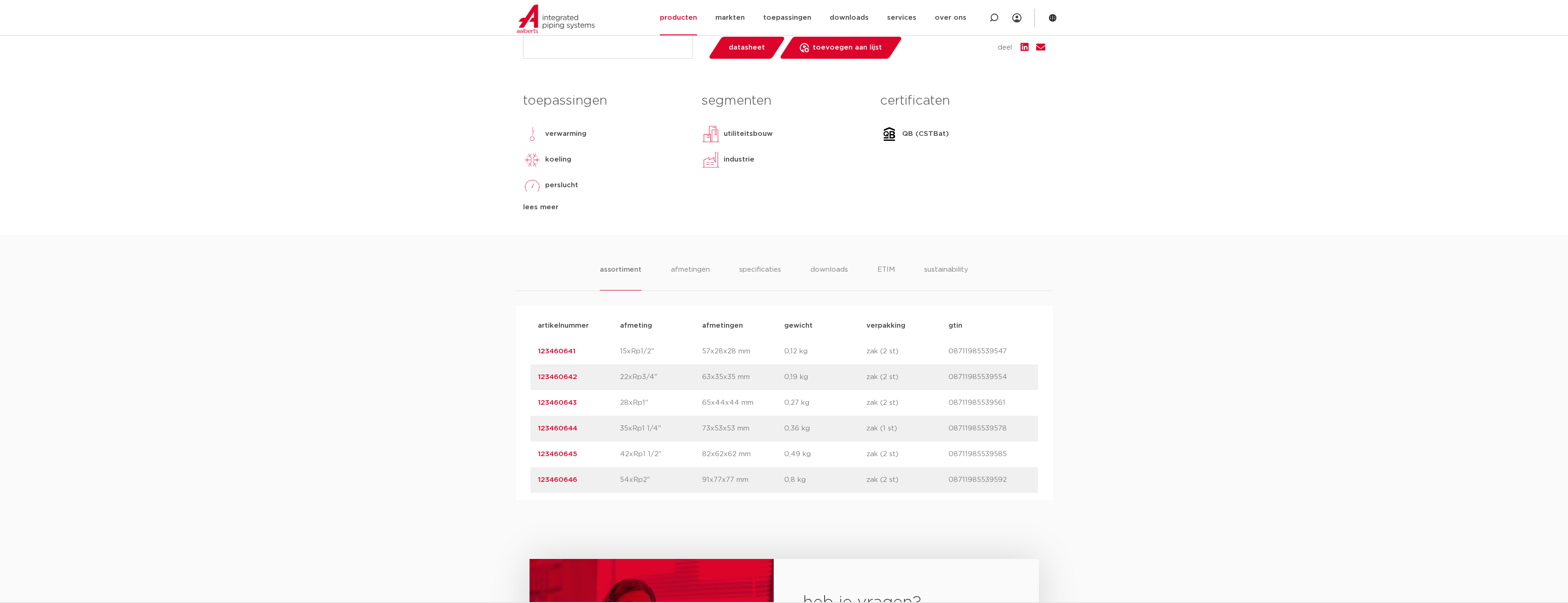
drag, startPoint x: 578, startPoint y: 401, endPoint x: 536, endPoint y: 403, distance: 42.0
click at [536, 403] on div "artikelnummer 123460643 afmeting 28xRp1" afmetingen 65x44x44 mm gewicht 0,27 kg…" at bounding box center [785, 402] width 508 height 26
copy link "123460643"
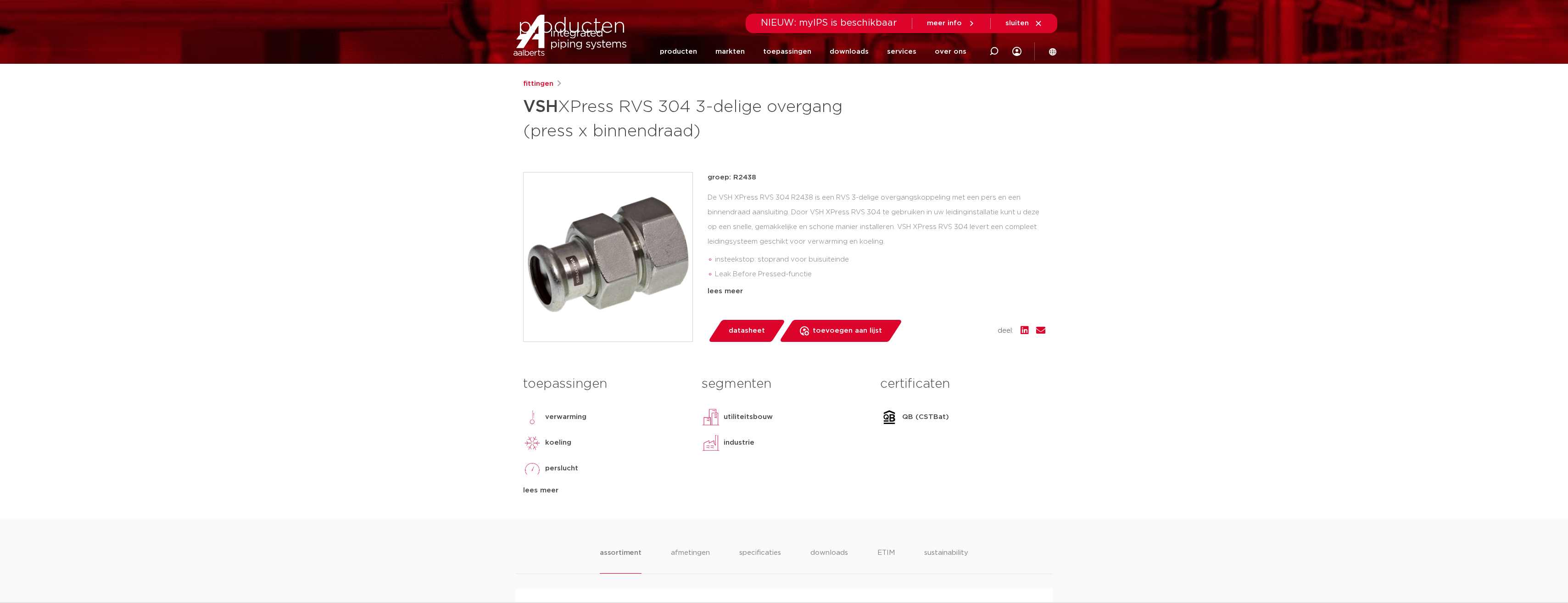
scroll to position [0, 0]
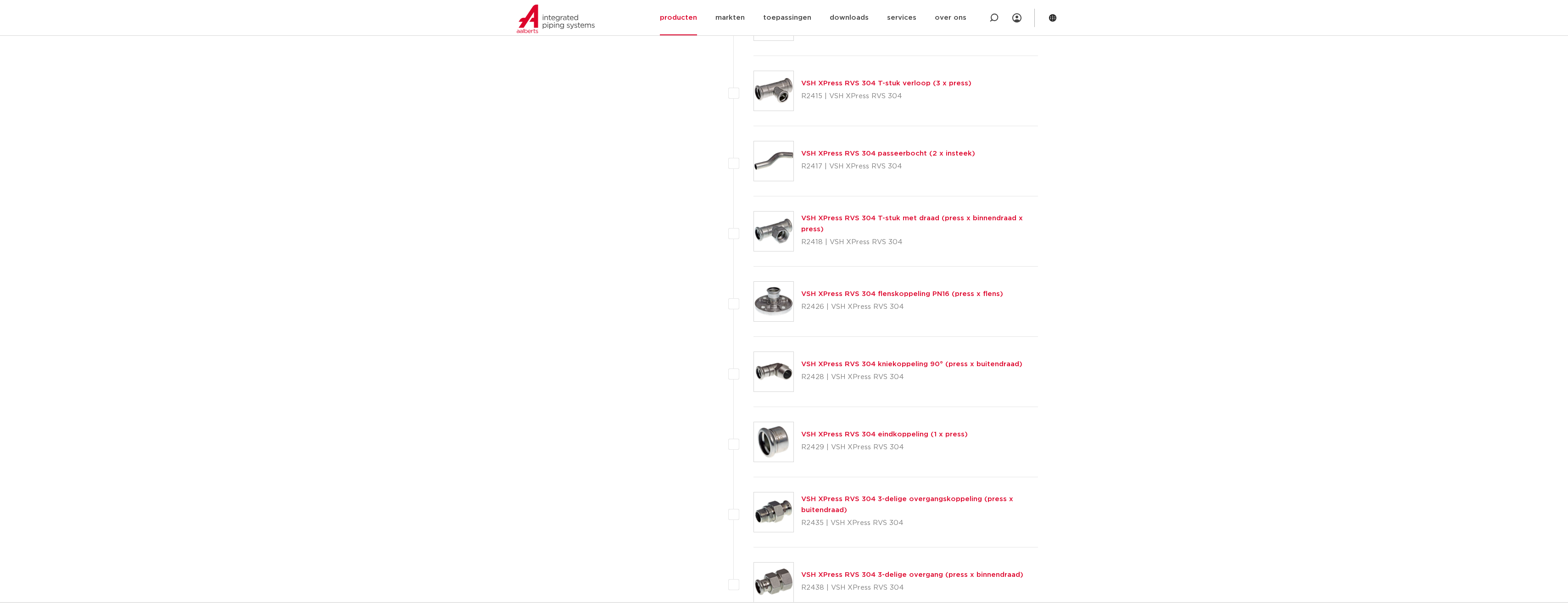
scroll to position [877, 0]
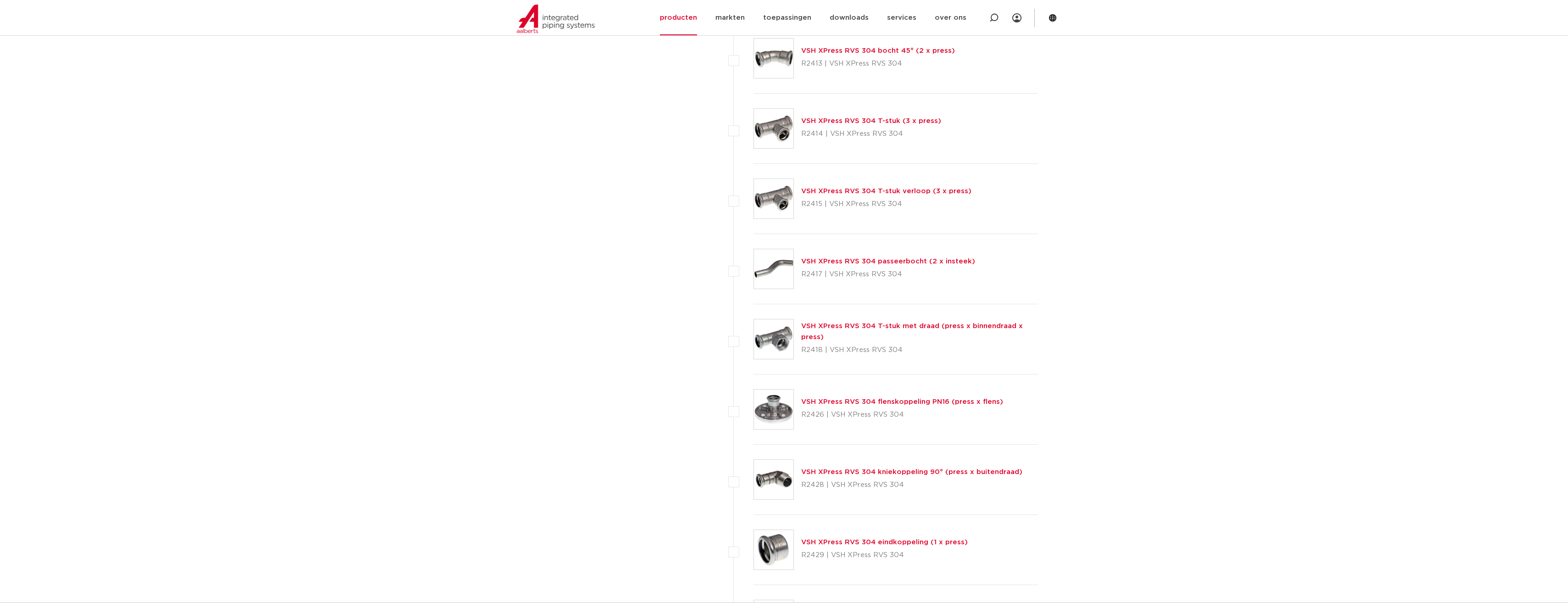
click at [827, 120] on link "VSH XPress RVS 304 T-stuk (3 x press)" at bounding box center [871, 121] width 140 height 7
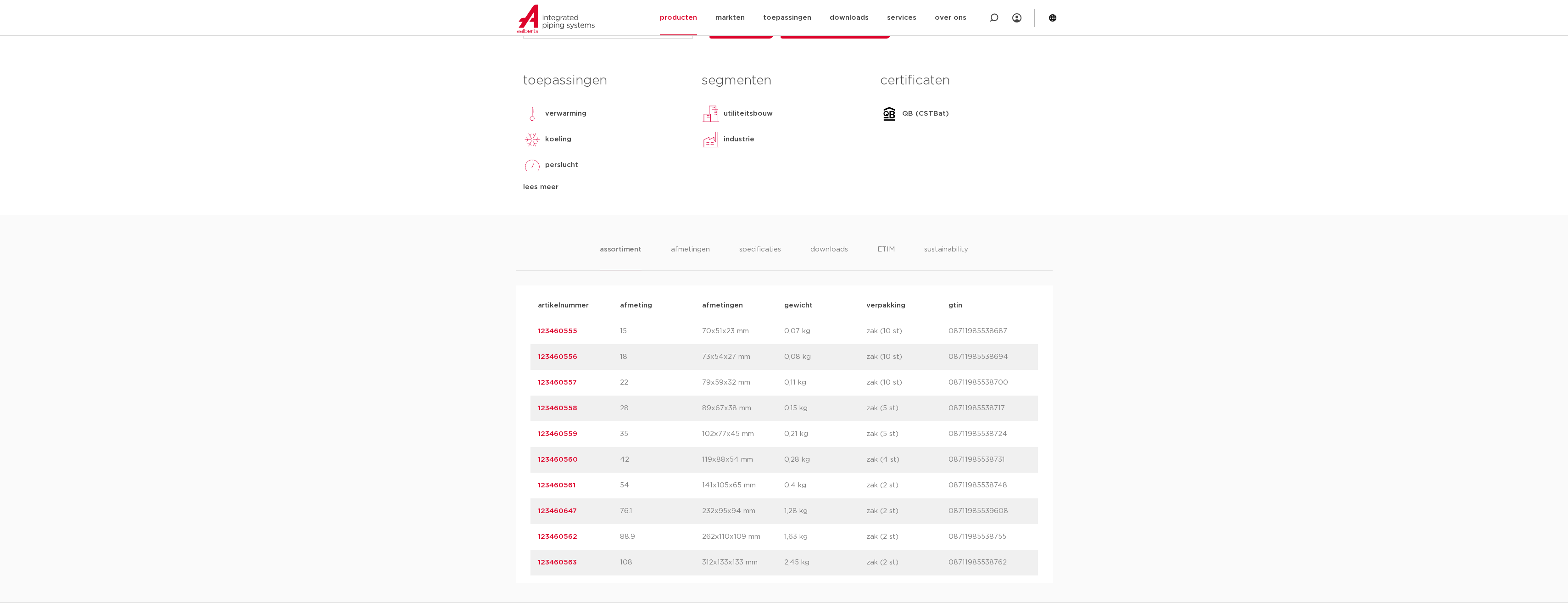
scroll to position [367, 0]
drag, startPoint x: 578, startPoint y: 433, endPoint x: 537, endPoint y: 432, distance: 41.0
click at [537, 432] on div "artikelnummer 123460559 afmeting 35 afmetingen 102x77x45 mm gewicht 0,21 kg ver…" at bounding box center [785, 432] width 508 height 26
copy link "123460559"
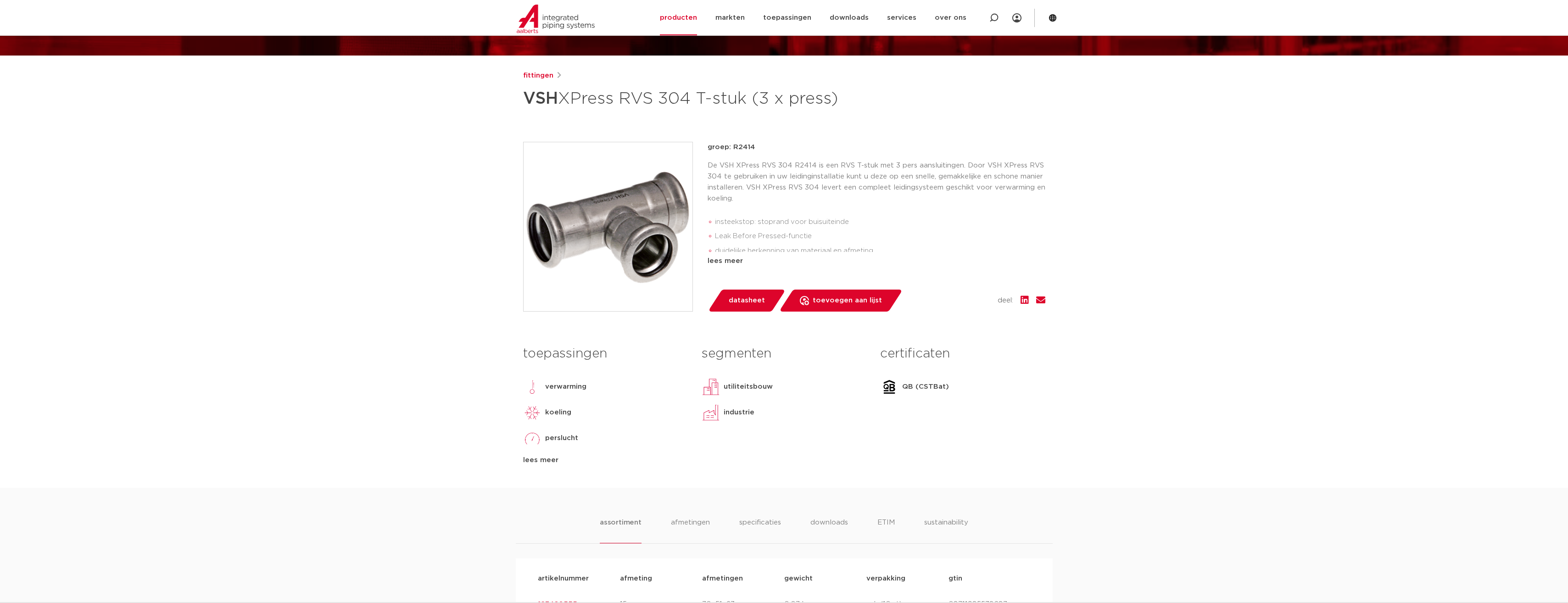
scroll to position [92, 0]
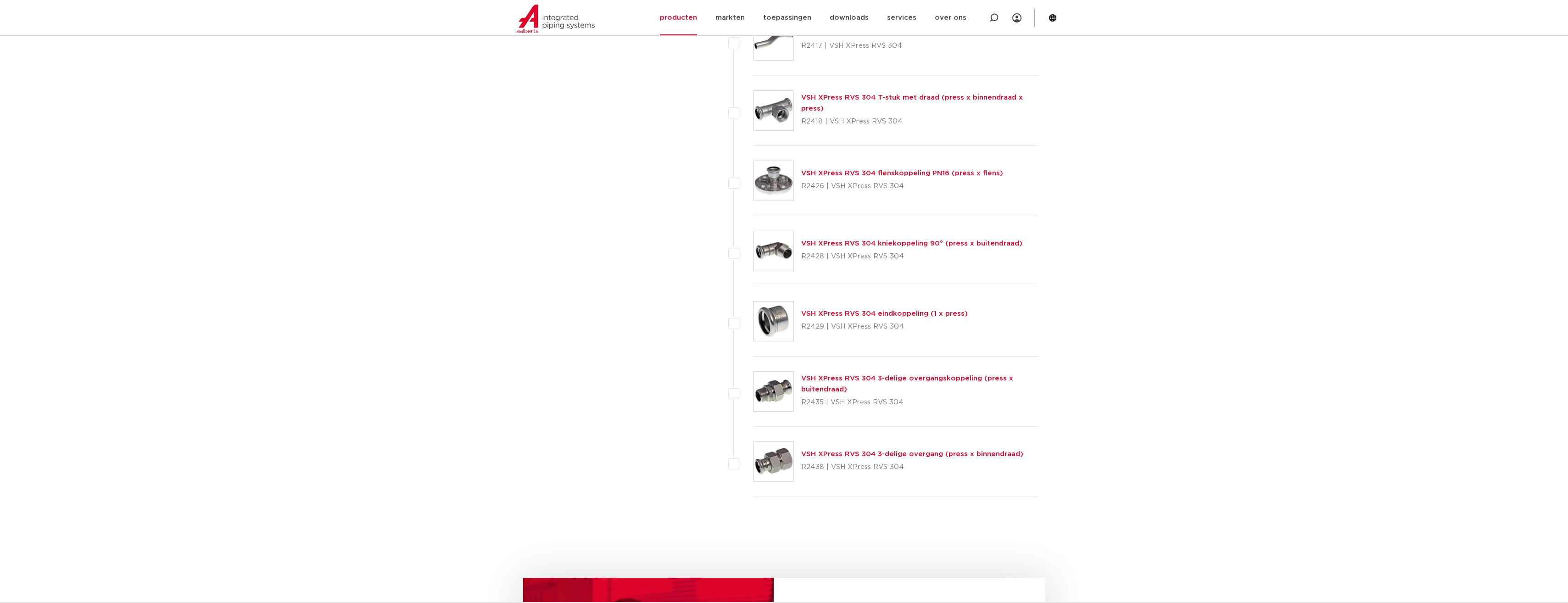
scroll to position [1015, 0]
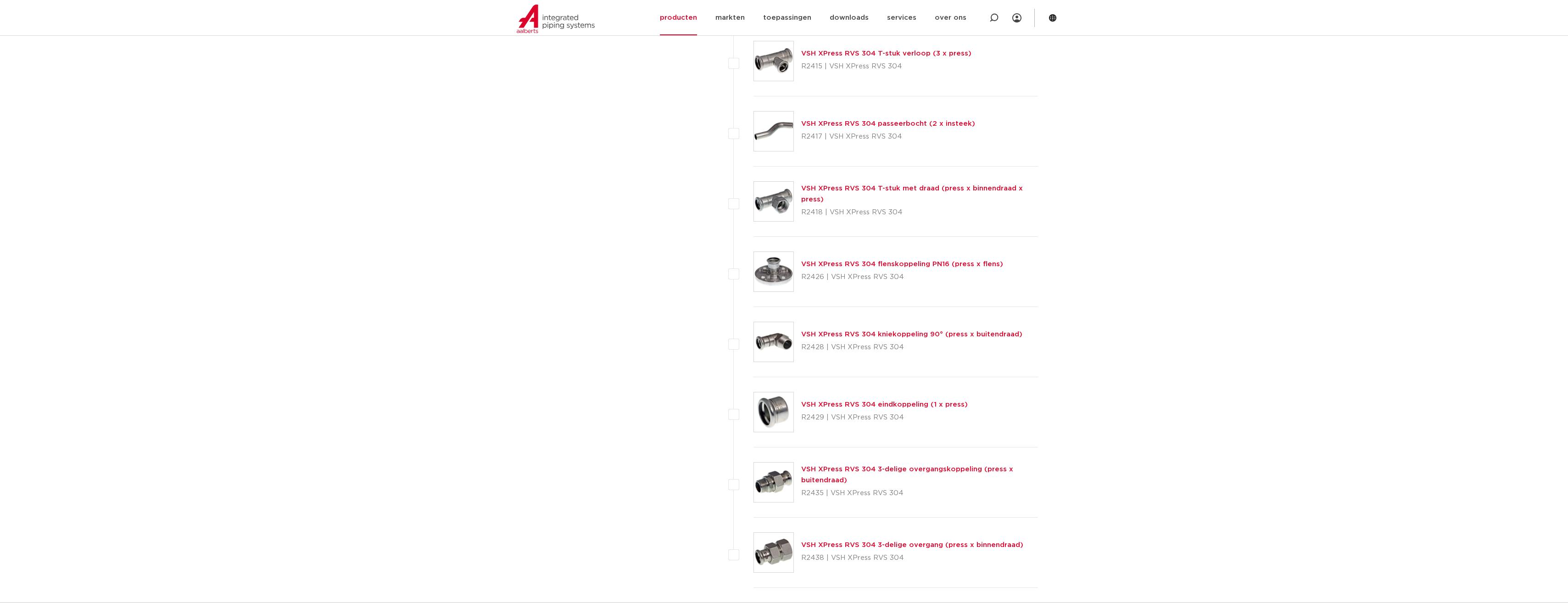
click at [779, 341] on img at bounding box center [774, 342] width 39 height 39
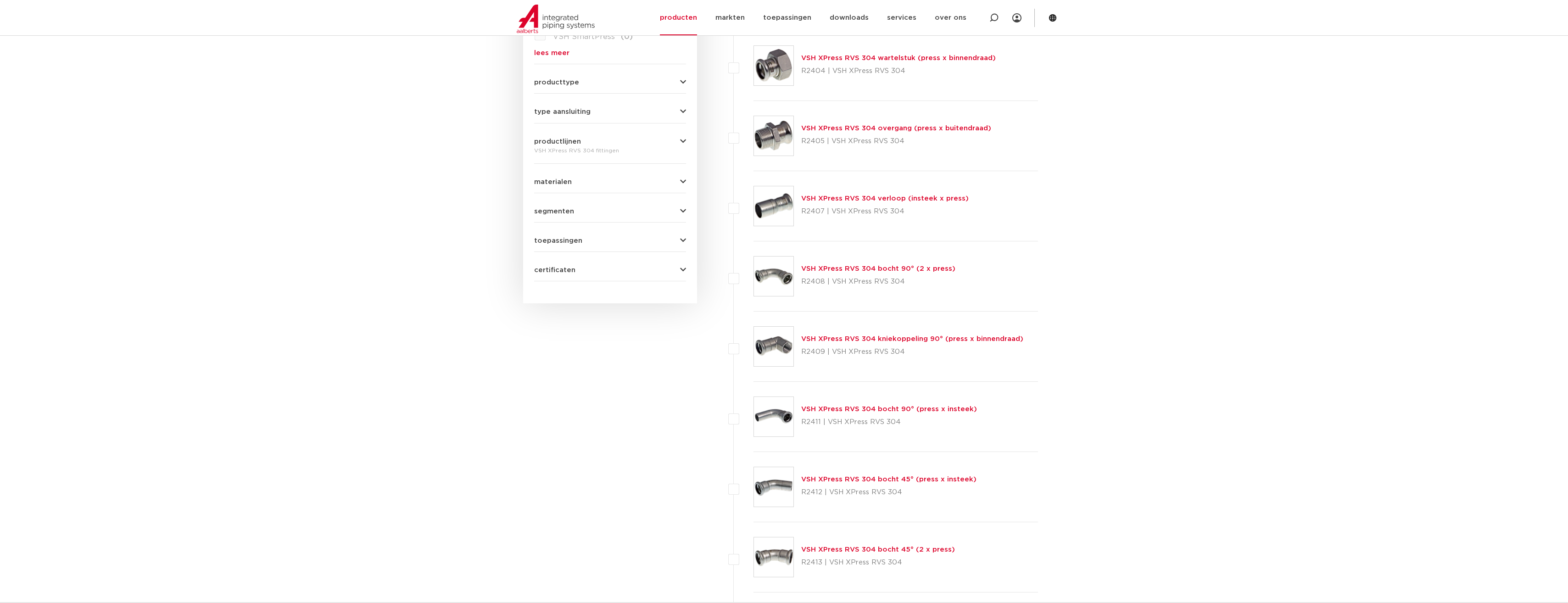
scroll to position [373, 0]
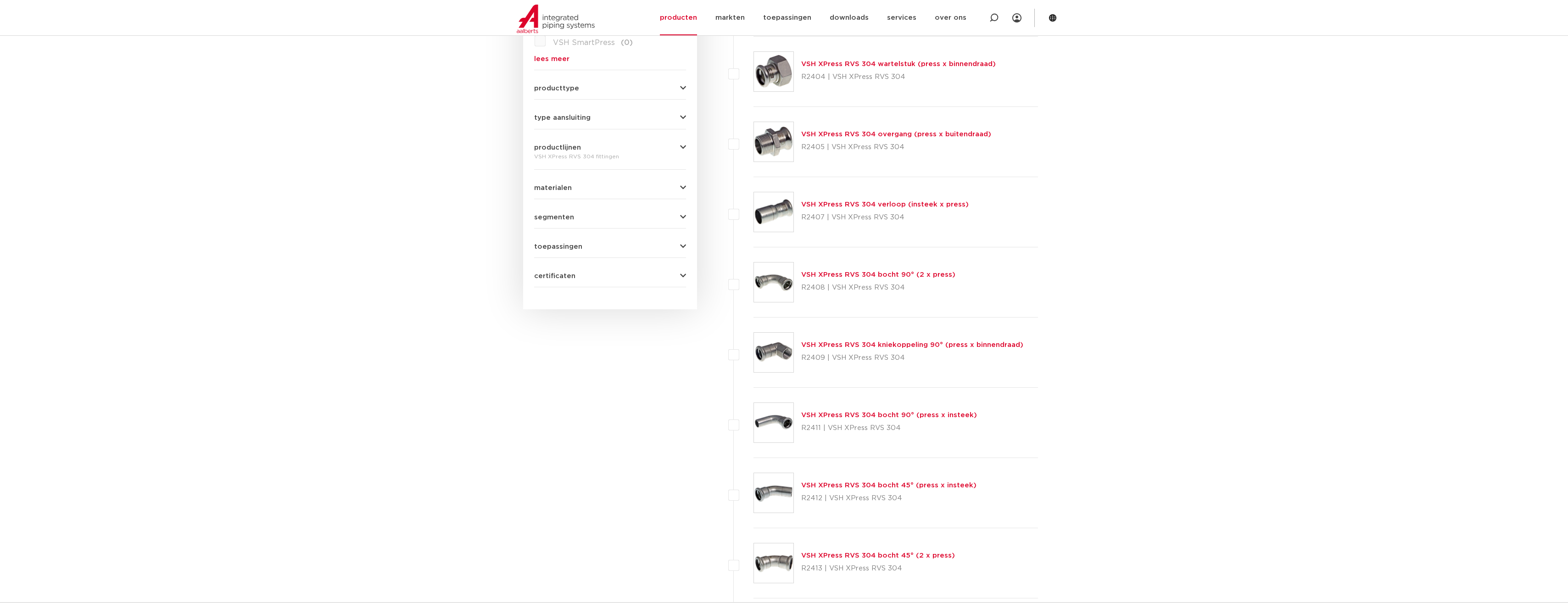
click at [775, 79] on img at bounding box center [774, 72] width 39 height 39
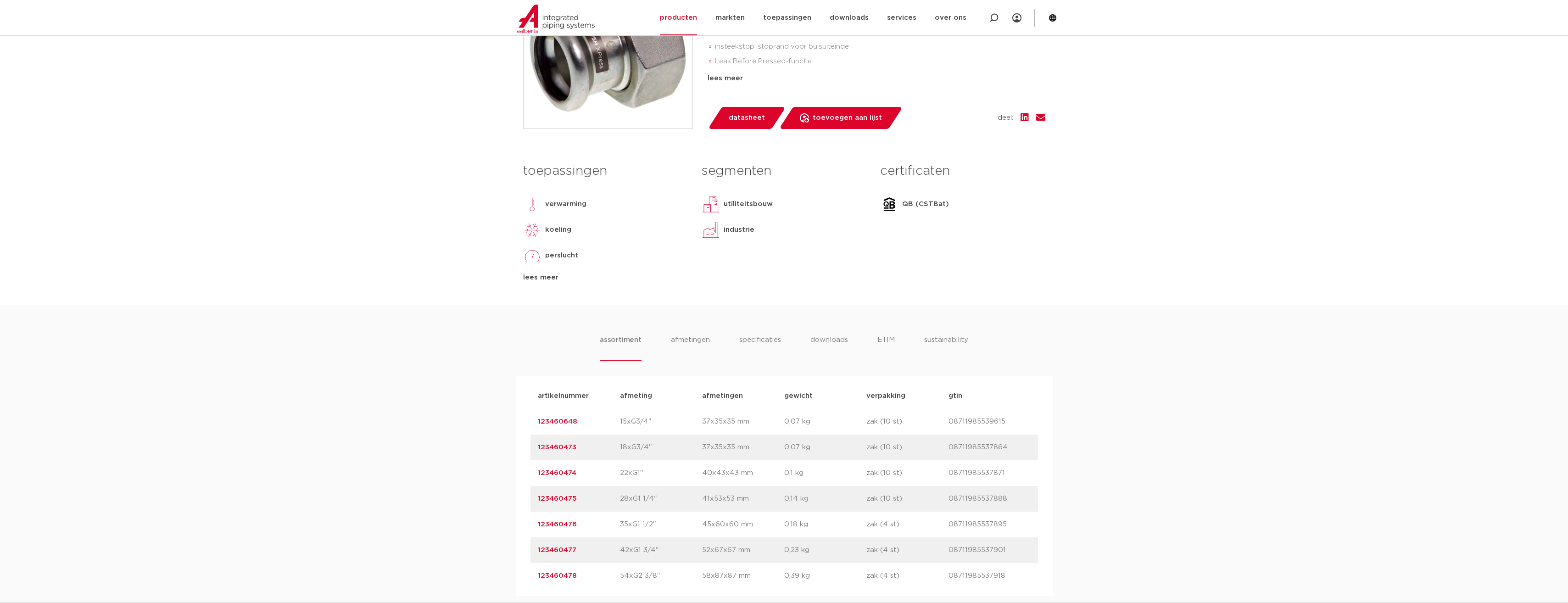
scroll to position [184, 0]
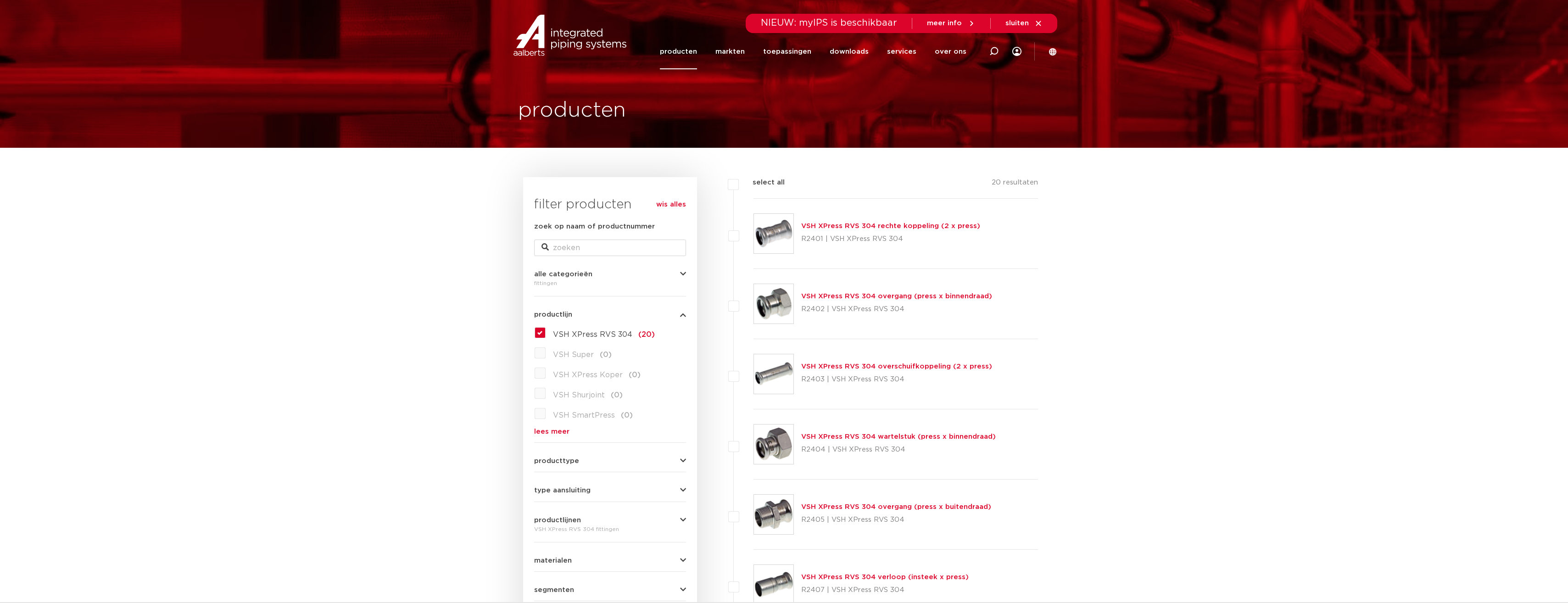
click at [812, 436] on link "VSH XPress RVS 304 wartelstuk (press x binnendraad)" at bounding box center [898, 436] width 195 height 7
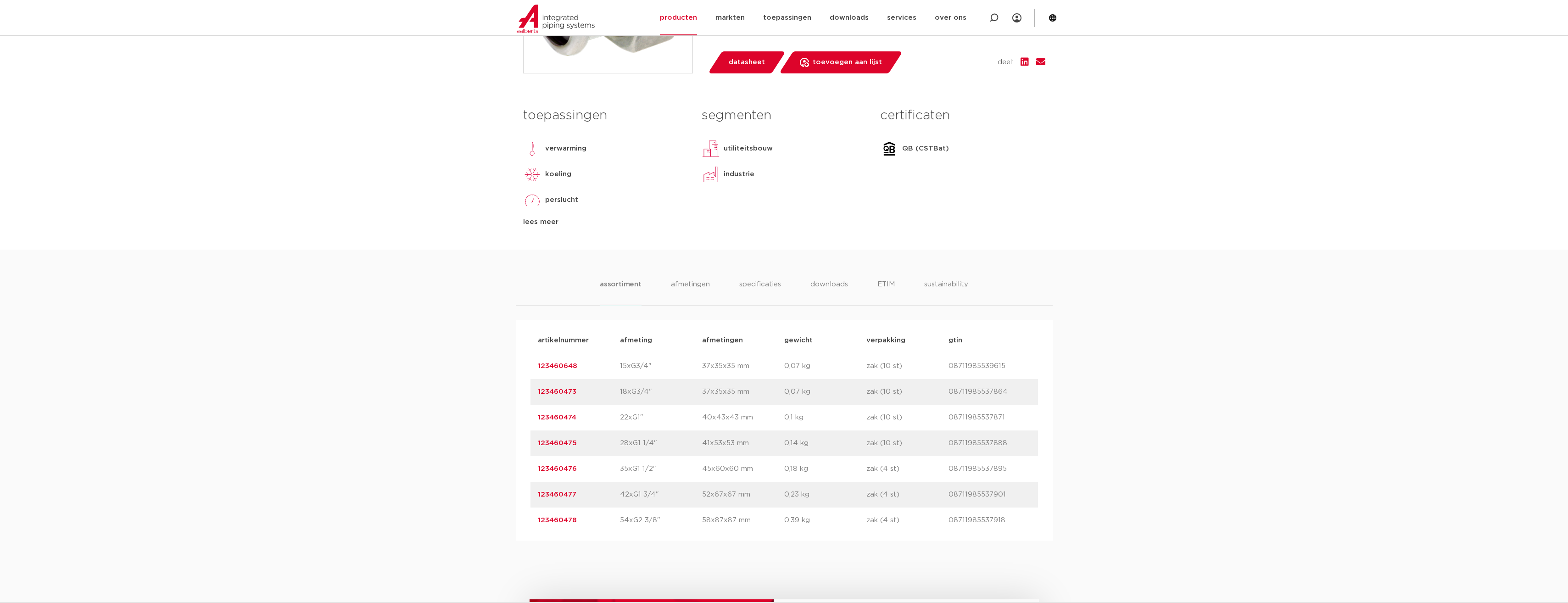
scroll to position [367, 0]
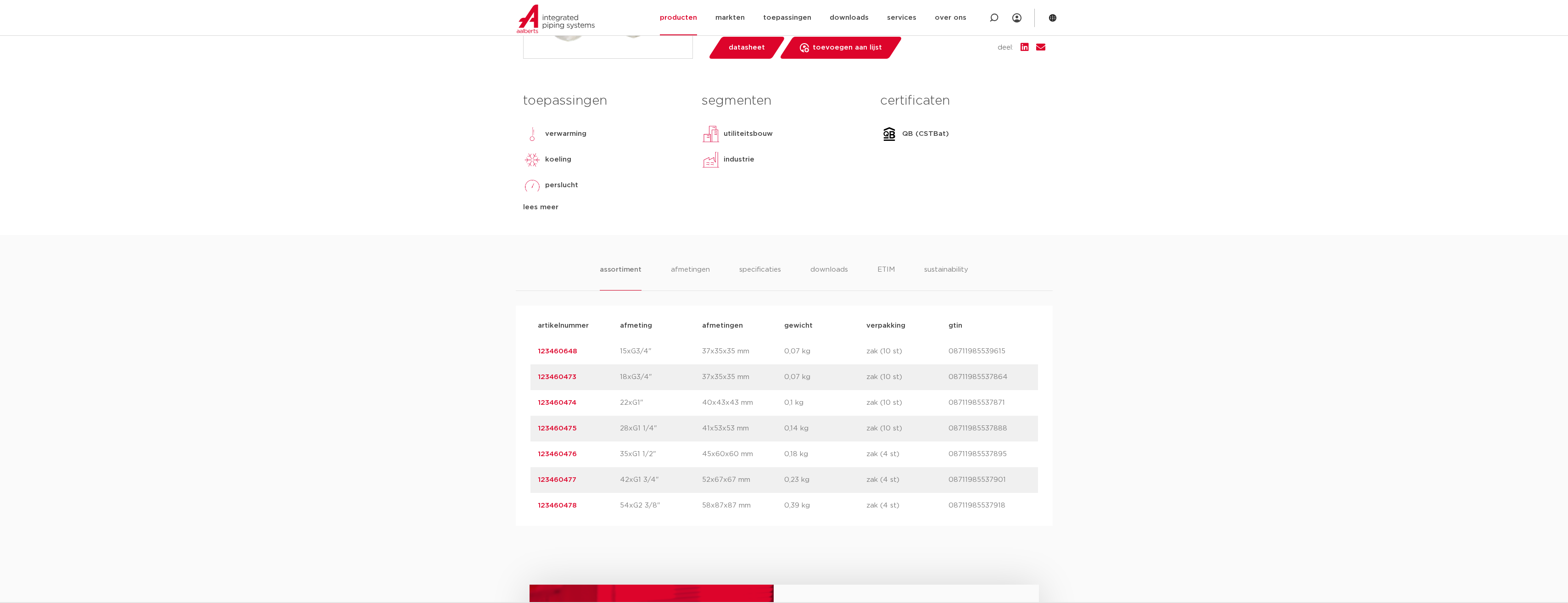
drag, startPoint x: 536, startPoint y: 453, endPoint x: 576, endPoint y: 461, distance: 40.8
click at [576, 461] on div "artikelnummer 123460476 afmeting 35xG1 1/2" afmetingen 45x60x60 mm gewicht 0,18…" at bounding box center [785, 454] width 508 height 26
copy link "123460476"
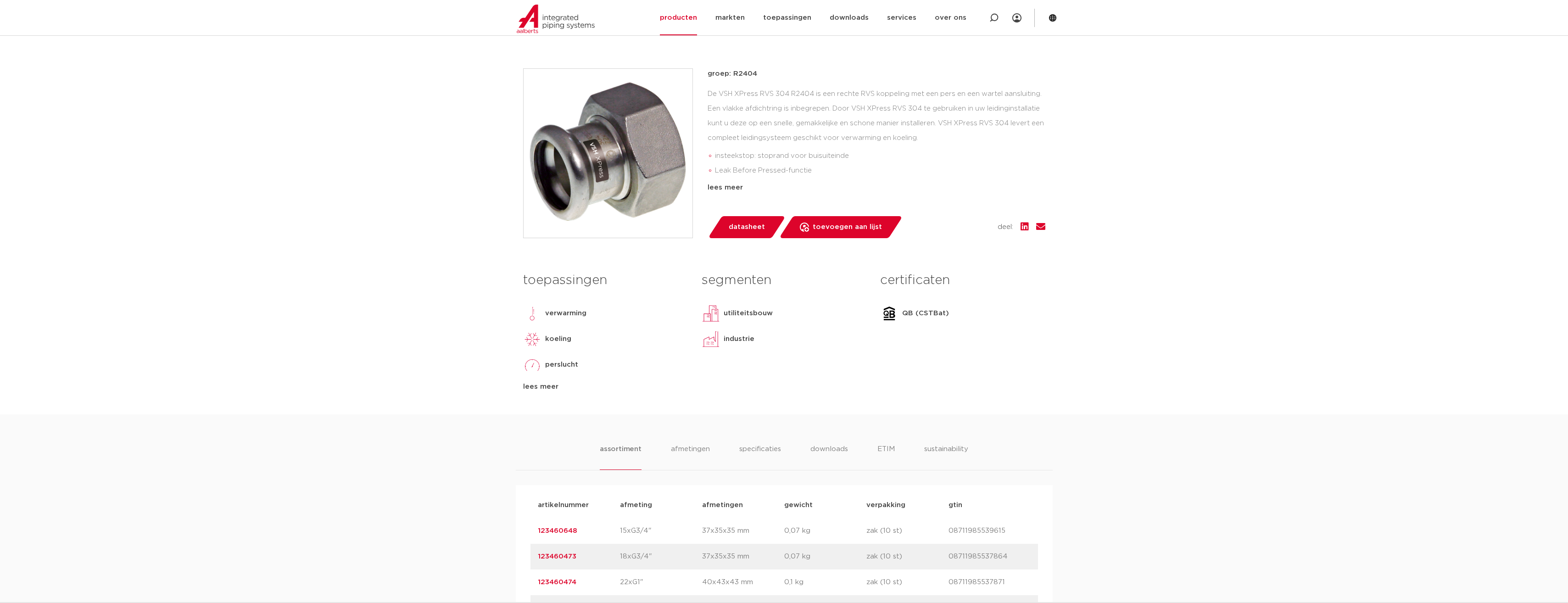
scroll to position [184, 0]
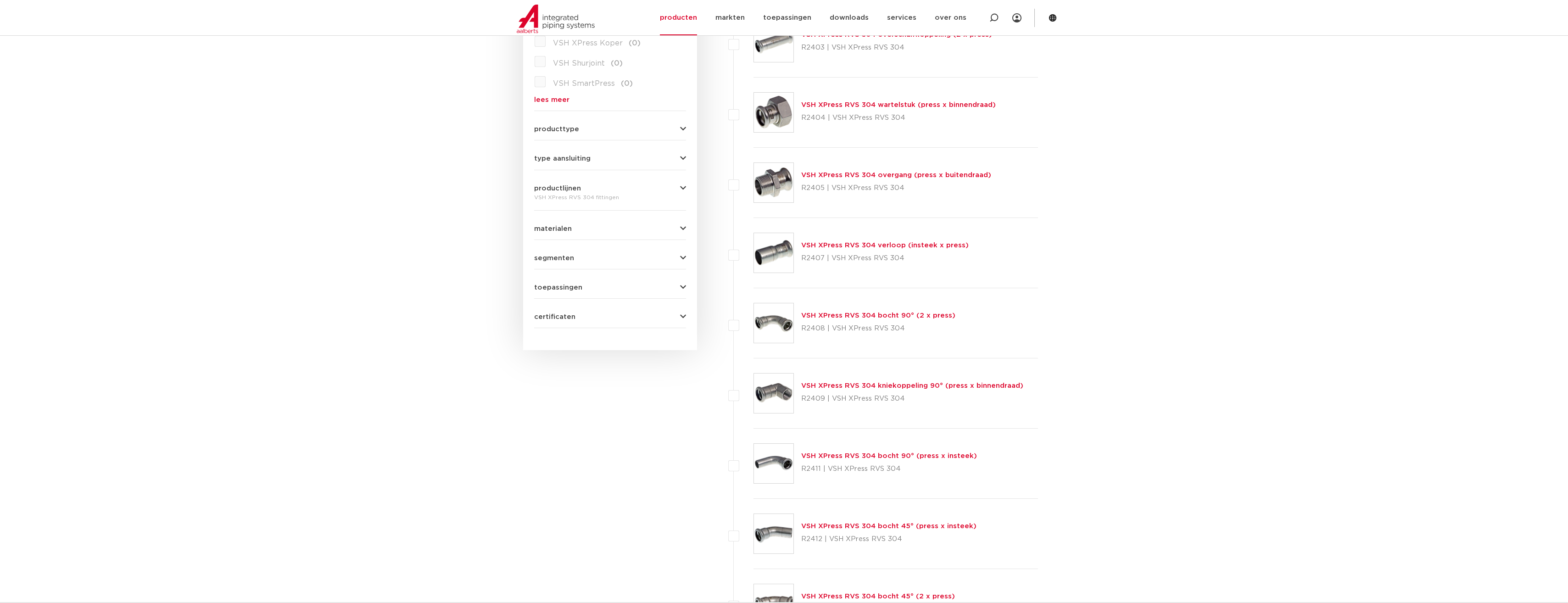
scroll to position [322, 0]
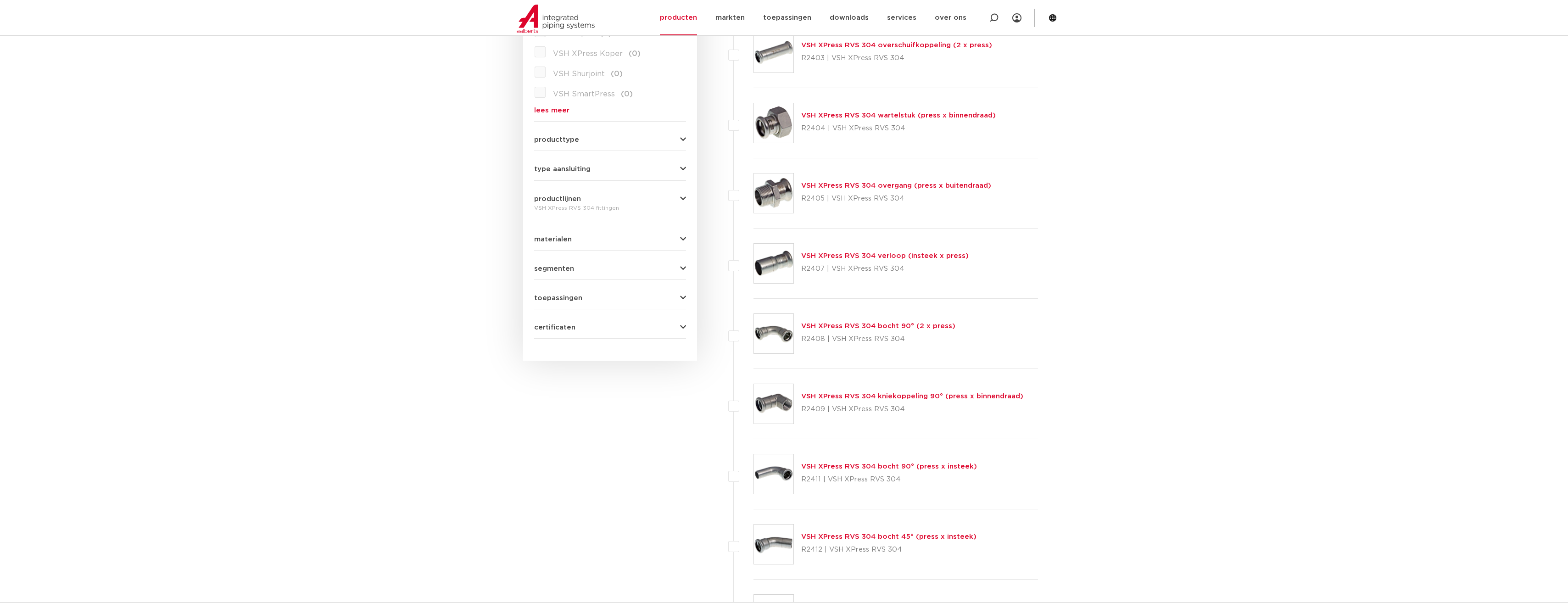
click at [810, 116] on link "VSH XPress RVS 304 wartelstuk (press x binnendraad)" at bounding box center [898, 115] width 195 height 7
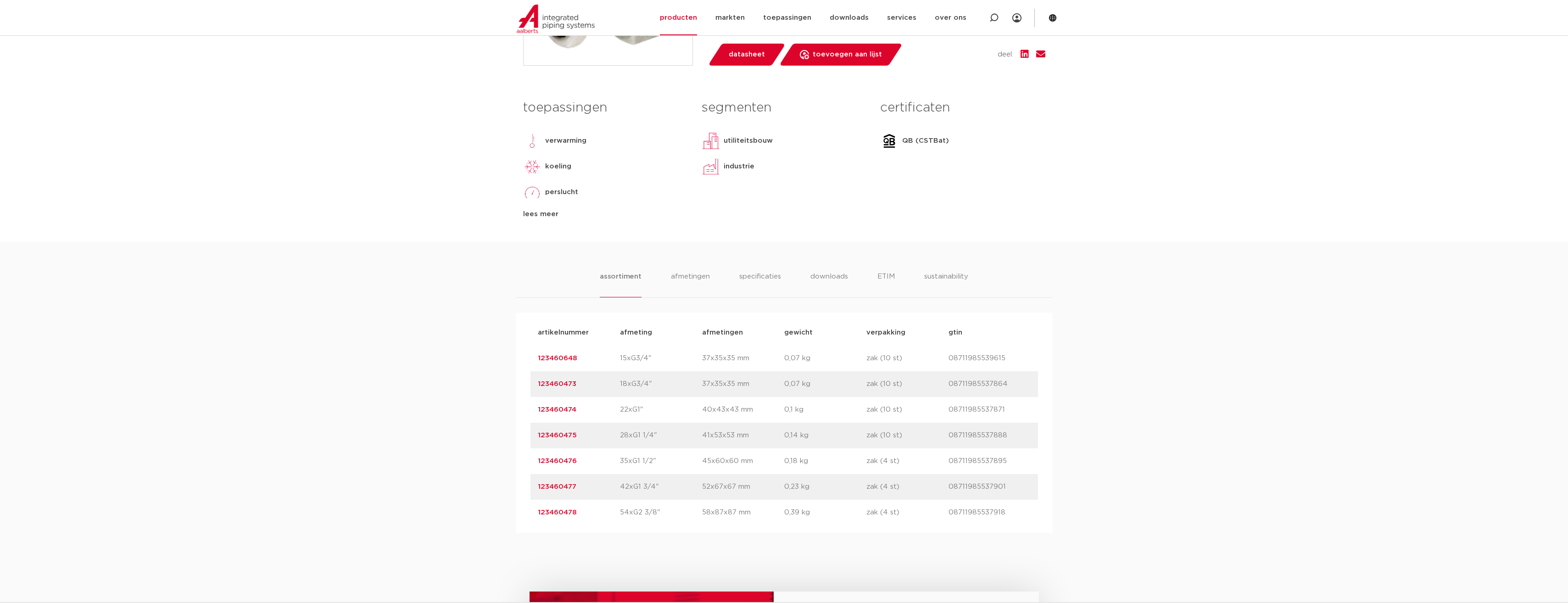
scroll to position [367, 0]
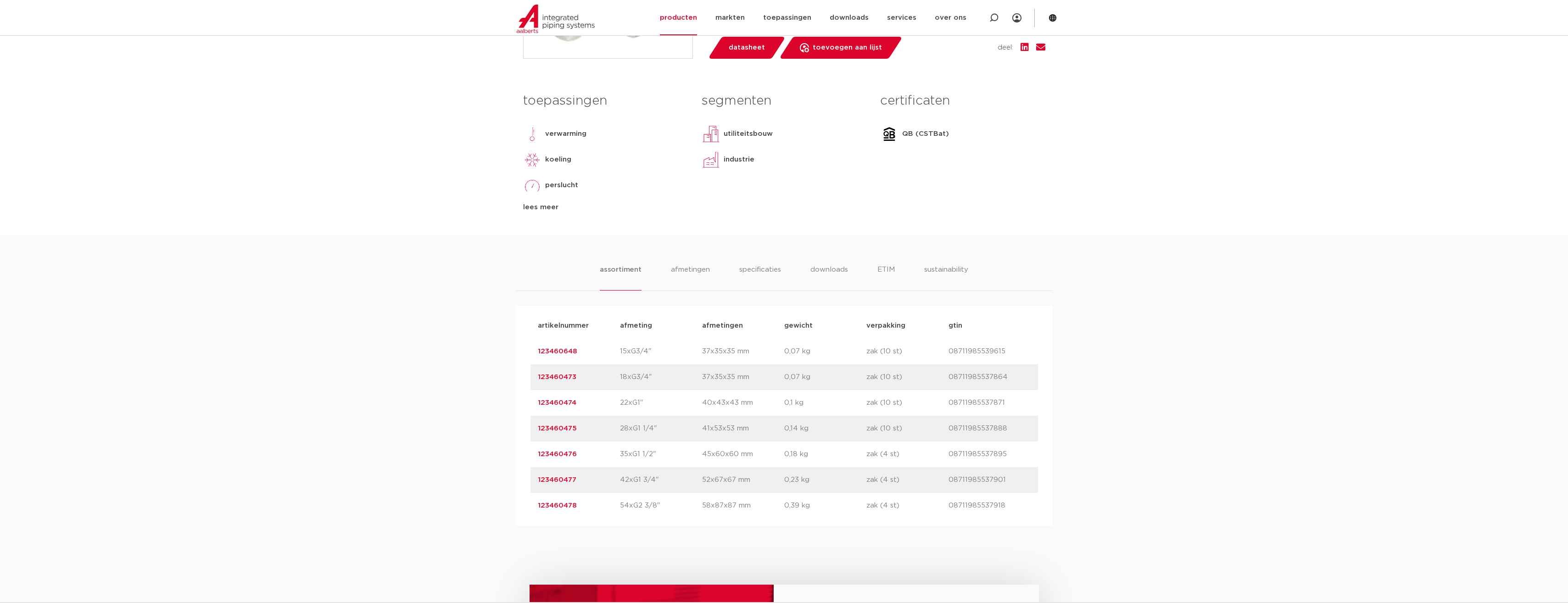
click at [571, 350] on link "123460648" at bounding box center [558, 351] width 39 height 7
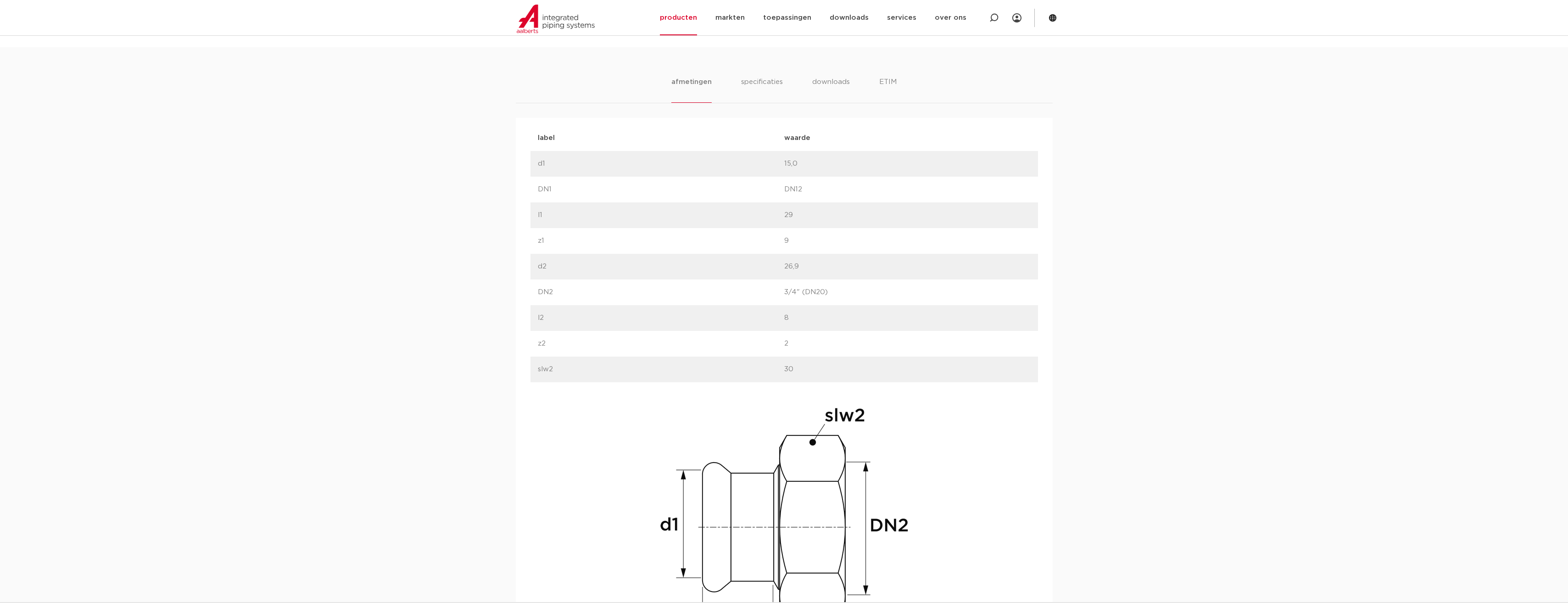
scroll to position [413, 0]
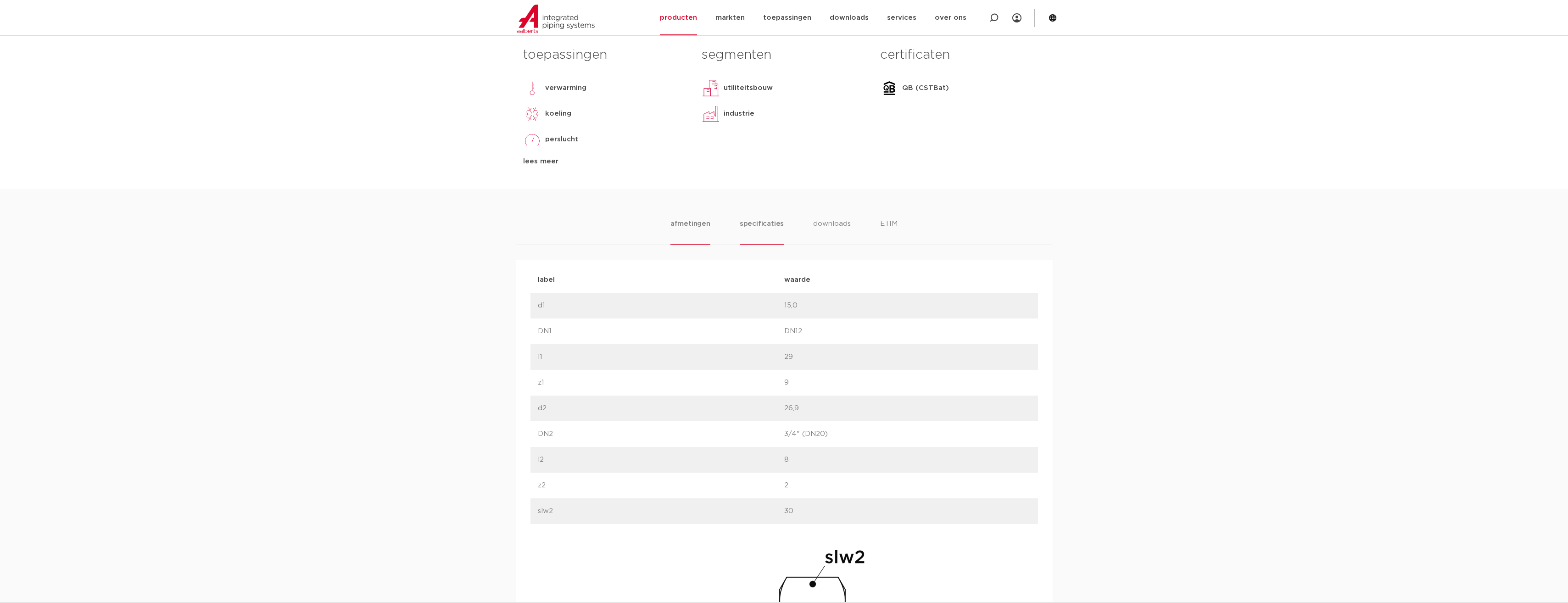
click at [754, 224] on li "specificaties" at bounding box center [761, 232] width 44 height 26
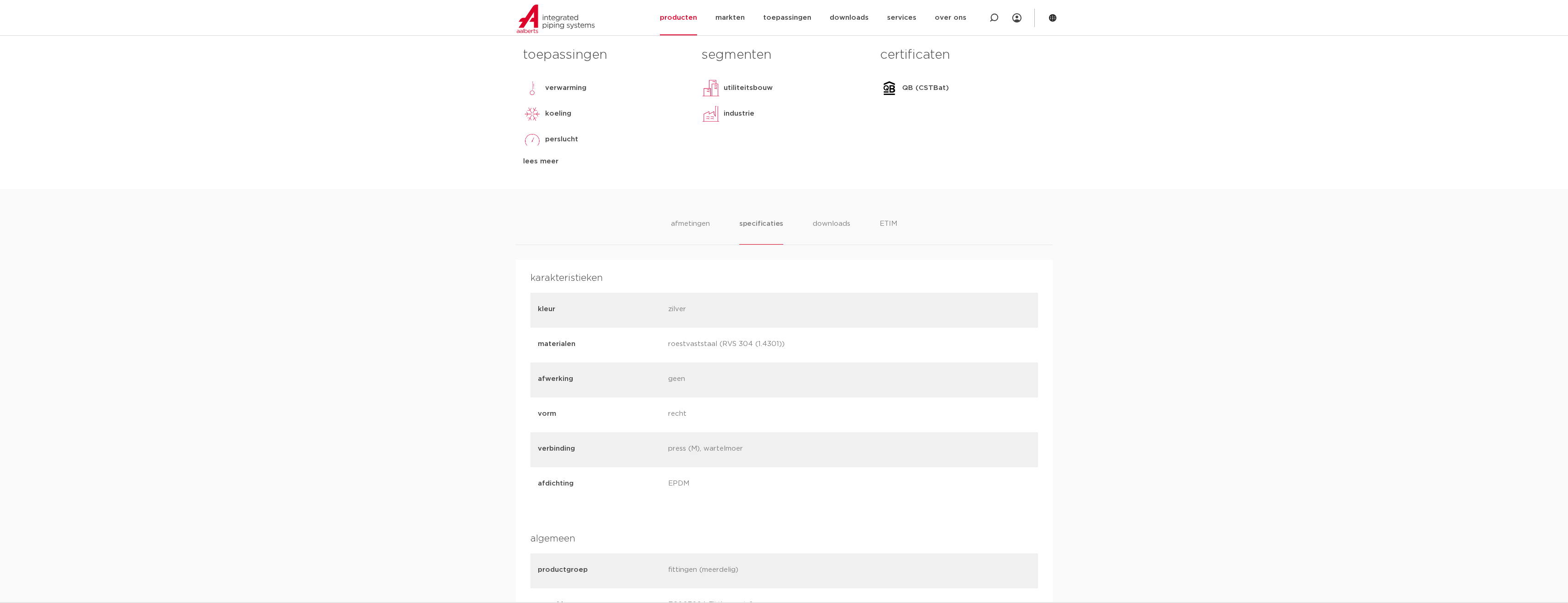
click at [701, 223] on li "afmetingen" at bounding box center [690, 232] width 40 height 26
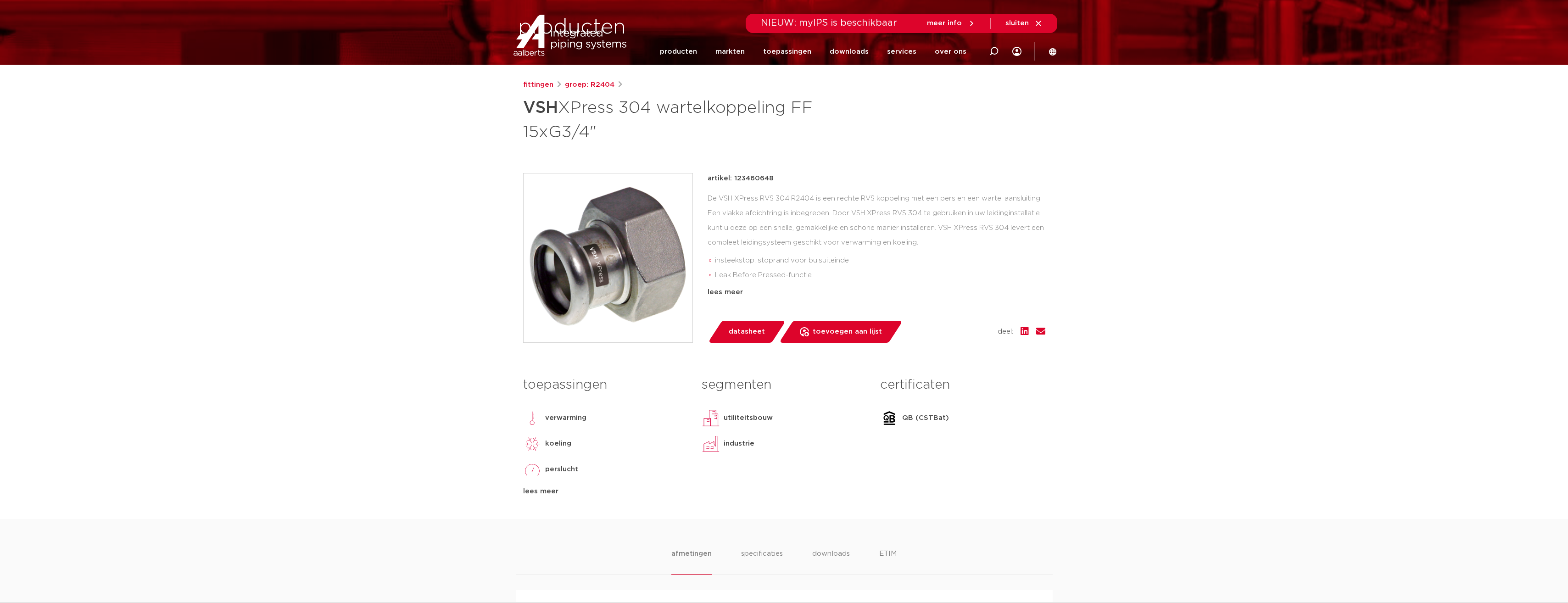
scroll to position [0, 0]
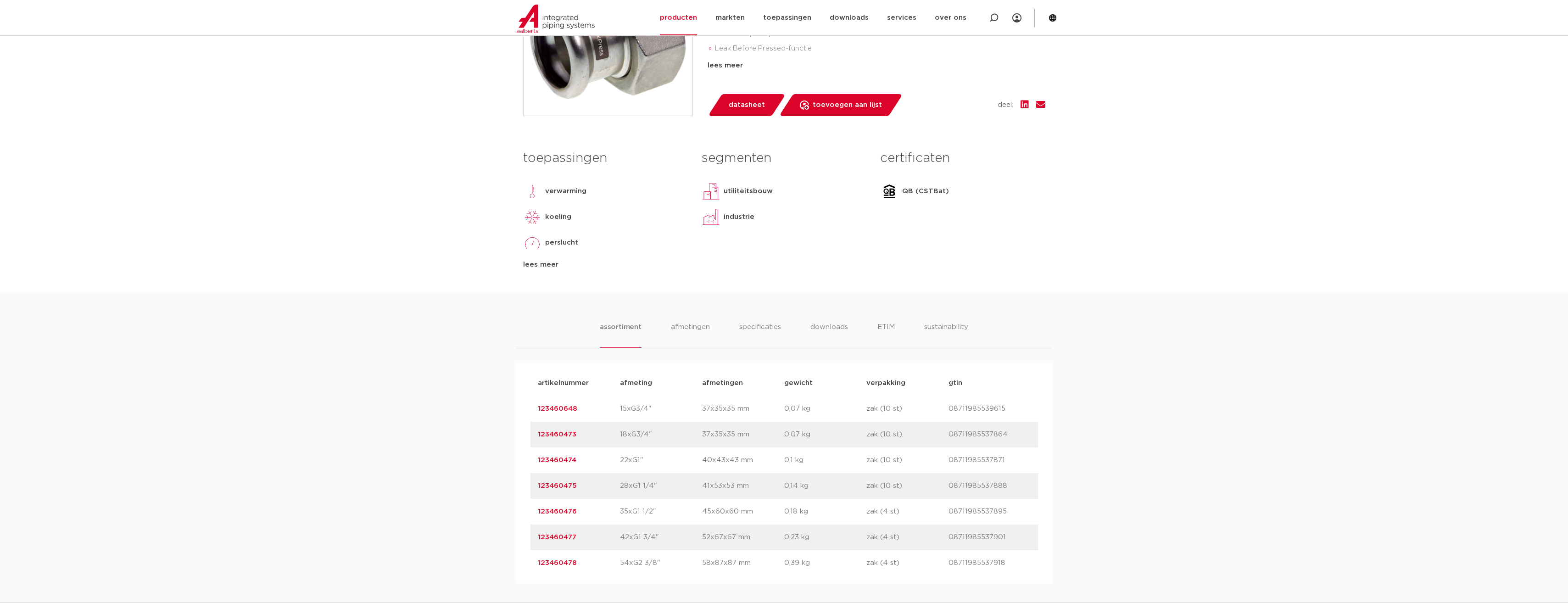
scroll to position [276, 0]
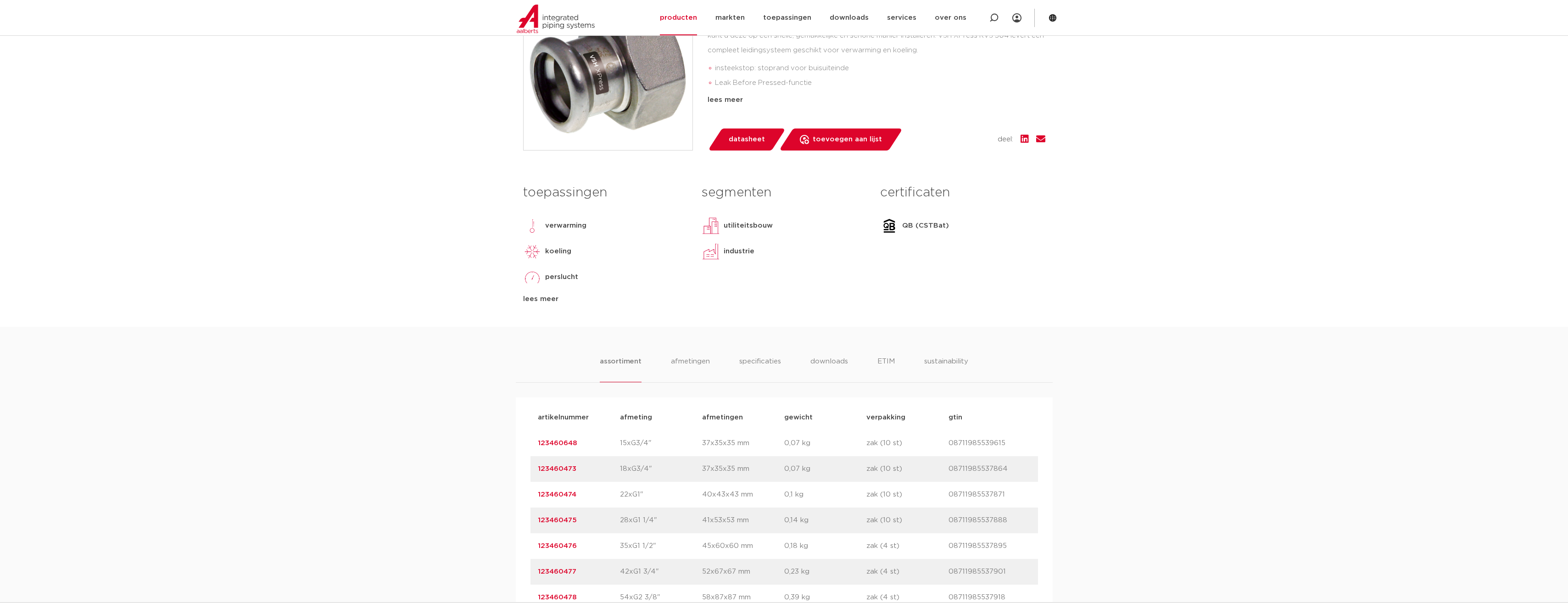
drag, startPoint x: 583, startPoint y: 445, endPoint x: 534, endPoint y: 446, distance: 49.0
click at [534, 446] on div "artikelnummer 123460648 afmeting 15xG3/4" afmetingen 37x35x35 mm gewicht 0,07 k…" at bounding box center [785, 443] width 508 height 26
copy link "123460648"
